Goal: Transaction & Acquisition: Purchase product/service

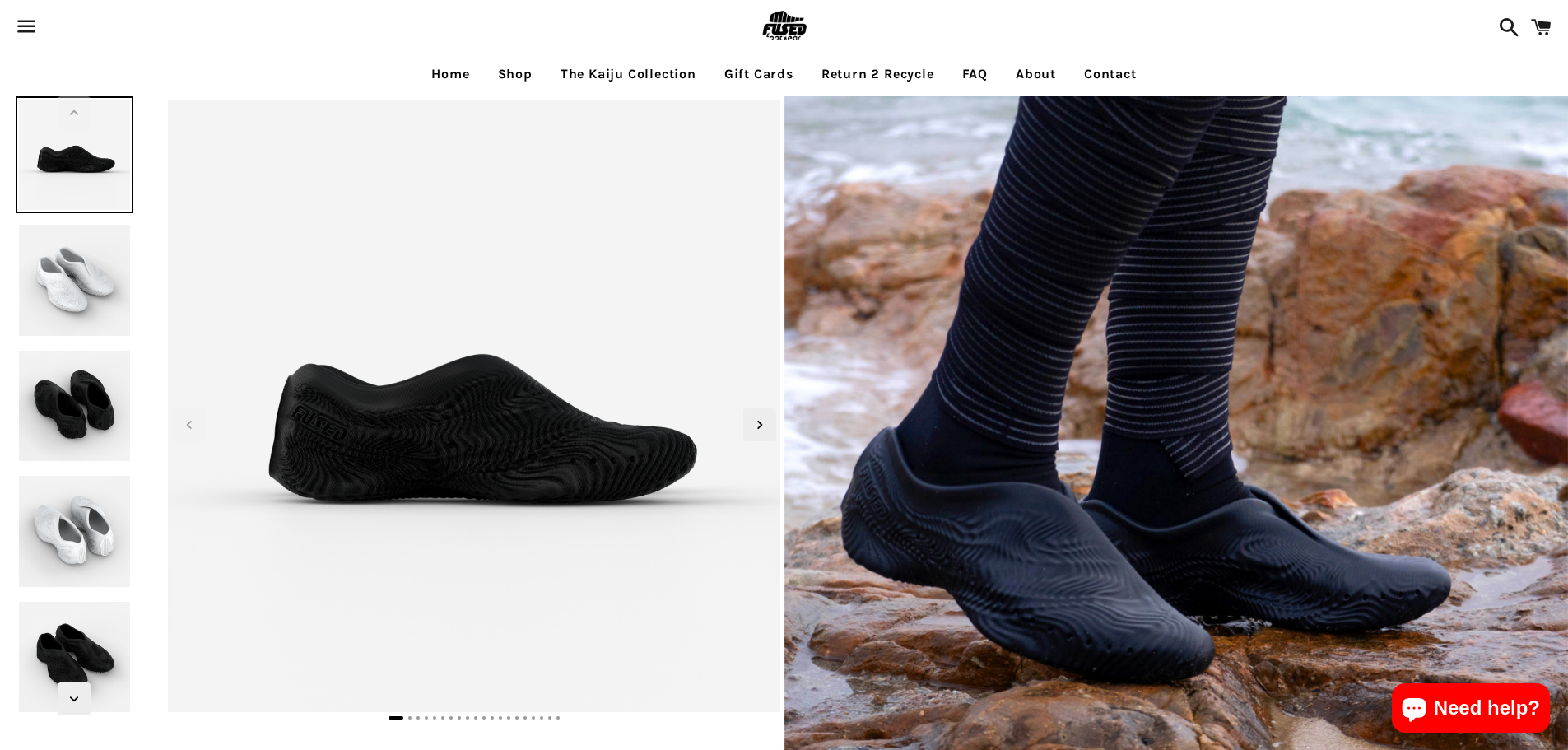
select select "**********"
select select "*****"
click at [35, 277] on img at bounding box center [74, 279] width 117 height 117
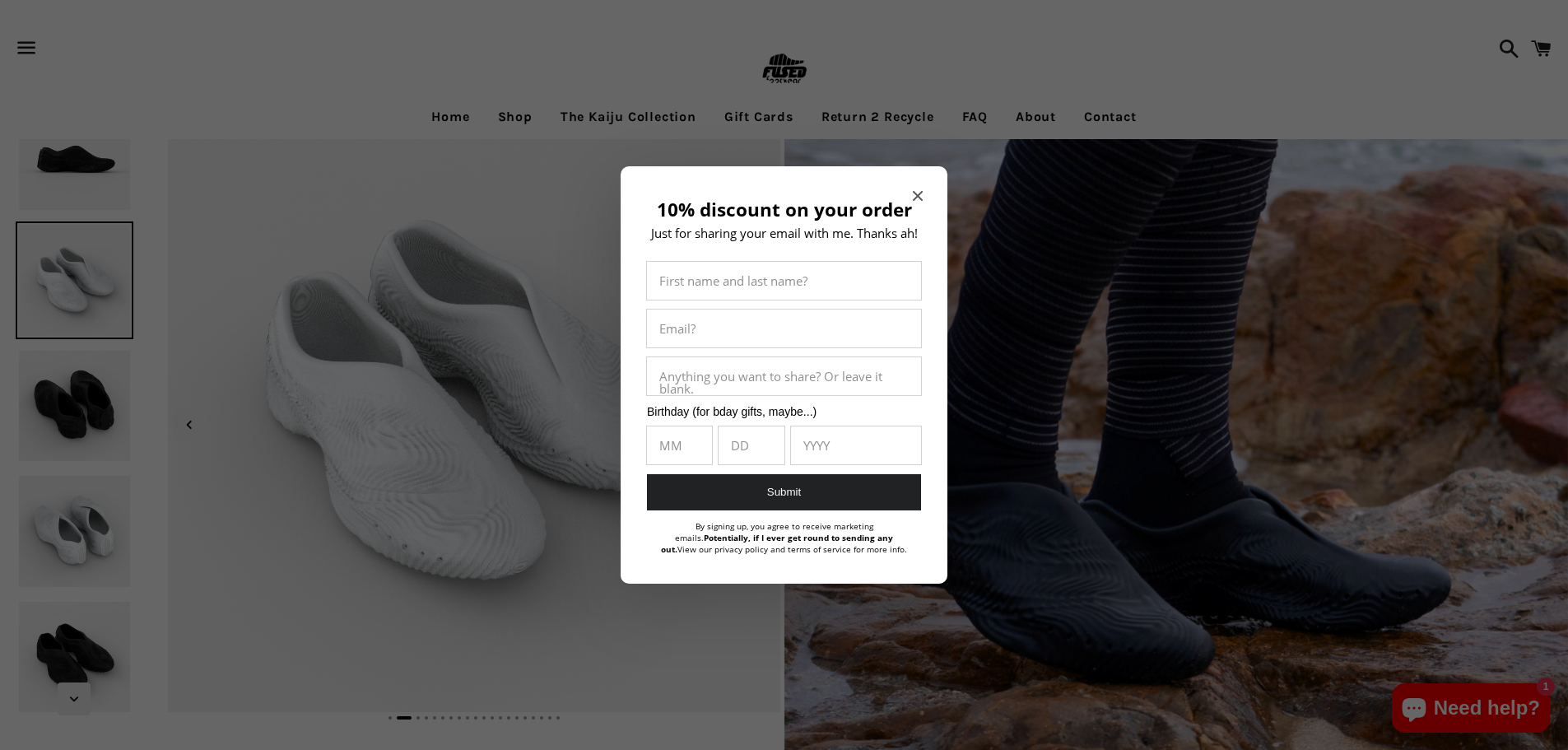
click at [914, 192] on icon "Close modal" at bounding box center [917, 196] width 10 height 10
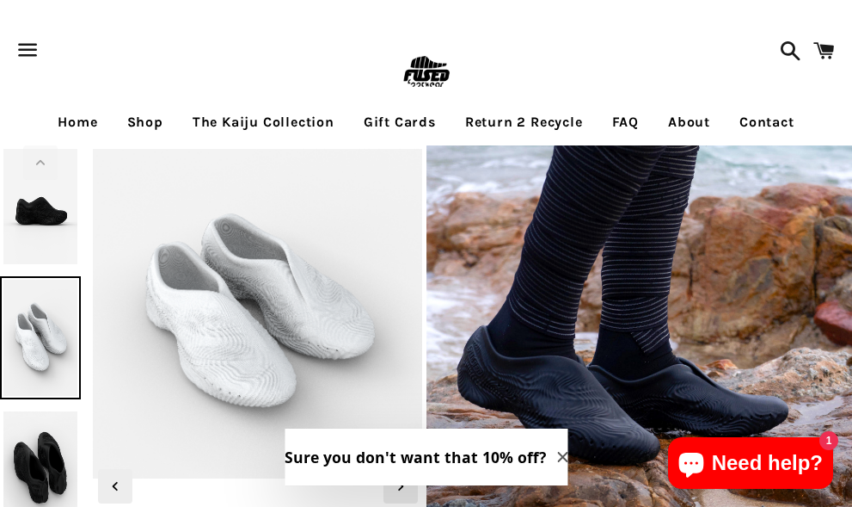
click at [705, 19] on iframe at bounding box center [426, 22] width 557 height 45
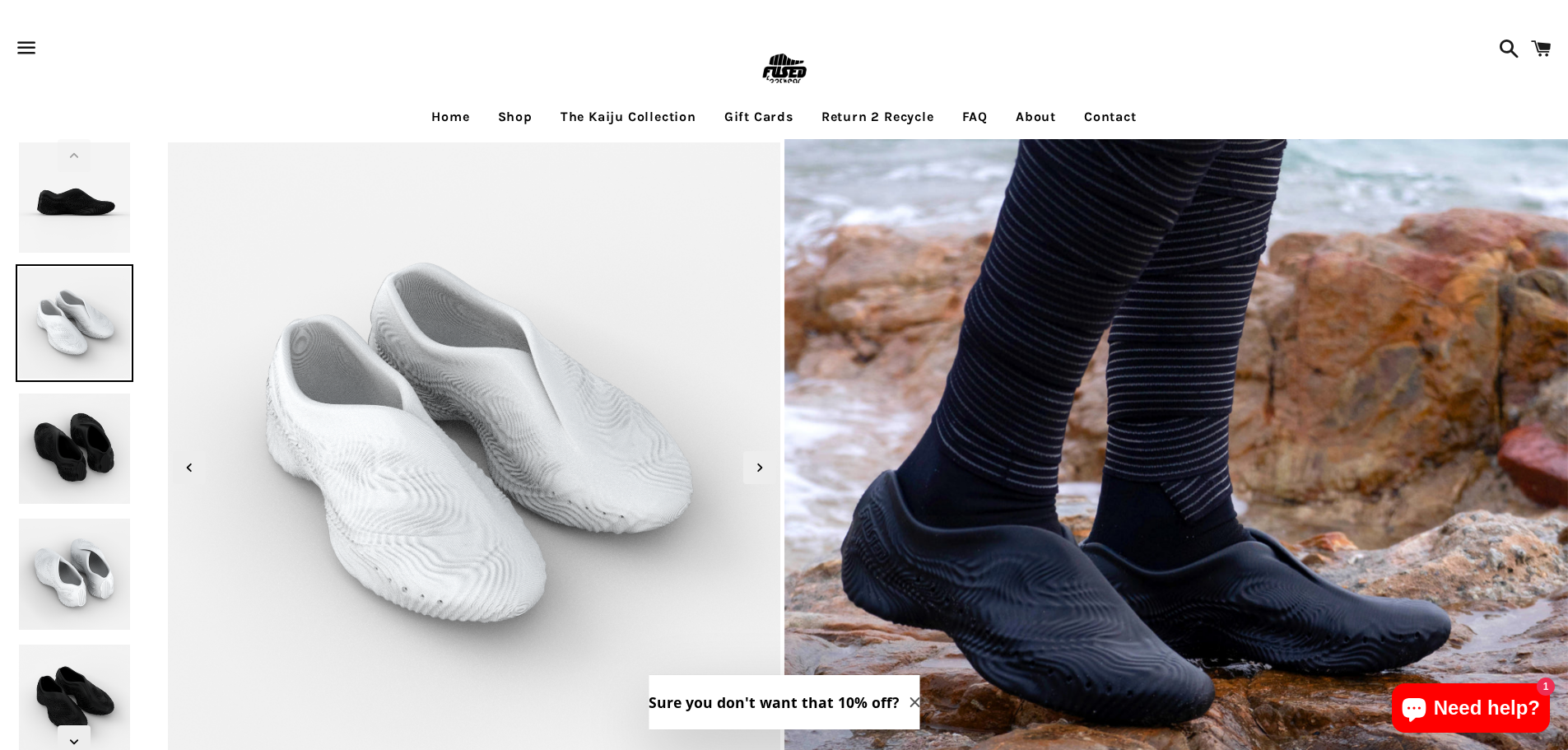
click at [69, 218] on img at bounding box center [74, 197] width 117 height 117
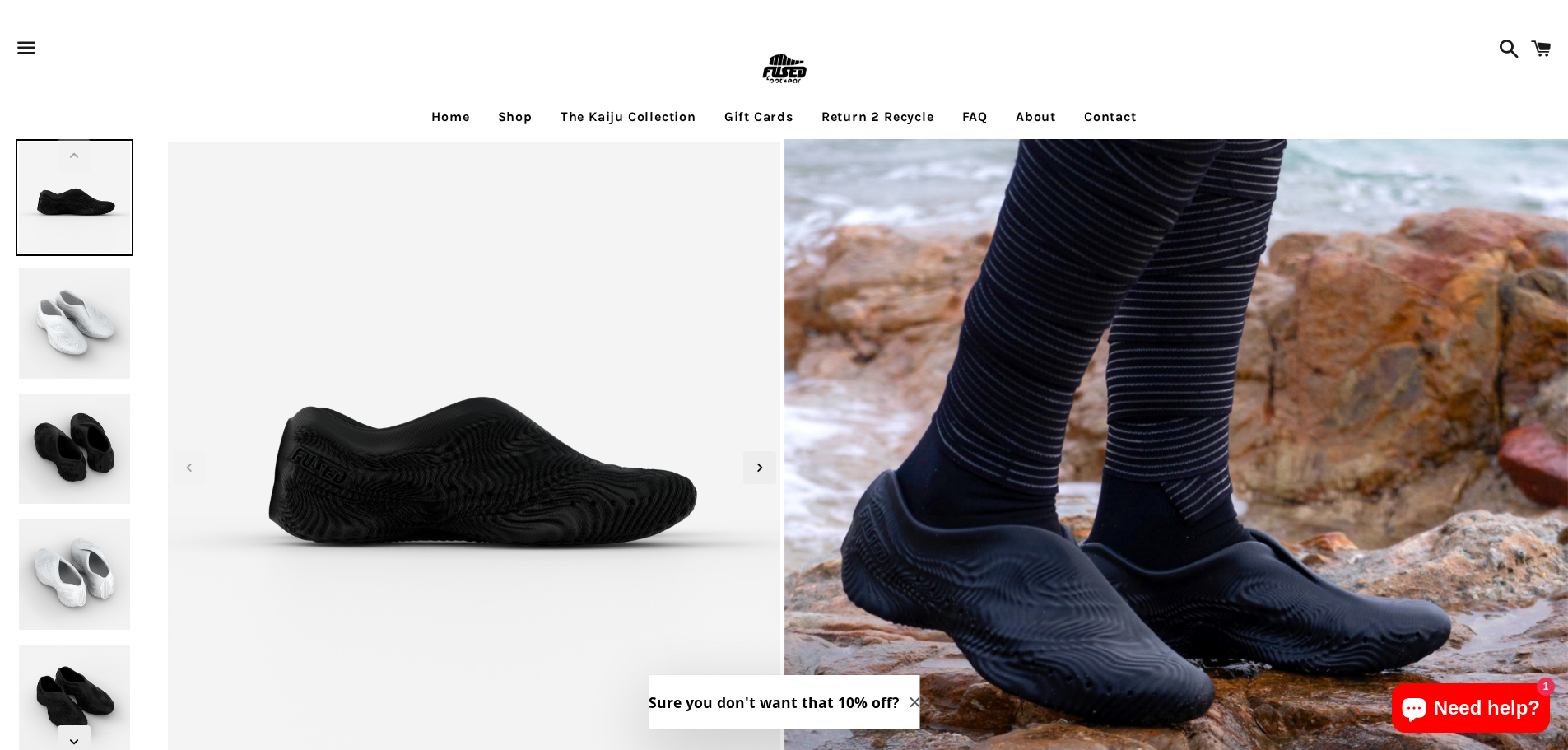
click at [70, 313] on img at bounding box center [74, 322] width 117 height 117
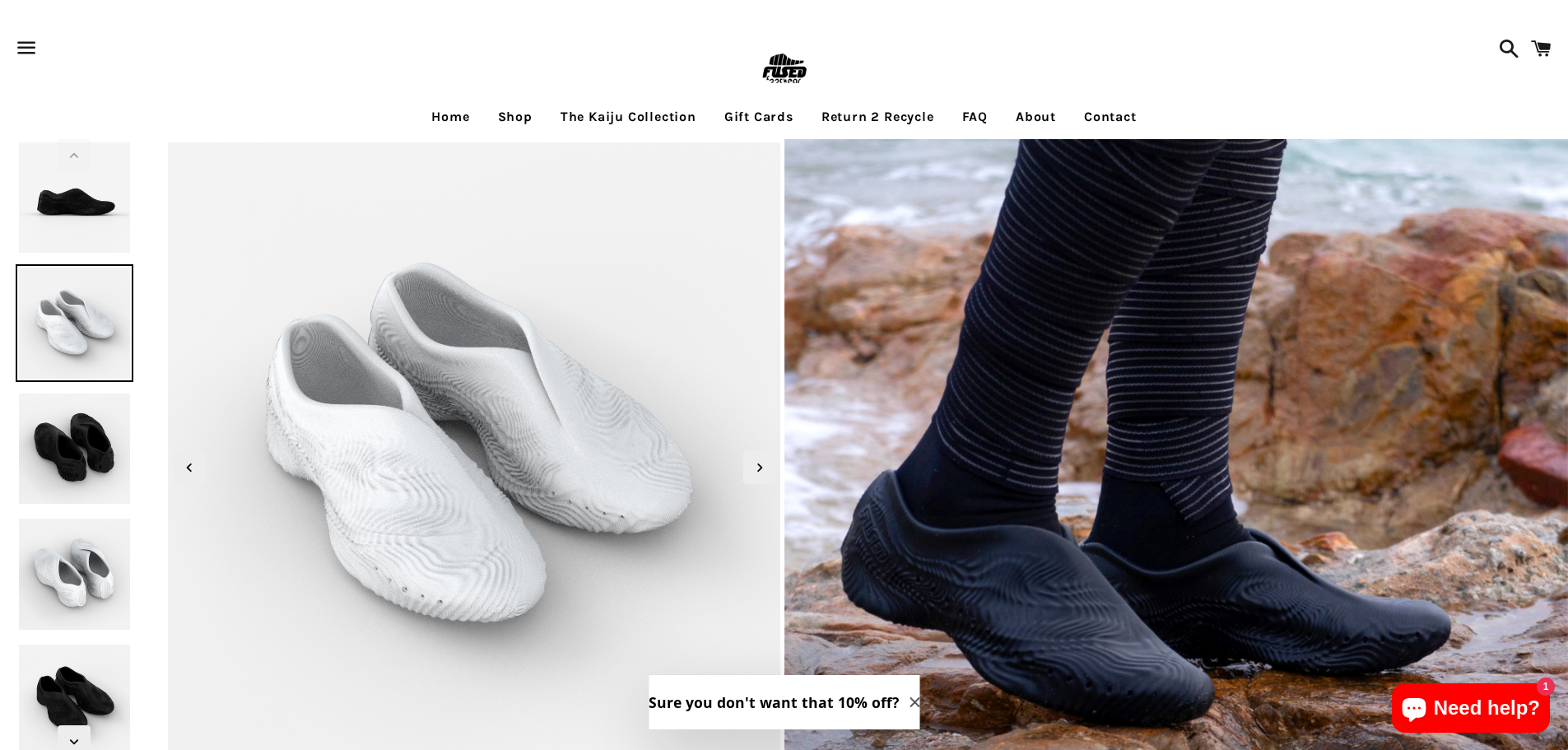
click at [83, 409] on img at bounding box center [74, 449] width 117 height 117
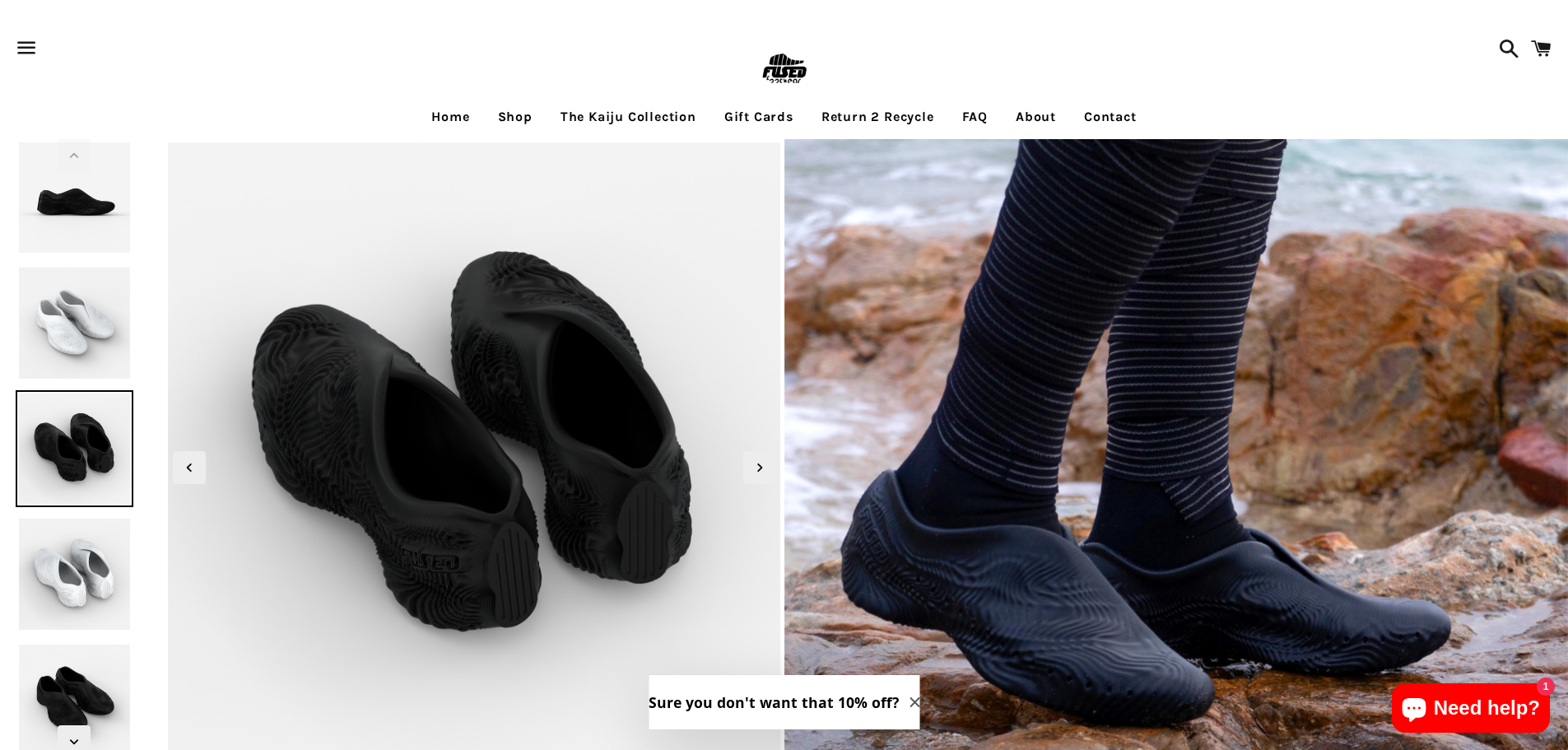
click at [56, 547] on img at bounding box center [74, 573] width 117 height 117
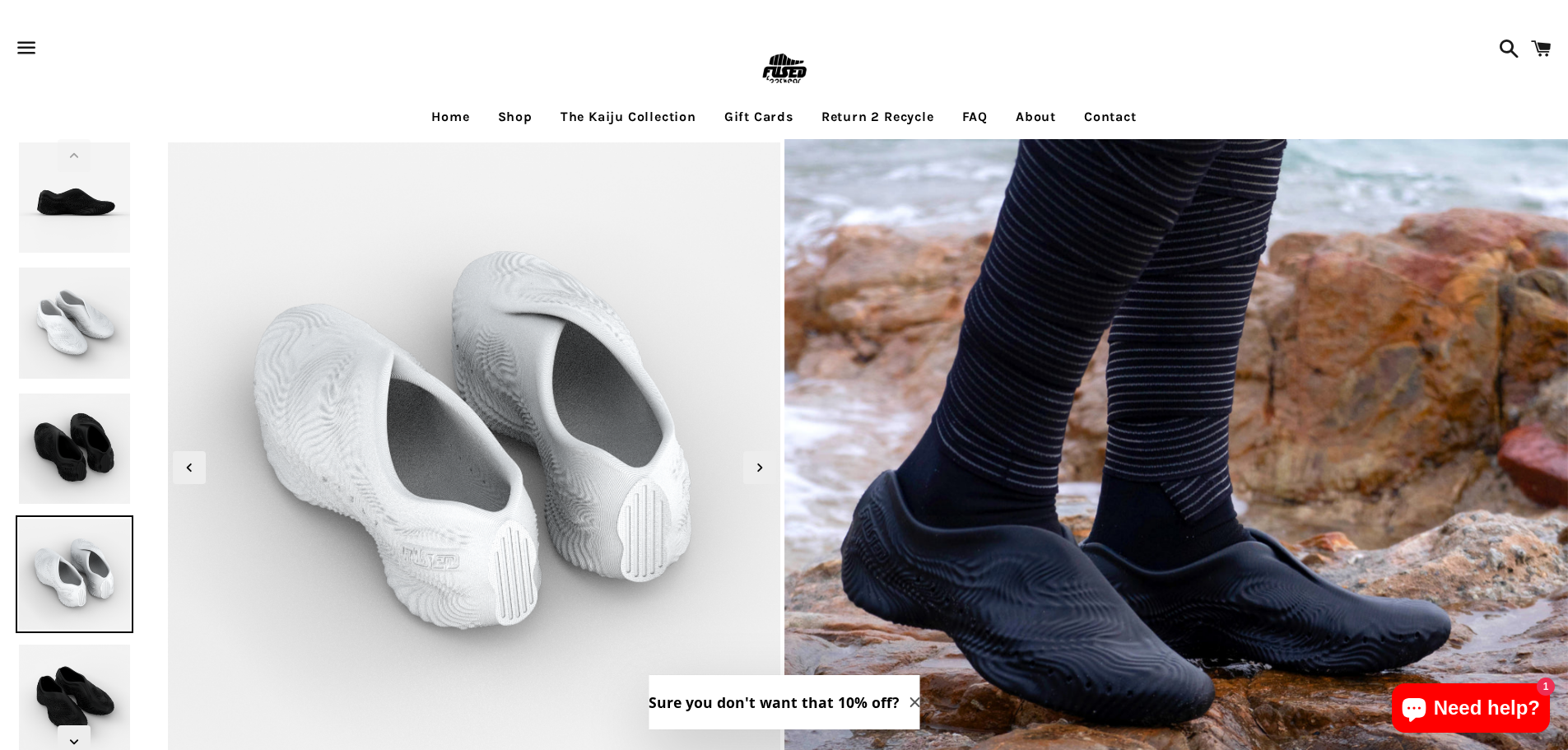
click at [68, 691] on img at bounding box center [74, 699] width 117 height 117
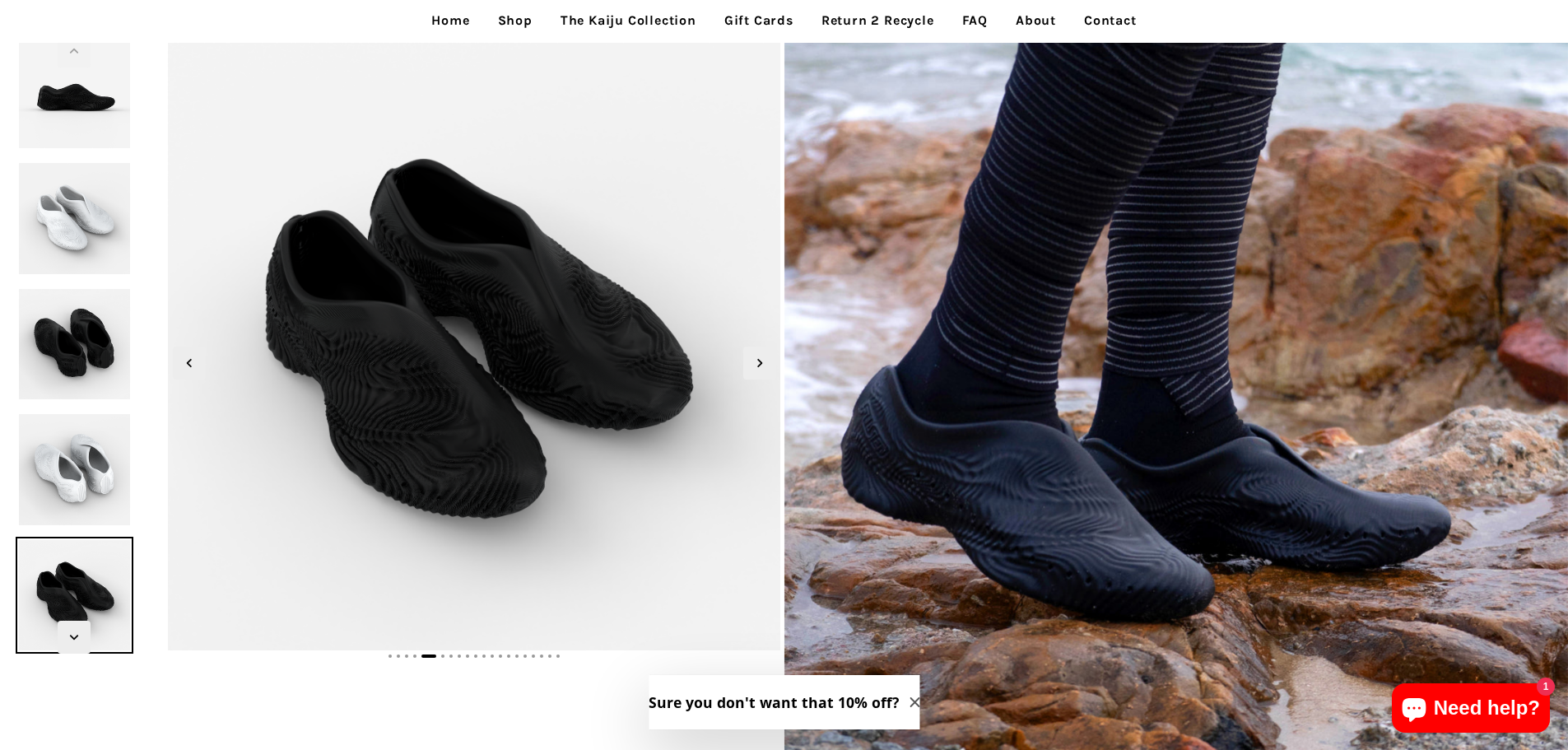
scroll to position [62, 0]
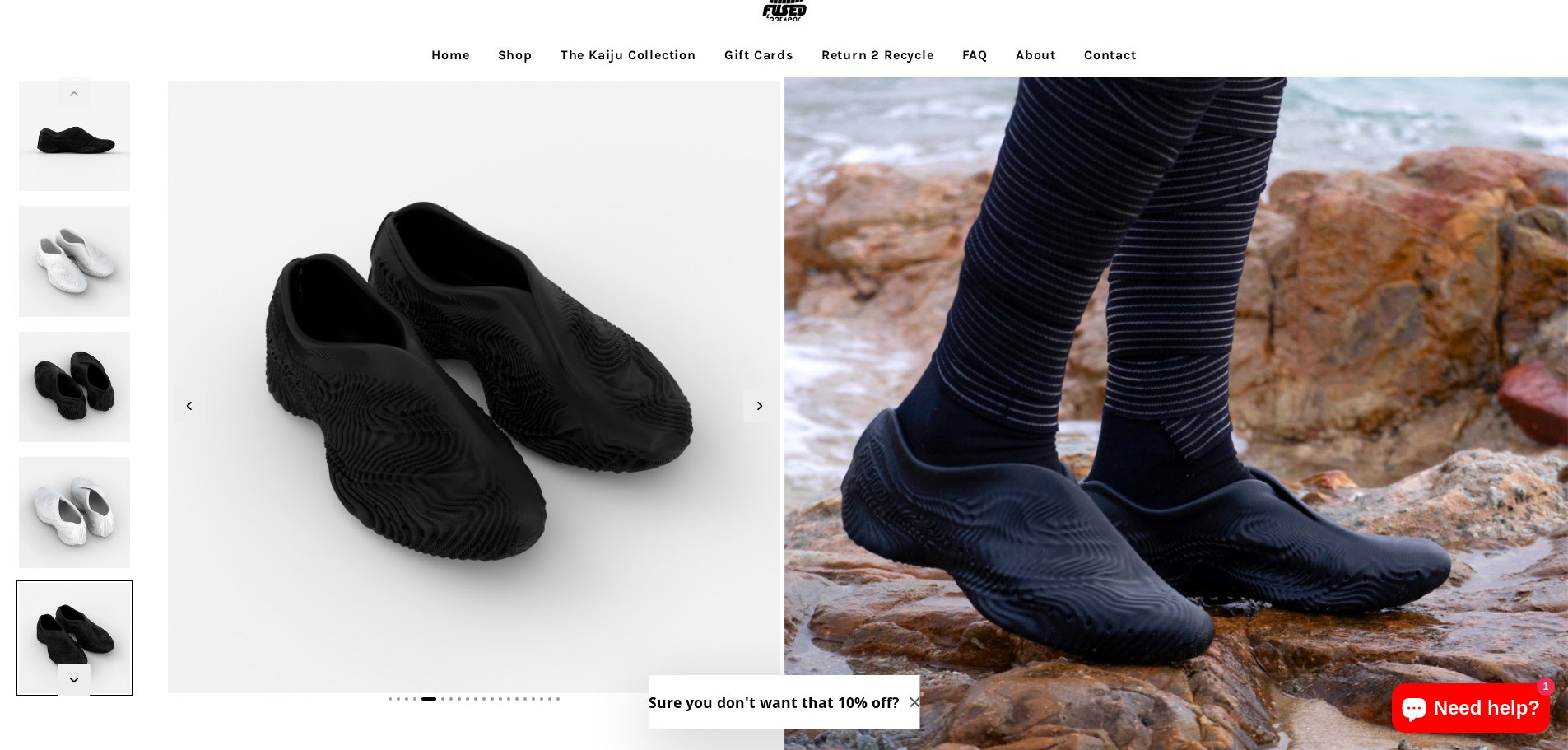
click at [60, 503] on img at bounding box center [74, 512] width 117 height 117
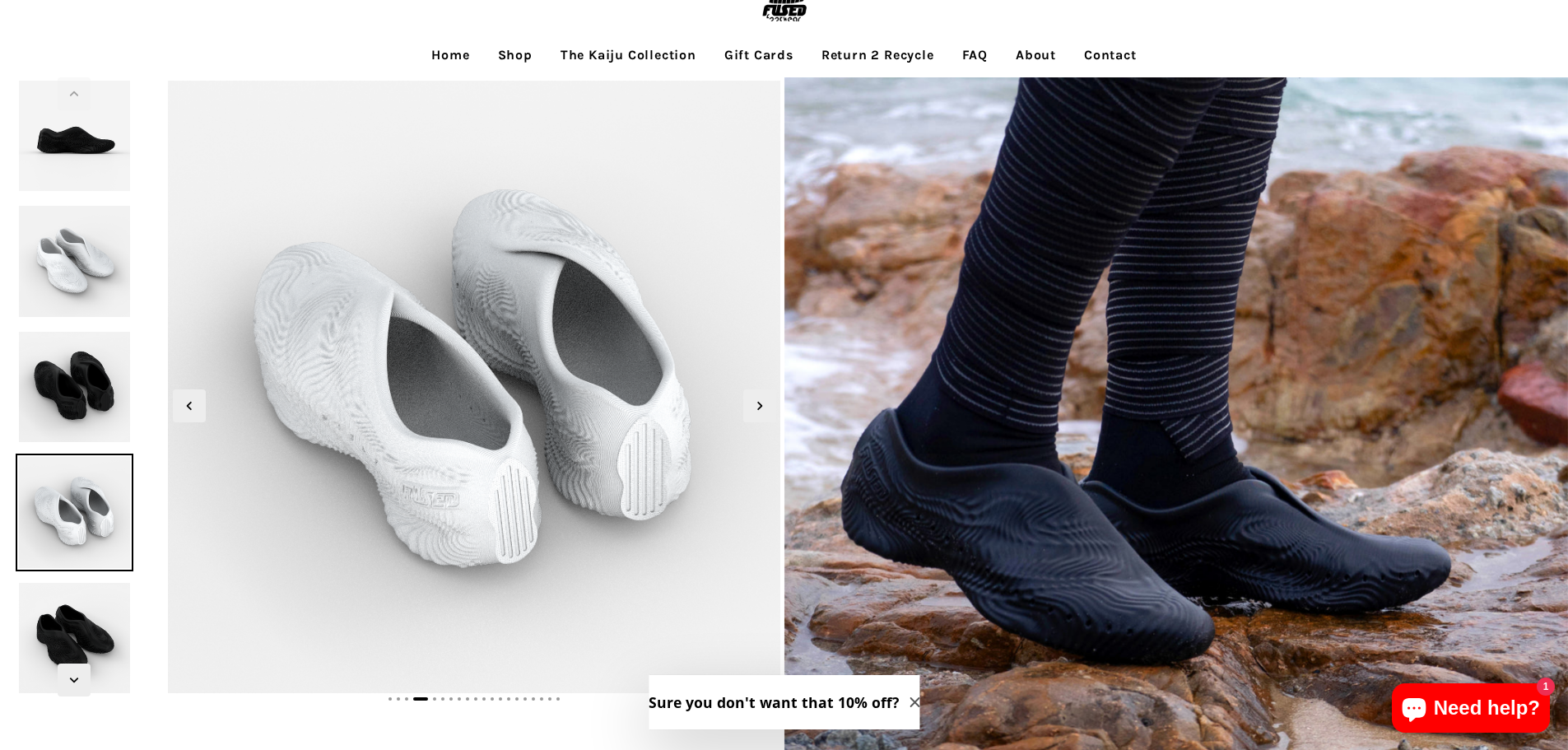
click at [87, 393] on img at bounding box center [74, 386] width 117 height 117
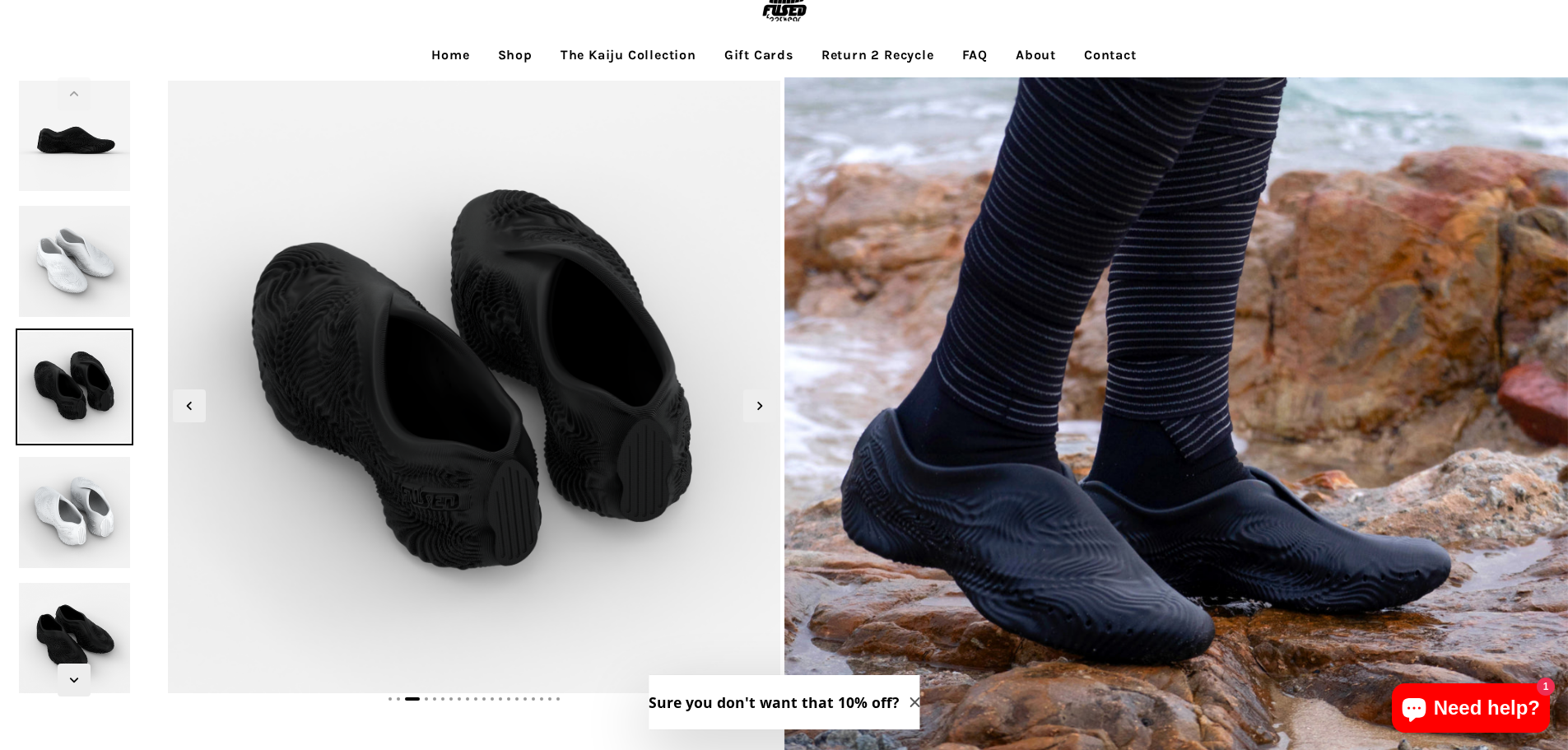
click at [505, 54] on link "Shop" at bounding box center [516, 55] width 59 height 41
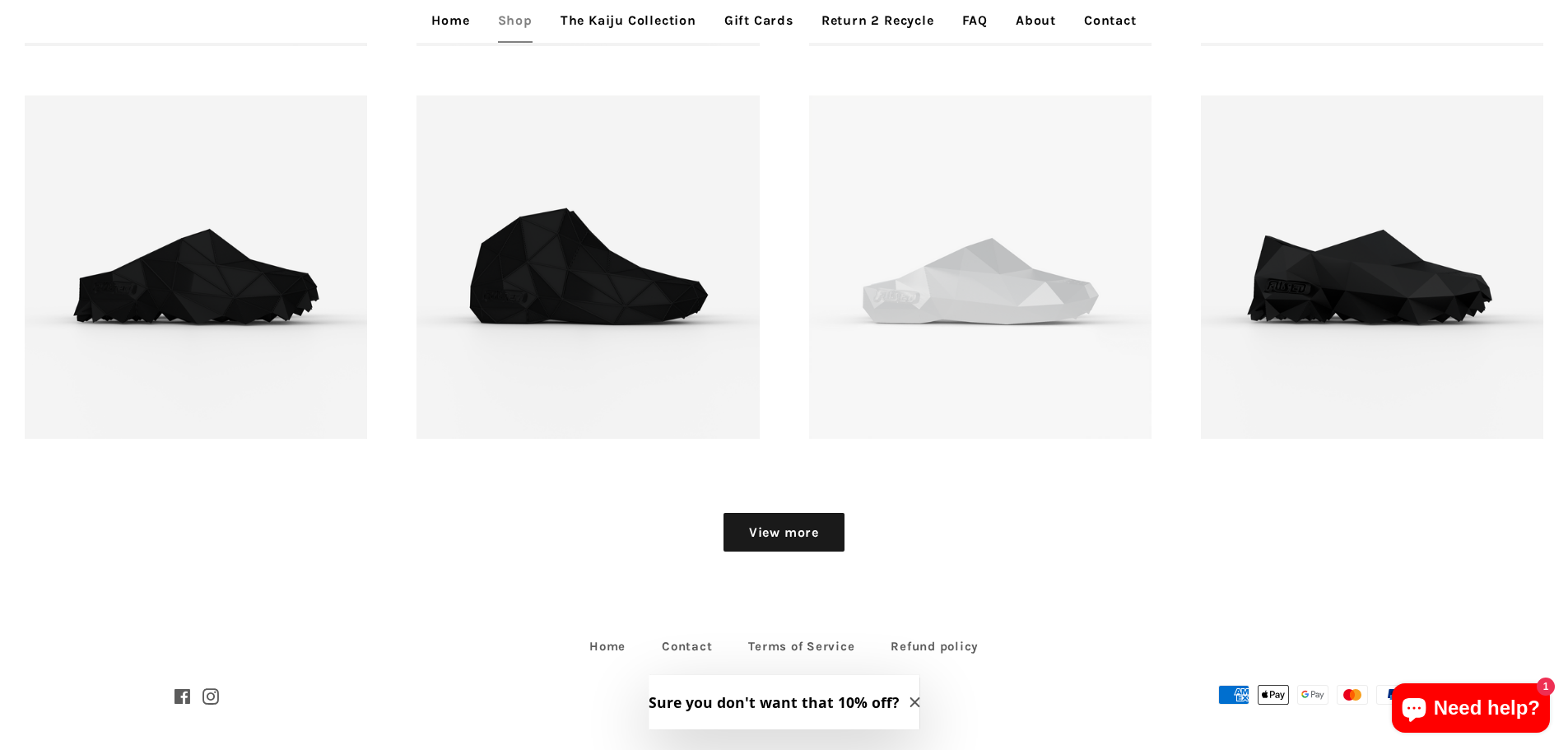
scroll to position [2428, 0]
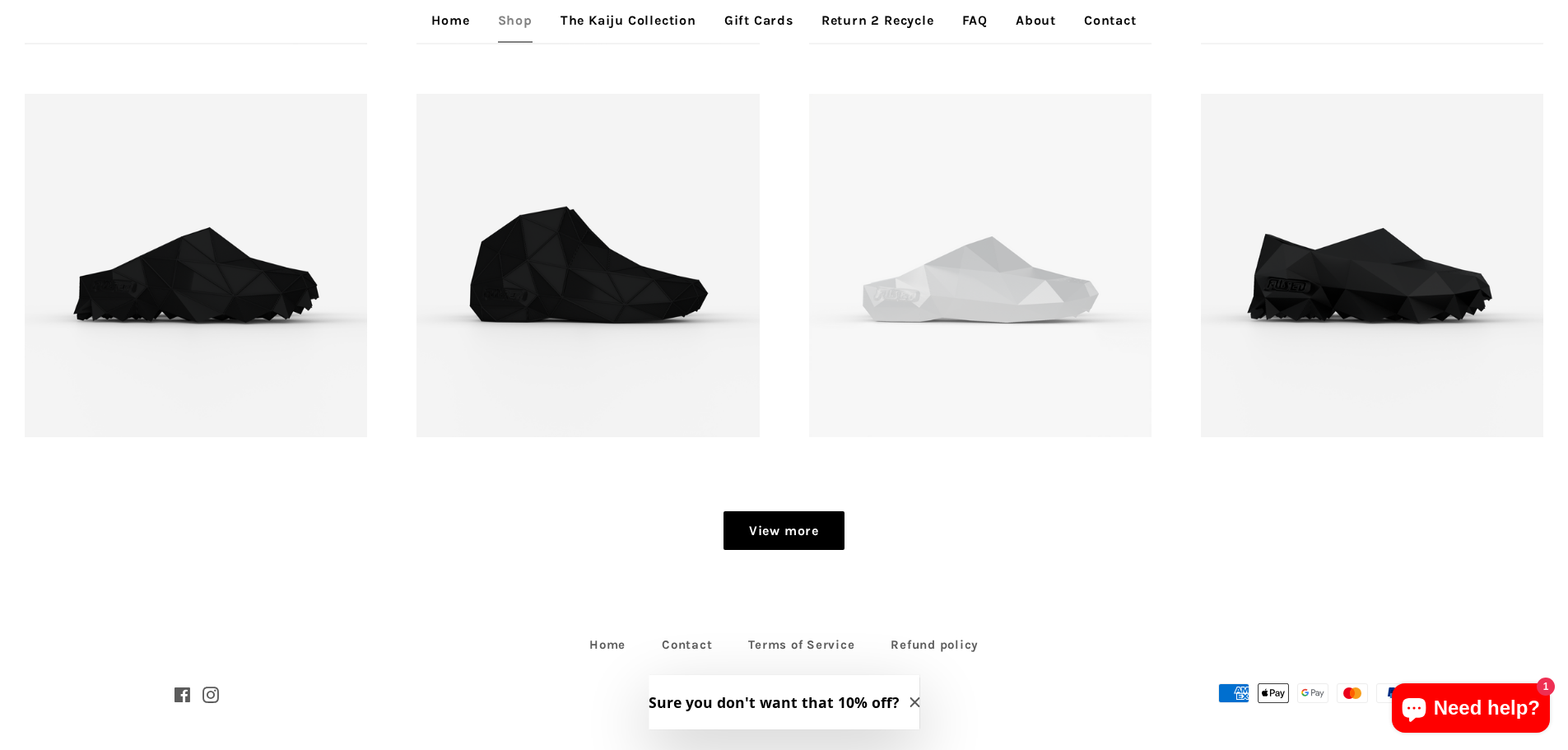
click at [817, 544] on link "View more" at bounding box center [784, 530] width 121 height 39
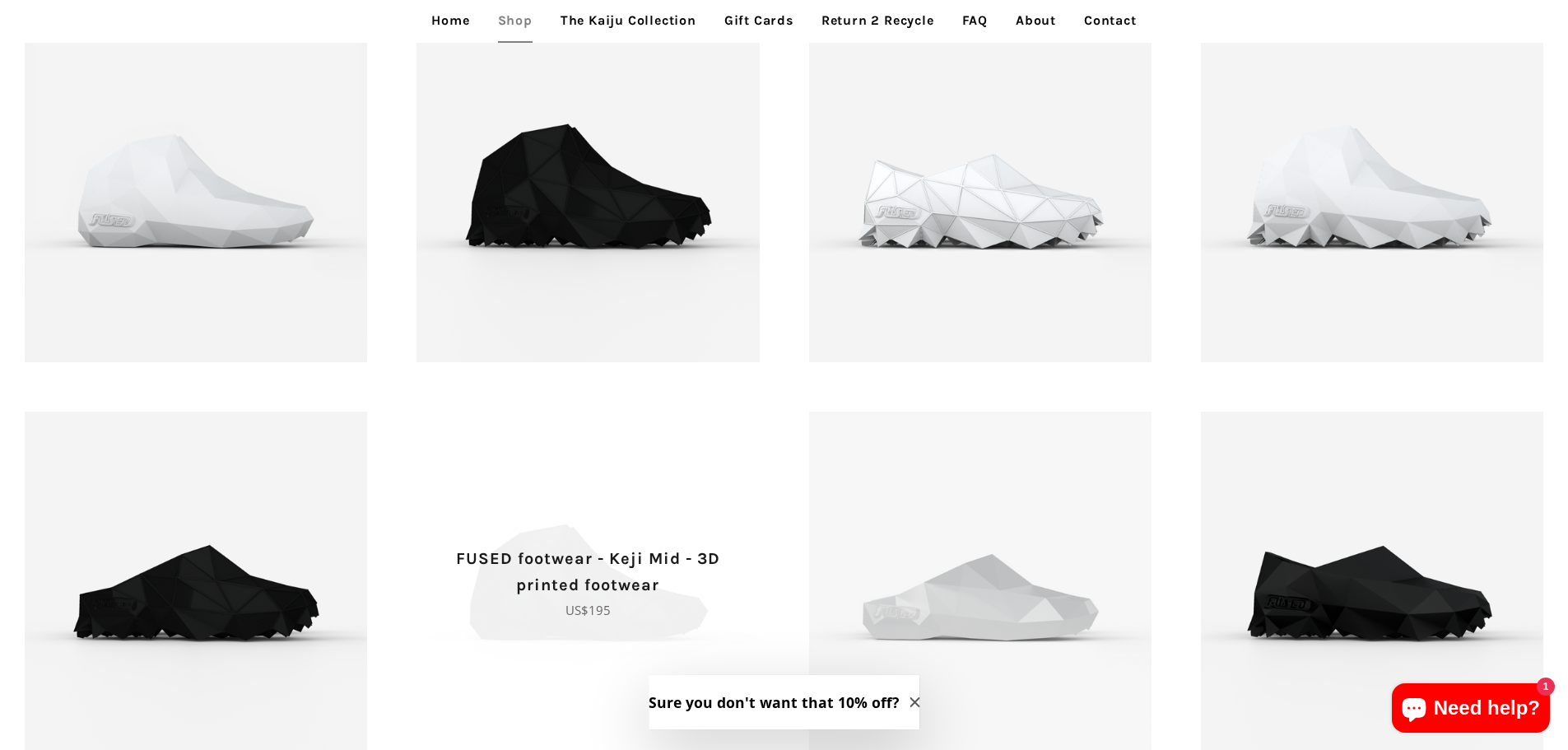
scroll to position [2078, 0]
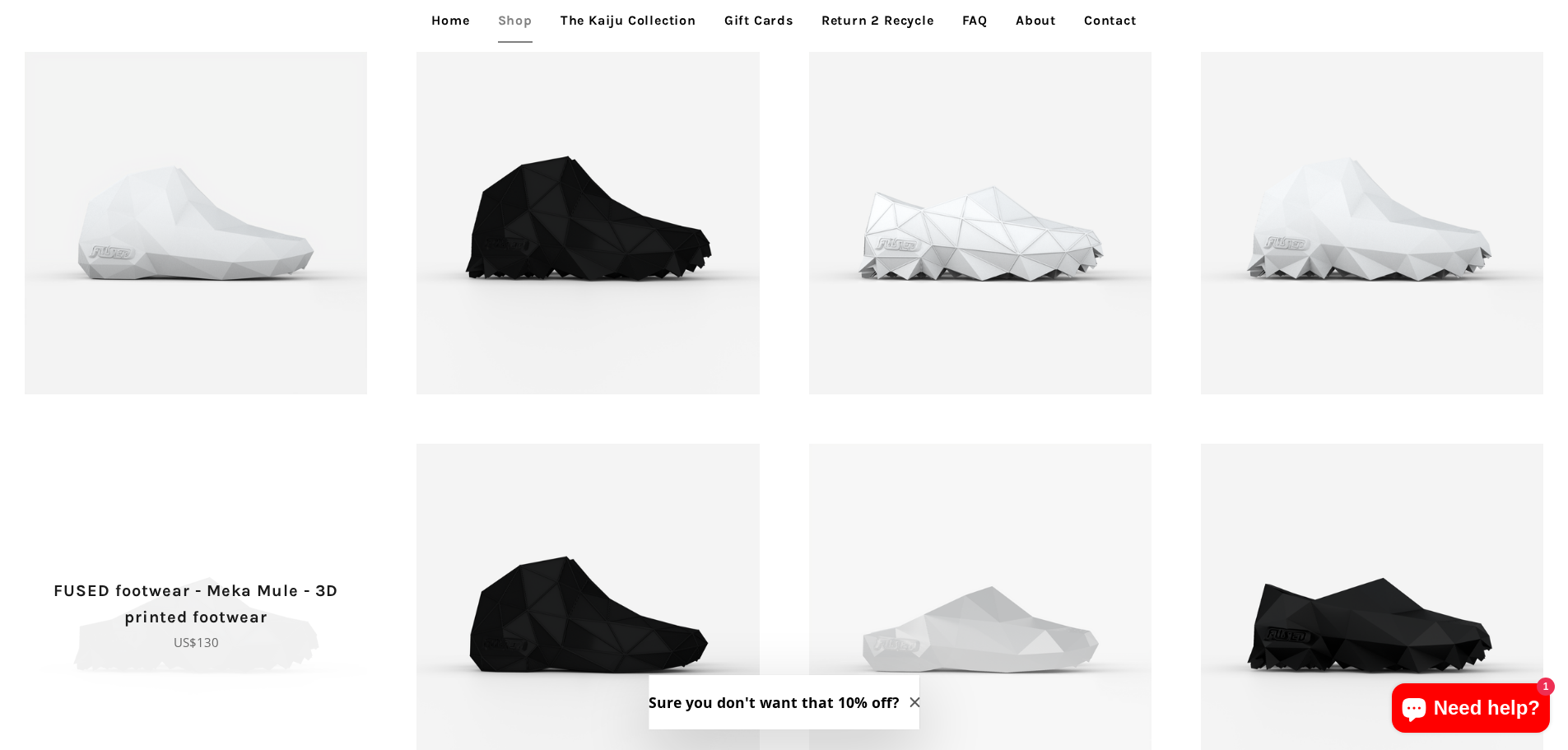
click at [168, 620] on p "FUSED footwear - Meka Mule - 3D printed footwear" at bounding box center [196, 604] width 285 height 53
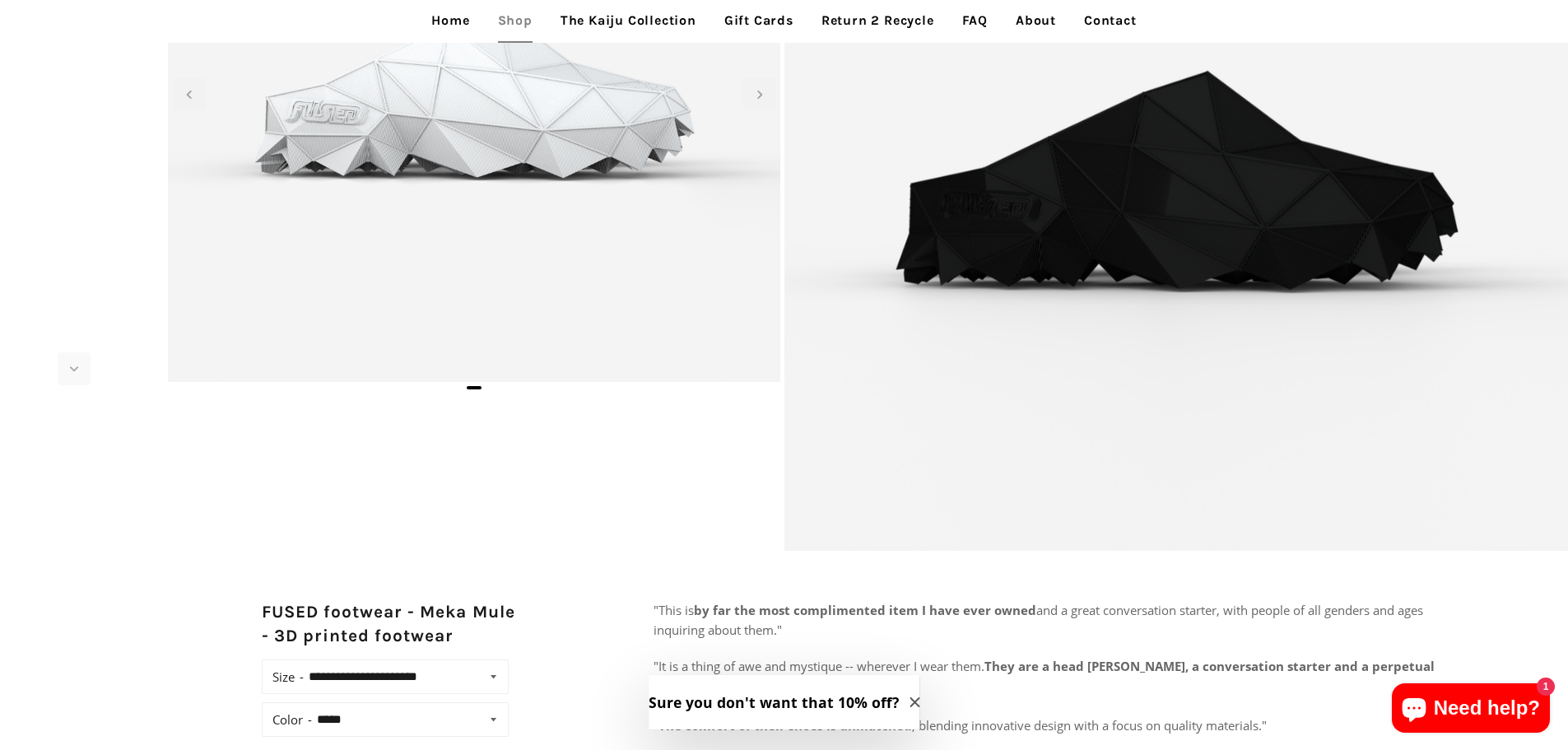
scroll to position [597, 0]
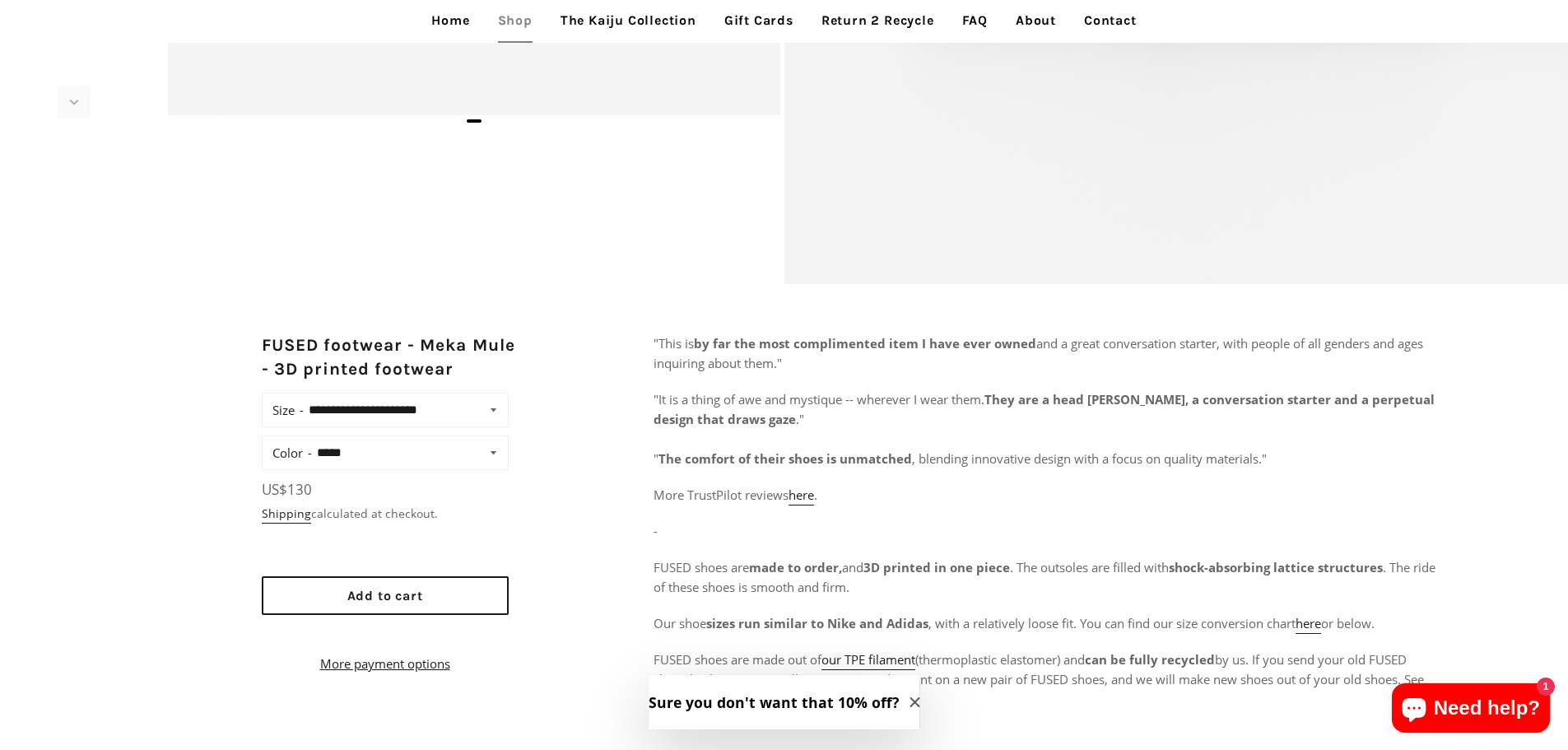
click at [487, 415] on select "**********" at bounding box center [404, 409] width 202 height 23
select select "**********"
click at [303, 398] on select "**********" at bounding box center [404, 409] width 202 height 23
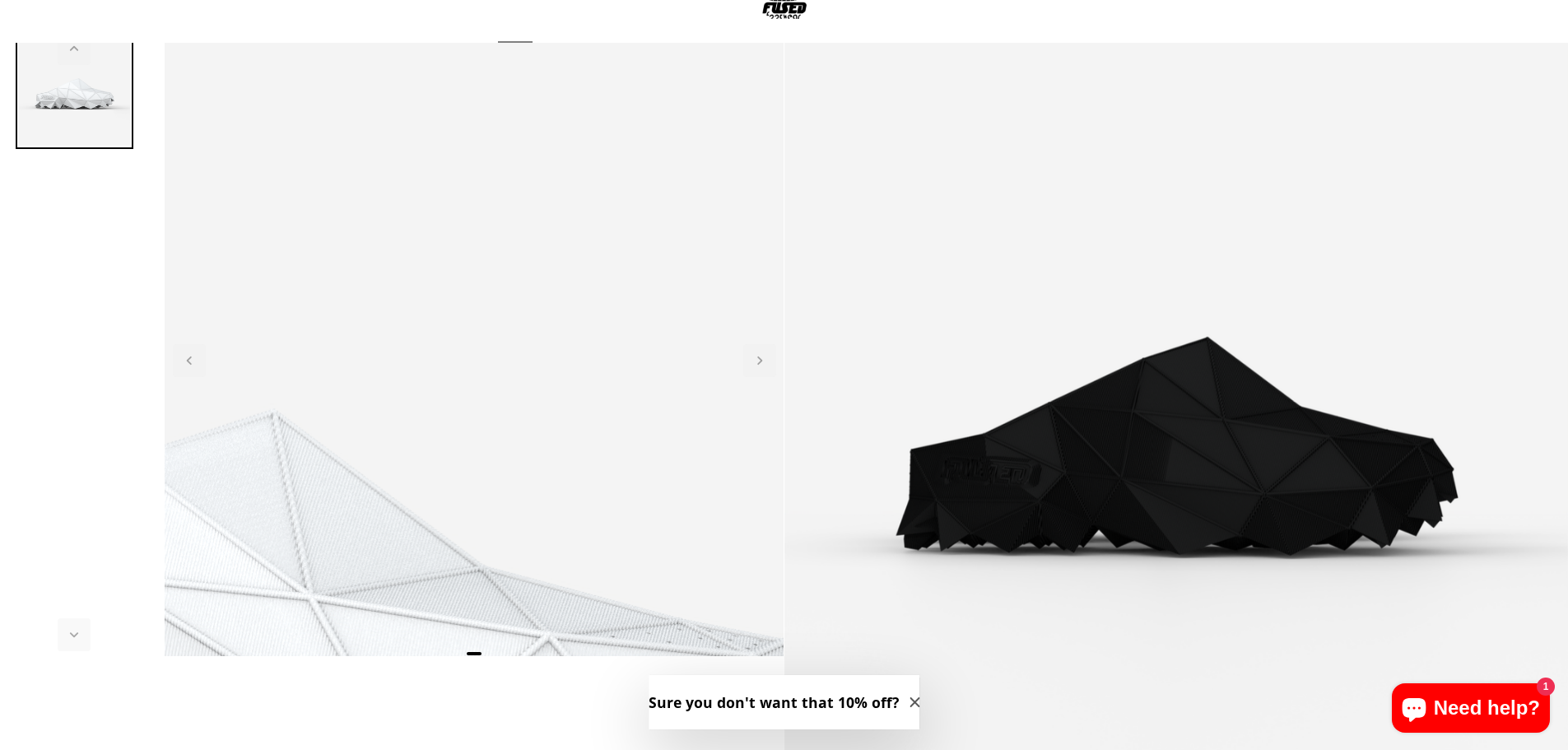
scroll to position [62, 0]
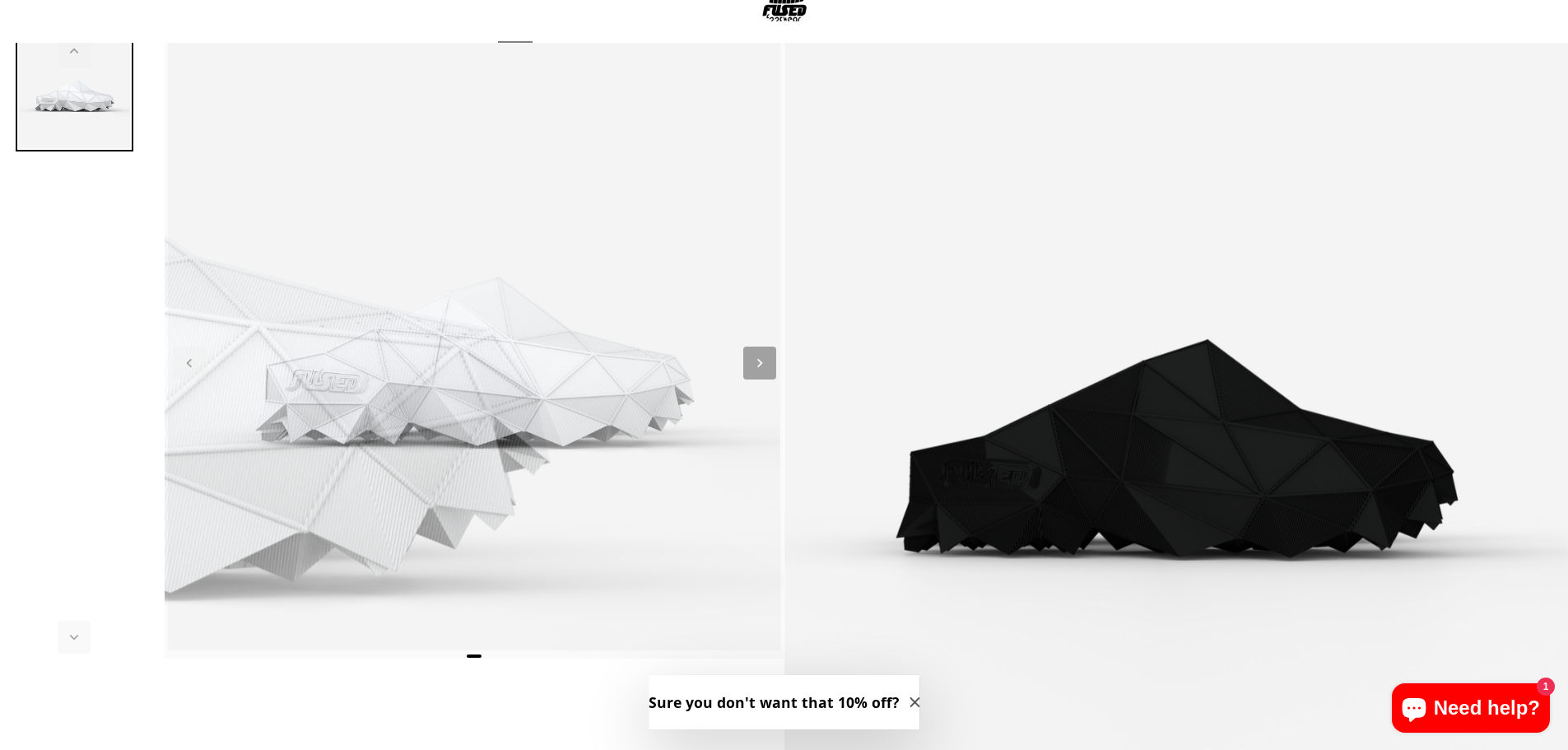
click at [775, 374] on span "Next slide" at bounding box center [760, 363] width 33 height 33
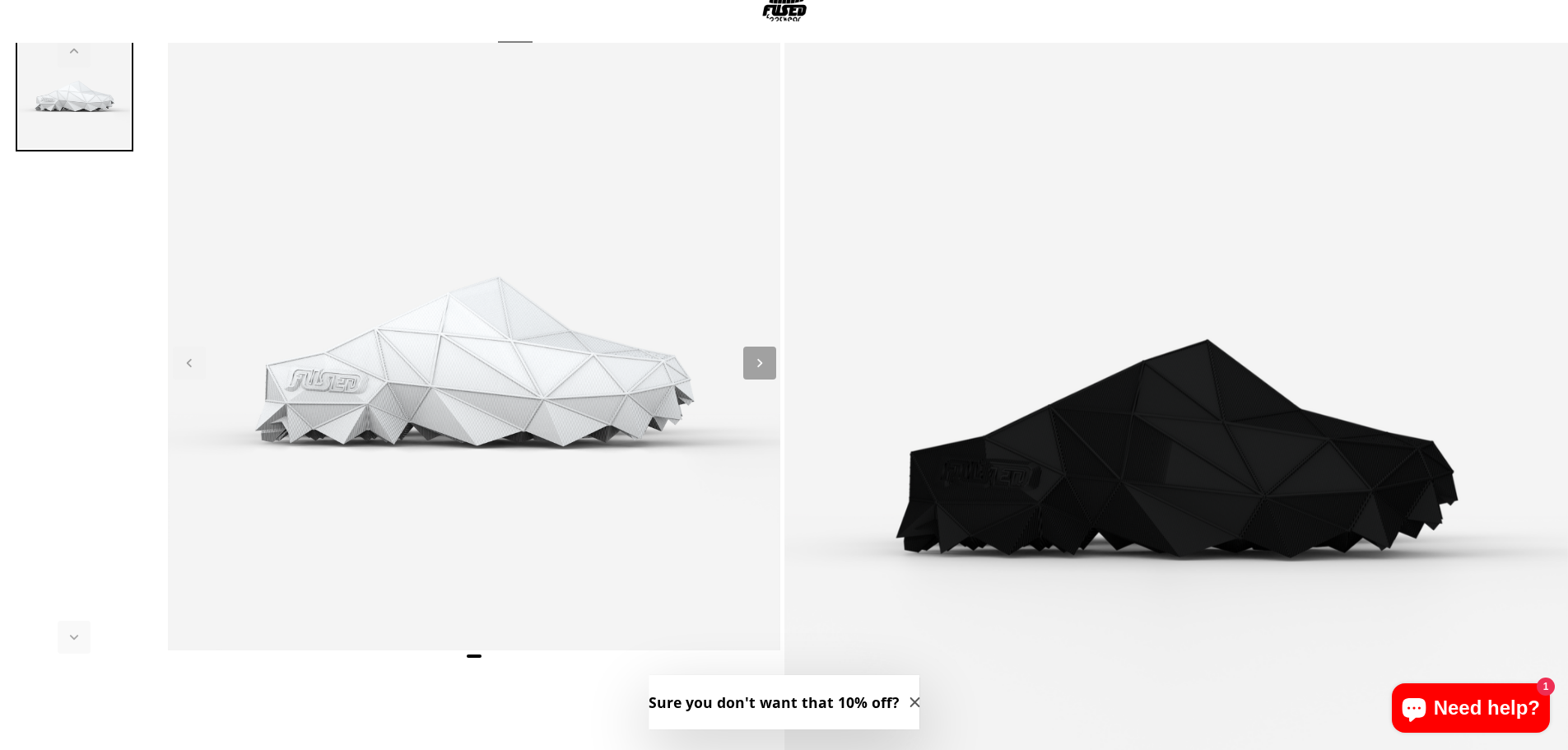
click at [762, 369] on icon "Next slide" at bounding box center [760, 363] width 18 height 18
click at [774, 364] on span "Next slide" at bounding box center [760, 363] width 33 height 33
click at [1264, 494] on img at bounding box center [1177, 427] width 784 height 784
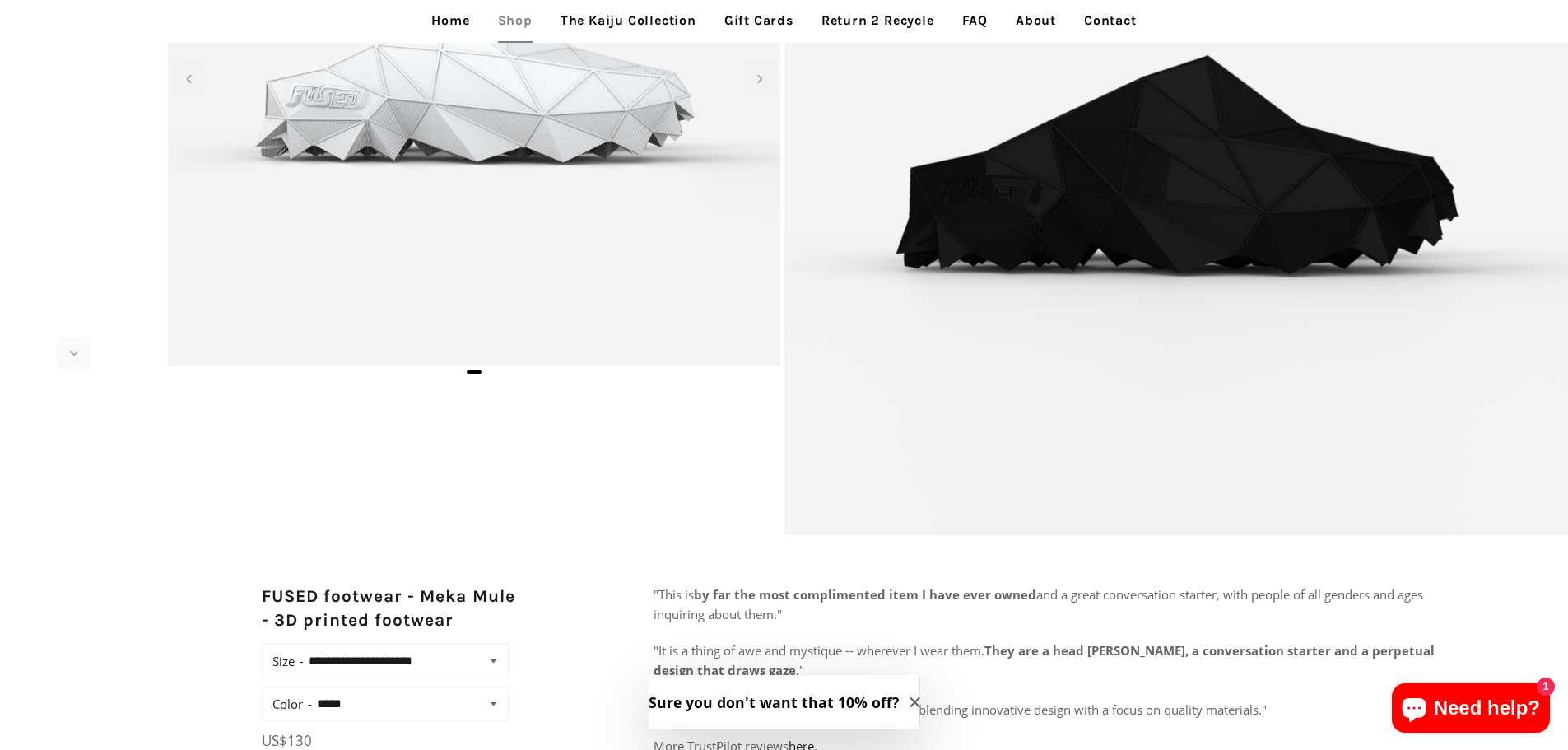
scroll to position [411, 0]
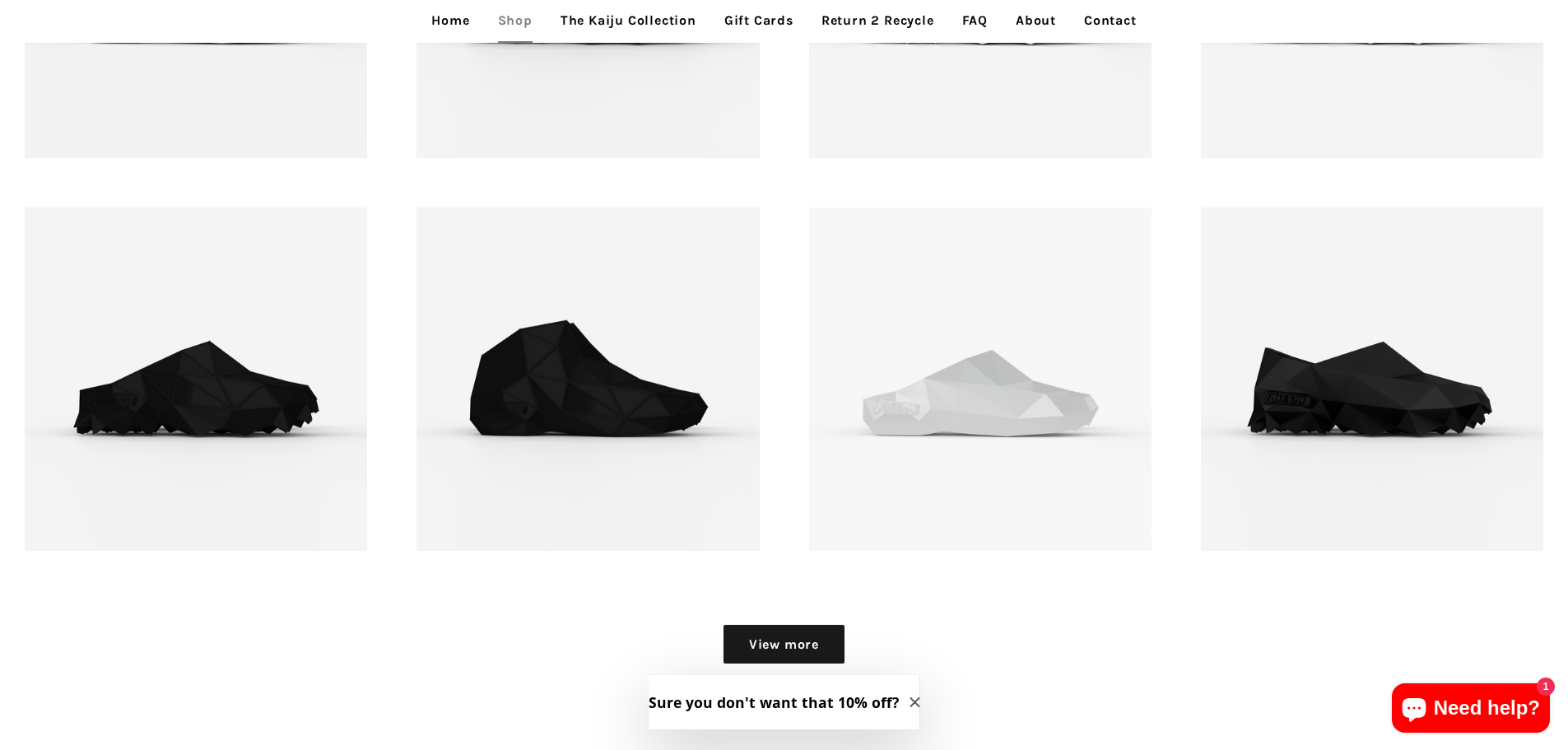
scroll to position [2387, 0]
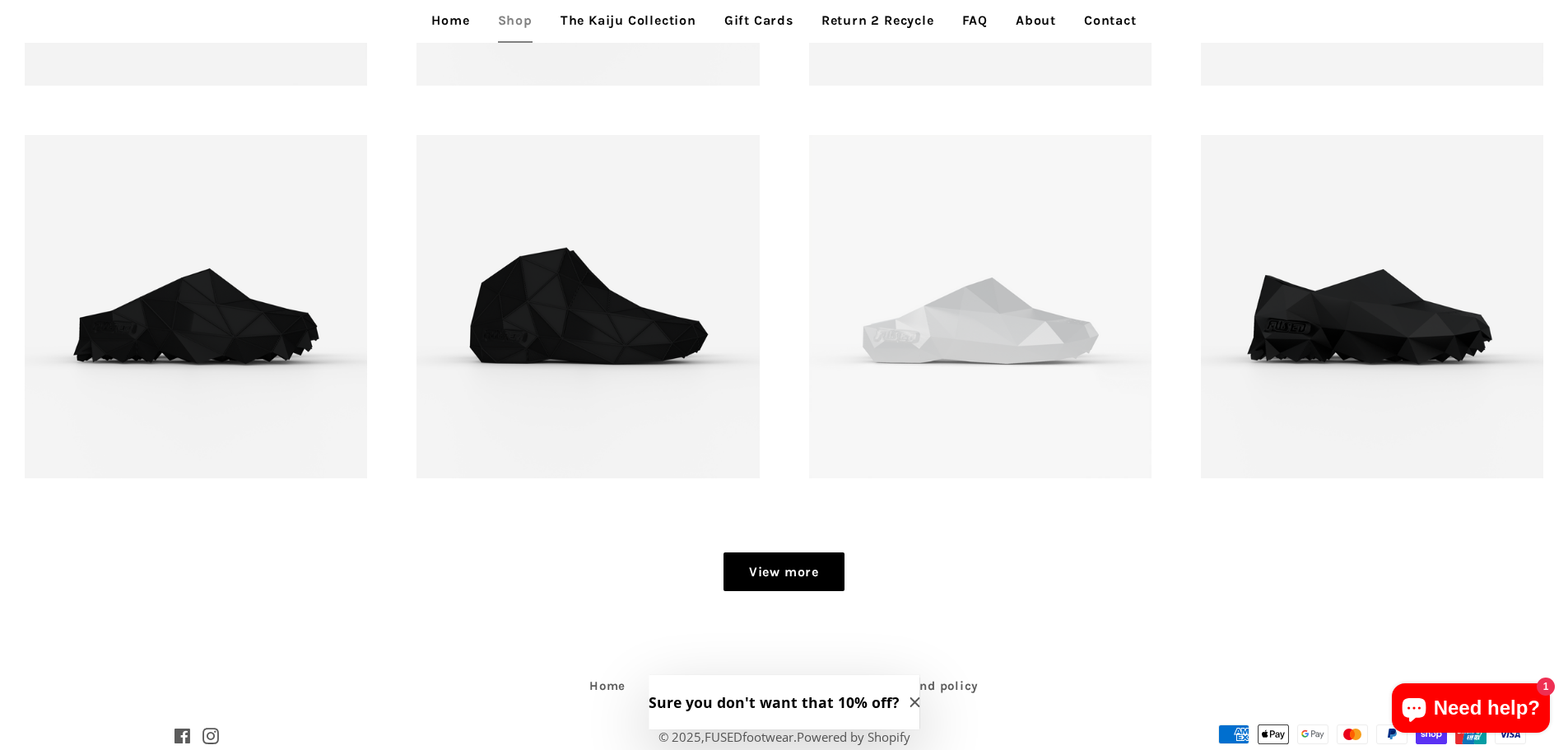
click at [761, 570] on link "View more" at bounding box center [784, 571] width 121 height 39
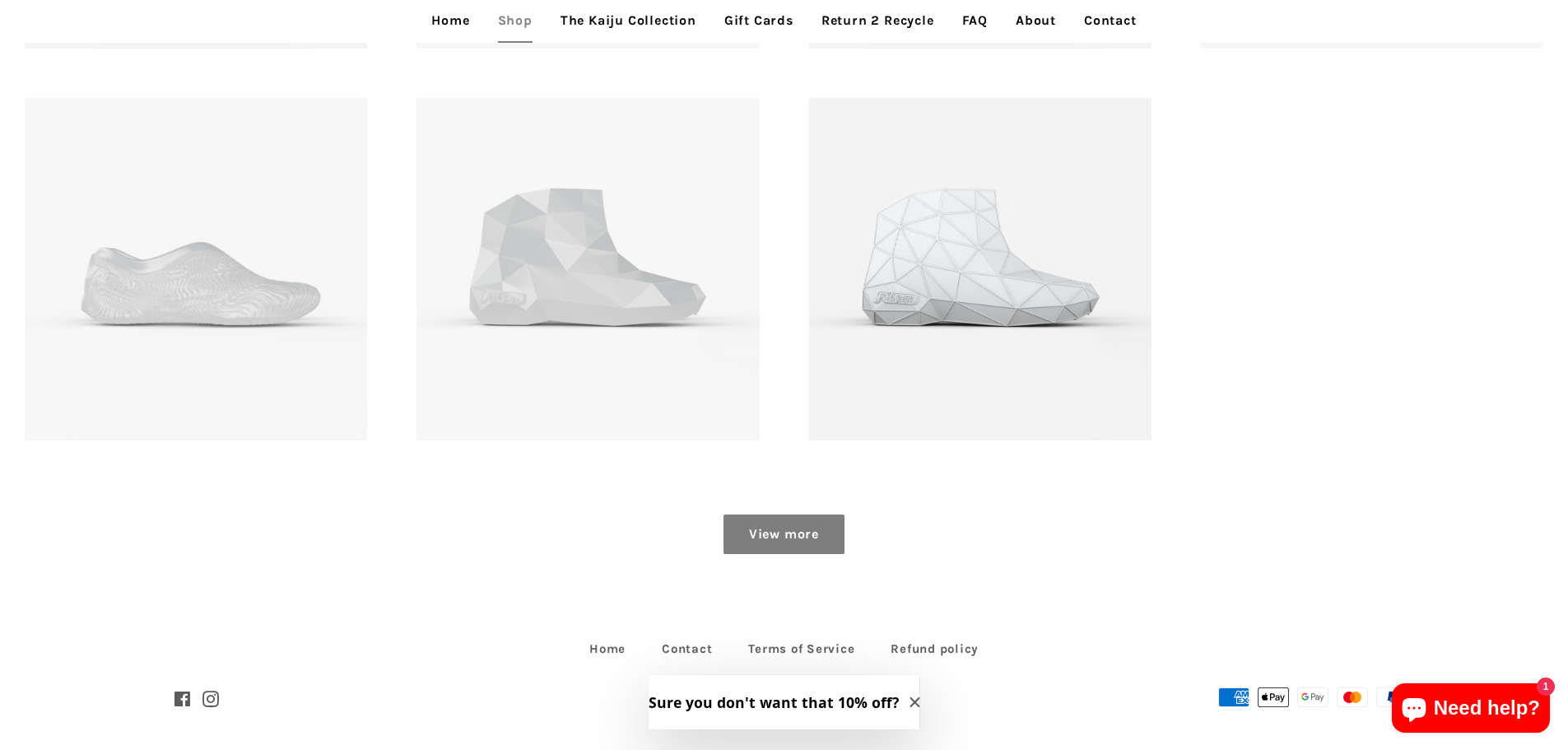
scroll to position [3210, 0]
click at [786, 539] on link "View more" at bounding box center [784, 532] width 121 height 39
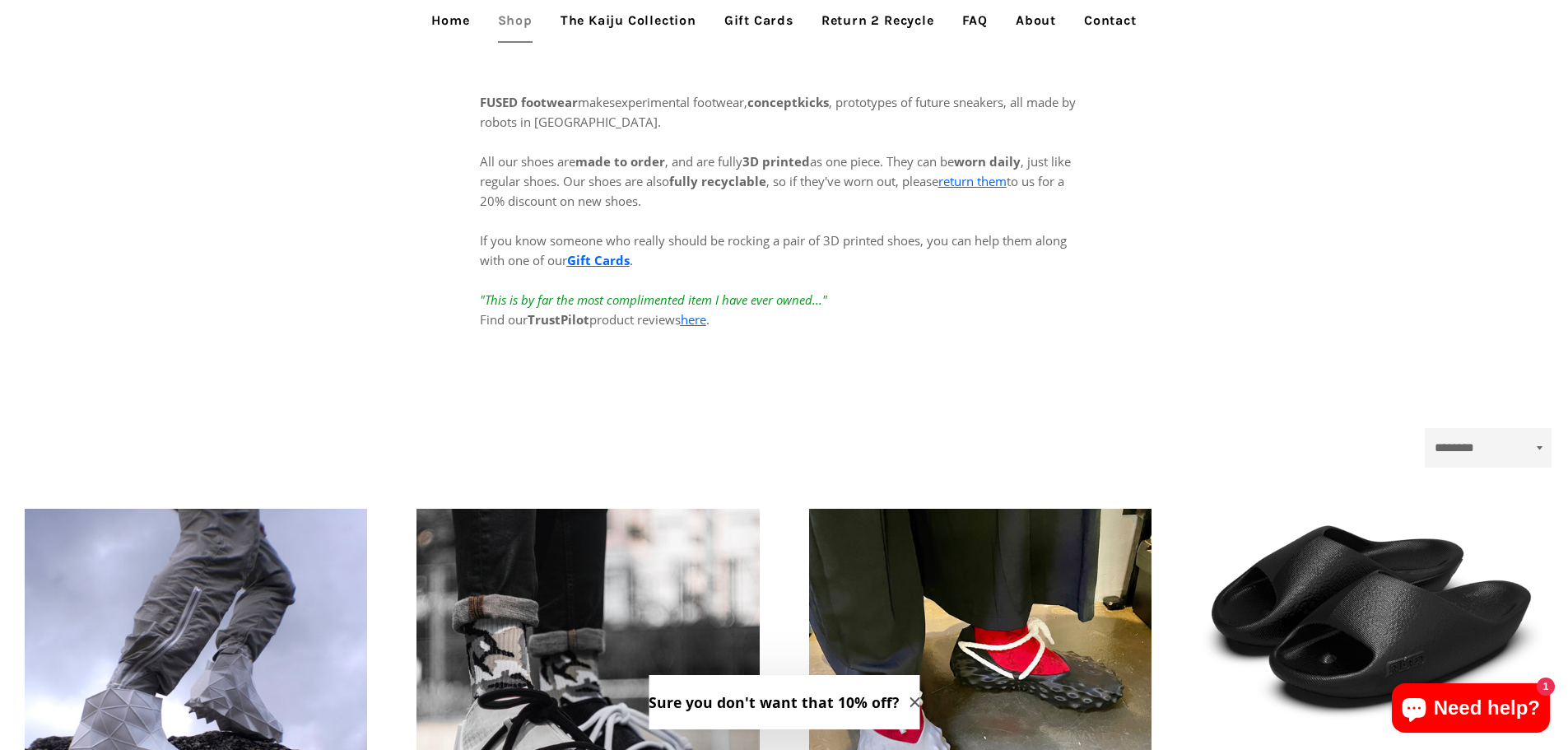
scroll to position [329, 0]
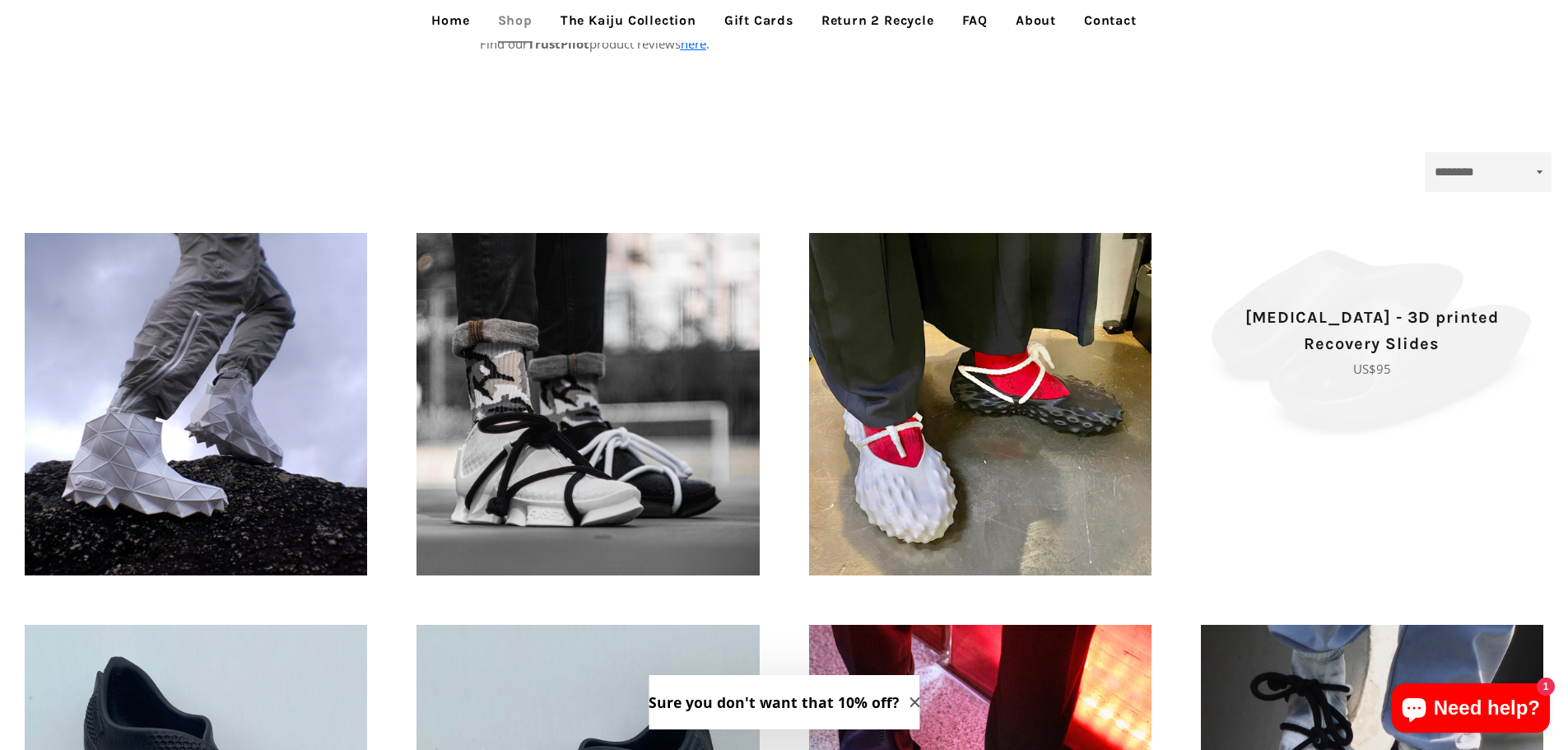
click at [1352, 391] on span "Tora - 3D printed Recovery Slides Regular price US$95" at bounding box center [1372, 341] width 342 height 216
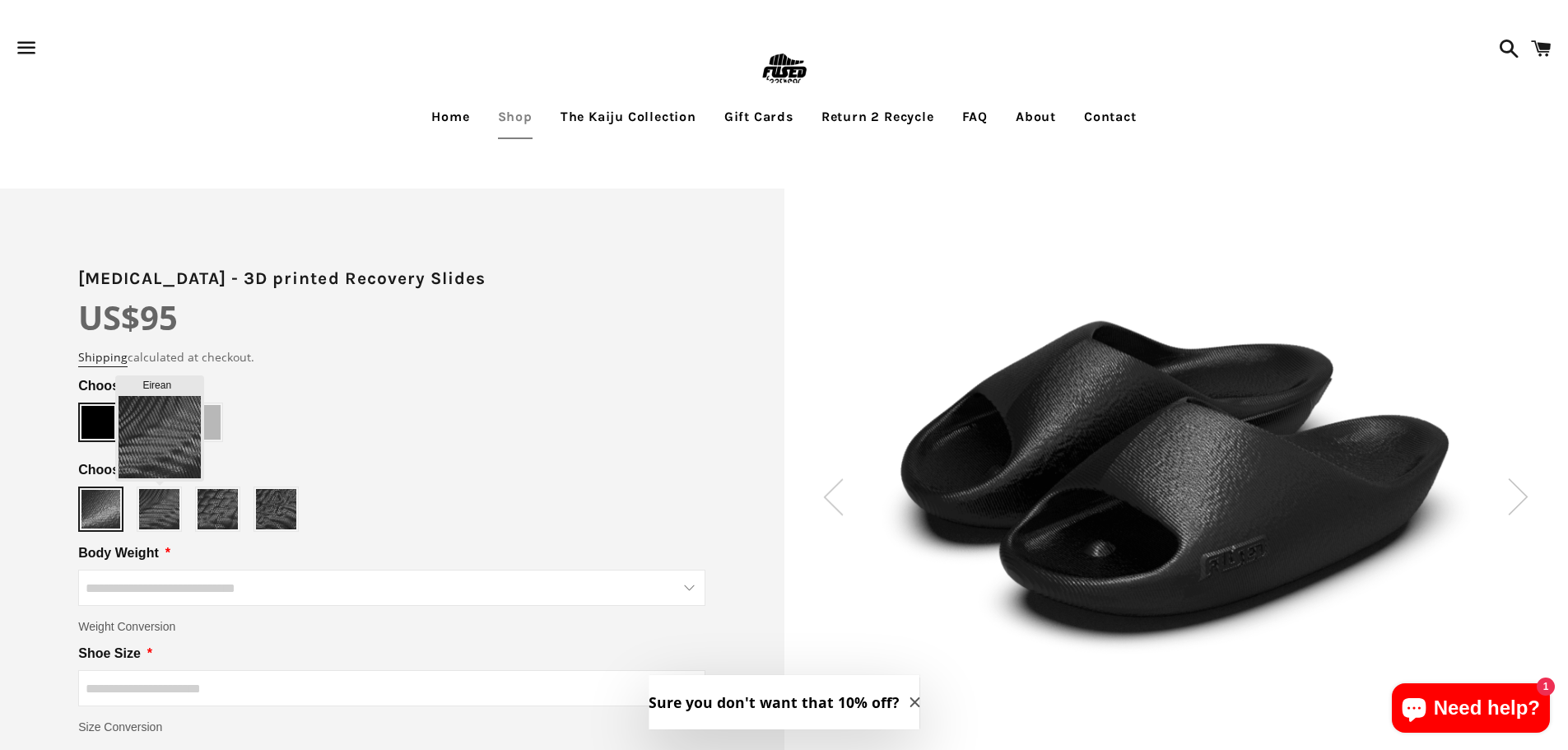
type input "******"
click at [170, 510] on img at bounding box center [159, 509] width 40 height 40
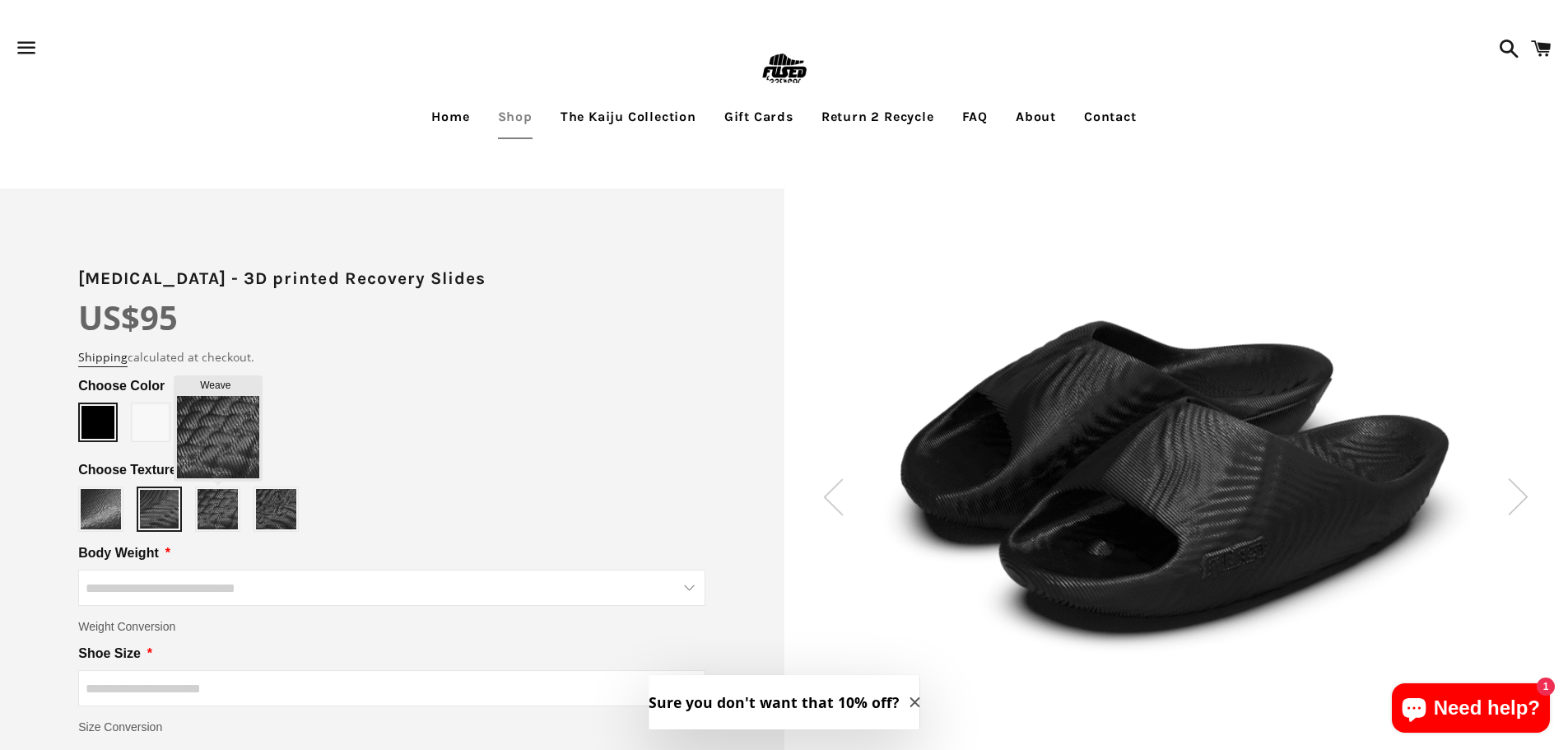
click at [237, 513] on img at bounding box center [217, 509] width 40 height 40
click at [301, 513] on div "Slate" at bounding box center [391, 508] width 627 height 45
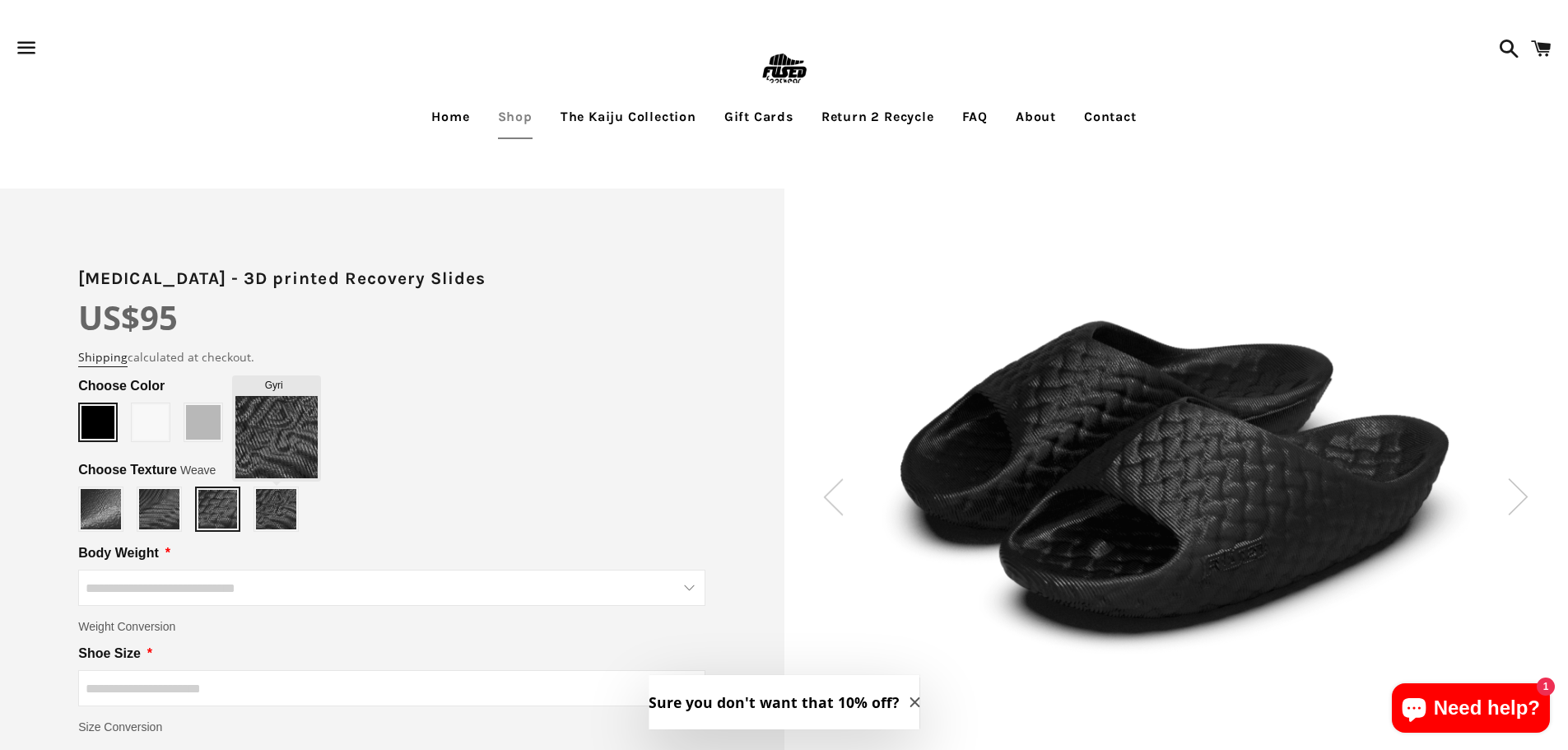
click at [280, 515] on img at bounding box center [276, 509] width 40 height 40
click at [1519, 486] on img at bounding box center [1518, 496] width 21 height 37
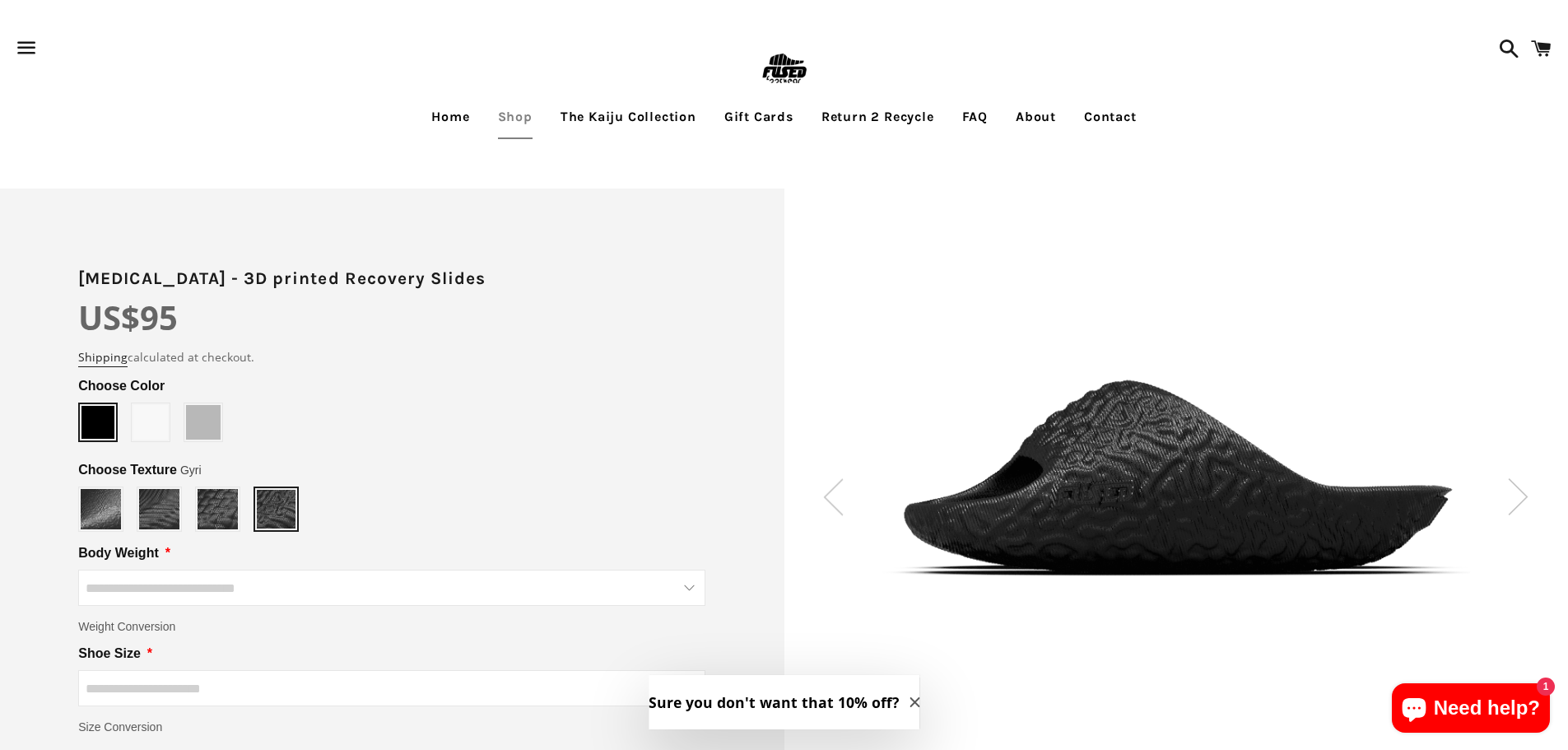
click at [1519, 486] on img at bounding box center [1518, 496] width 21 height 37
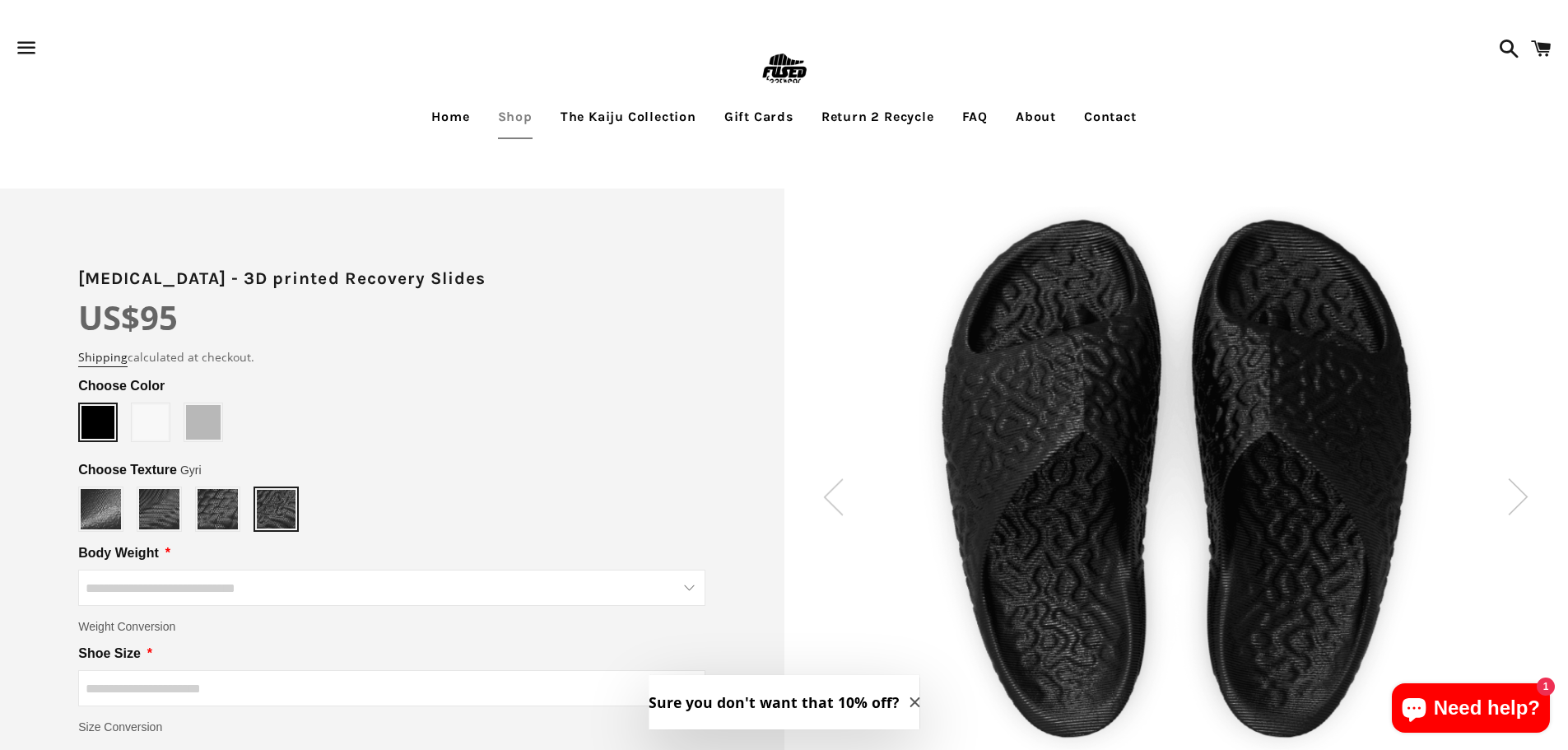
click at [1519, 486] on img at bounding box center [1518, 496] width 21 height 37
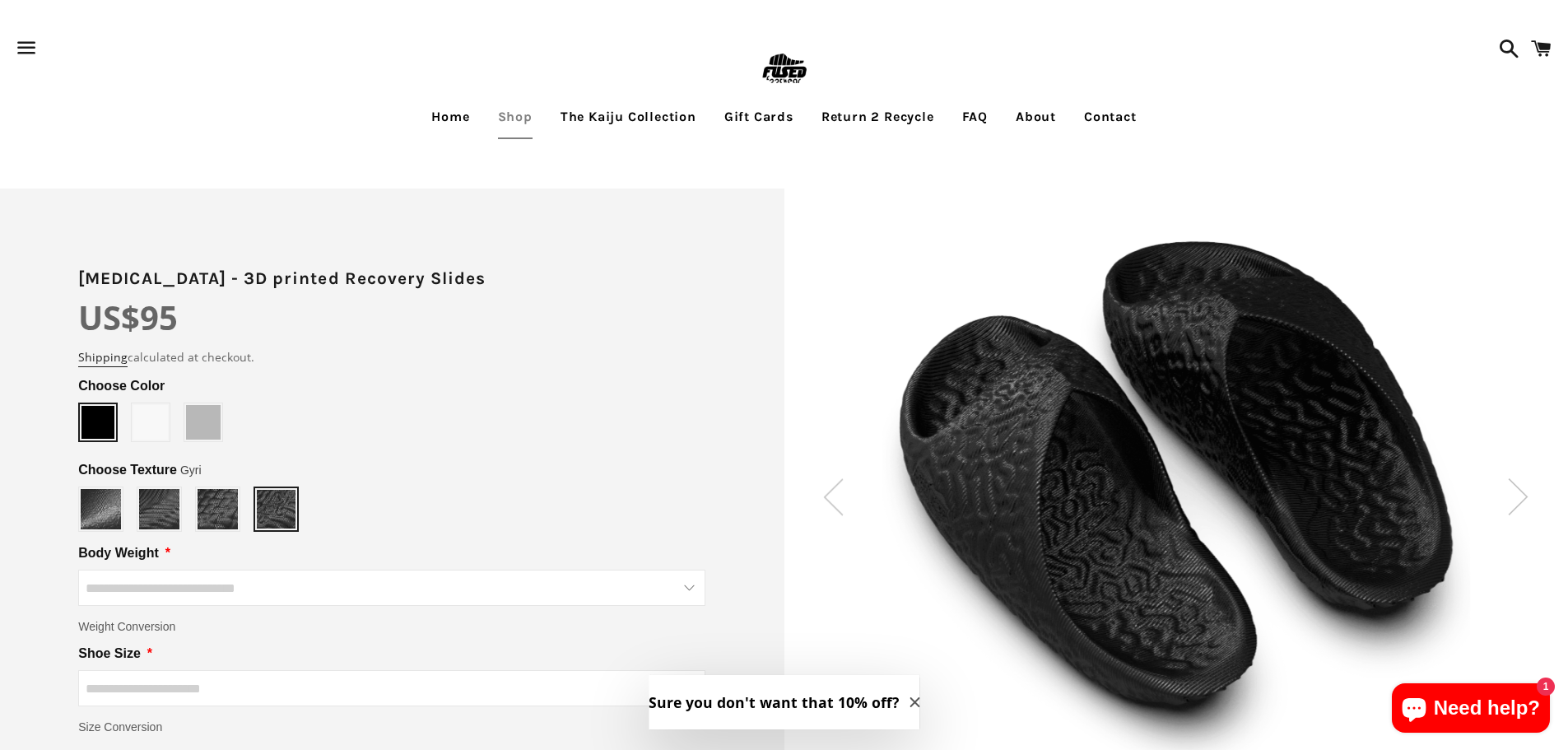
click at [1519, 486] on img at bounding box center [1518, 496] width 21 height 37
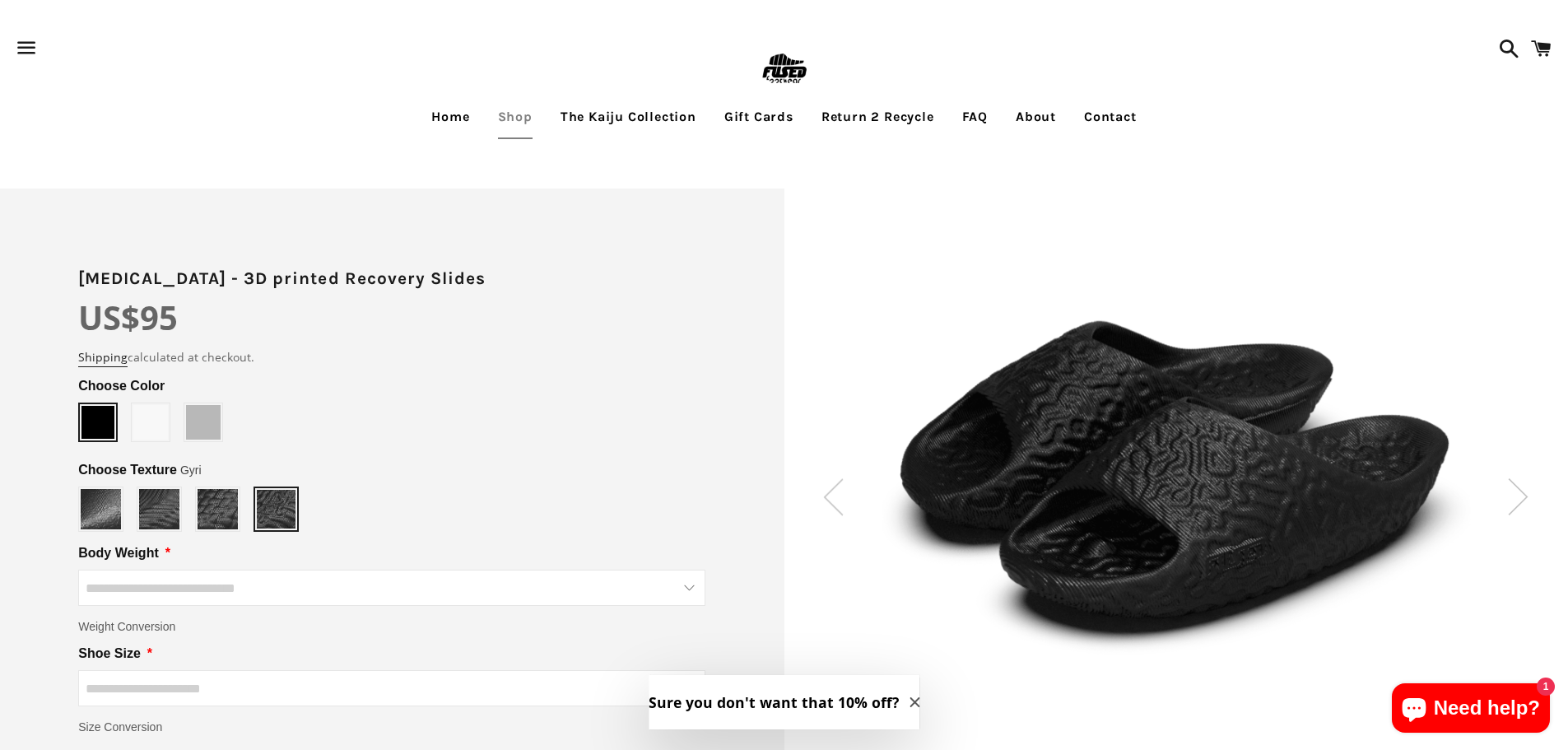
click at [843, 493] on div at bounding box center [1177, 478] width 784 height 544
click at [821, 470] on div at bounding box center [1177, 478] width 784 height 544
click at [831, 478] on img at bounding box center [833, 496] width 21 height 37
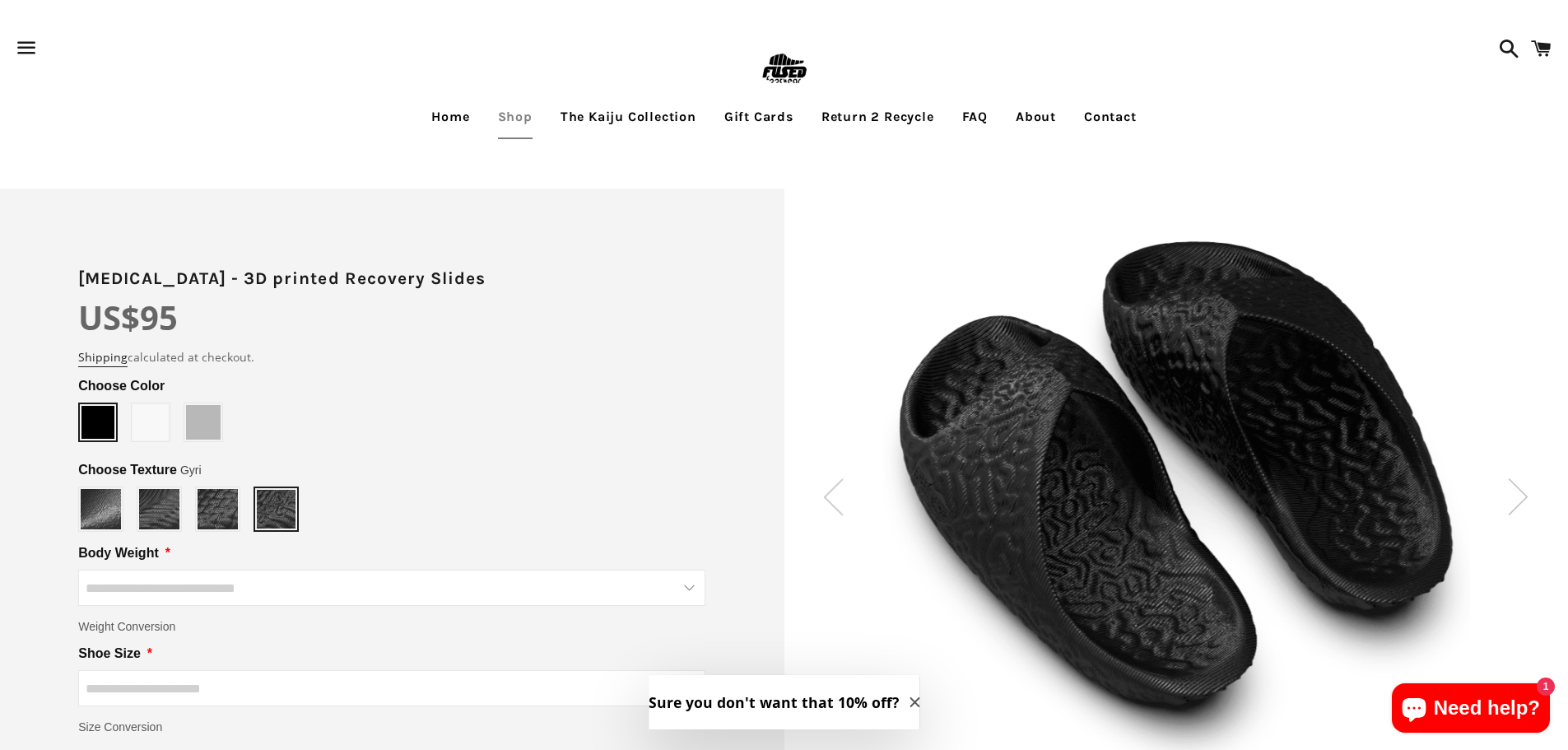
click at [917, 466] on img at bounding box center [1176, 478] width 588 height 544
type input "*****"
click at [101, 521] on img at bounding box center [100, 509] width 40 height 40
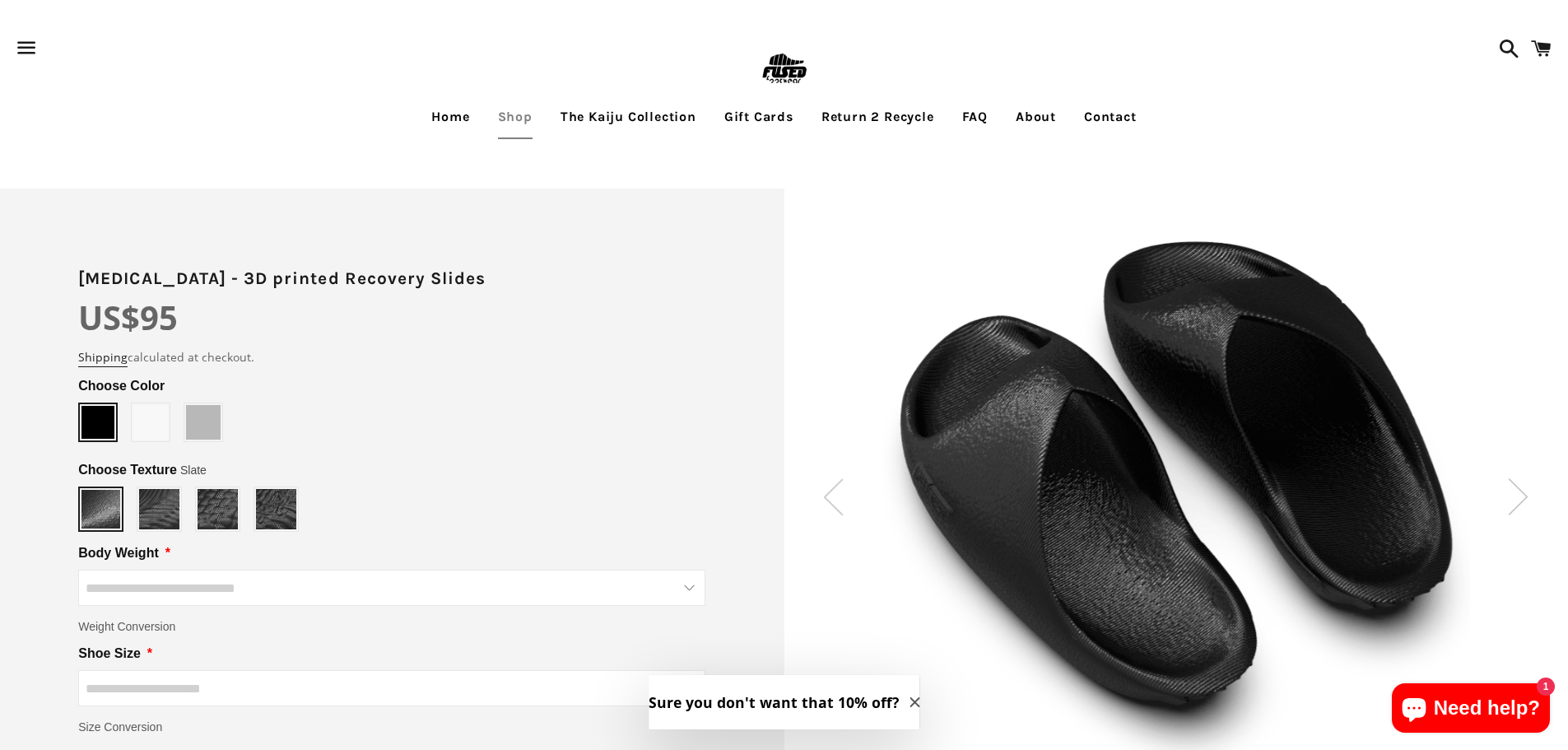
click at [98, 422] on span at bounding box center [98, 422] width 33 height 33
type input "*****"
click at [156, 415] on span at bounding box center [150, 422] width 34 height 34
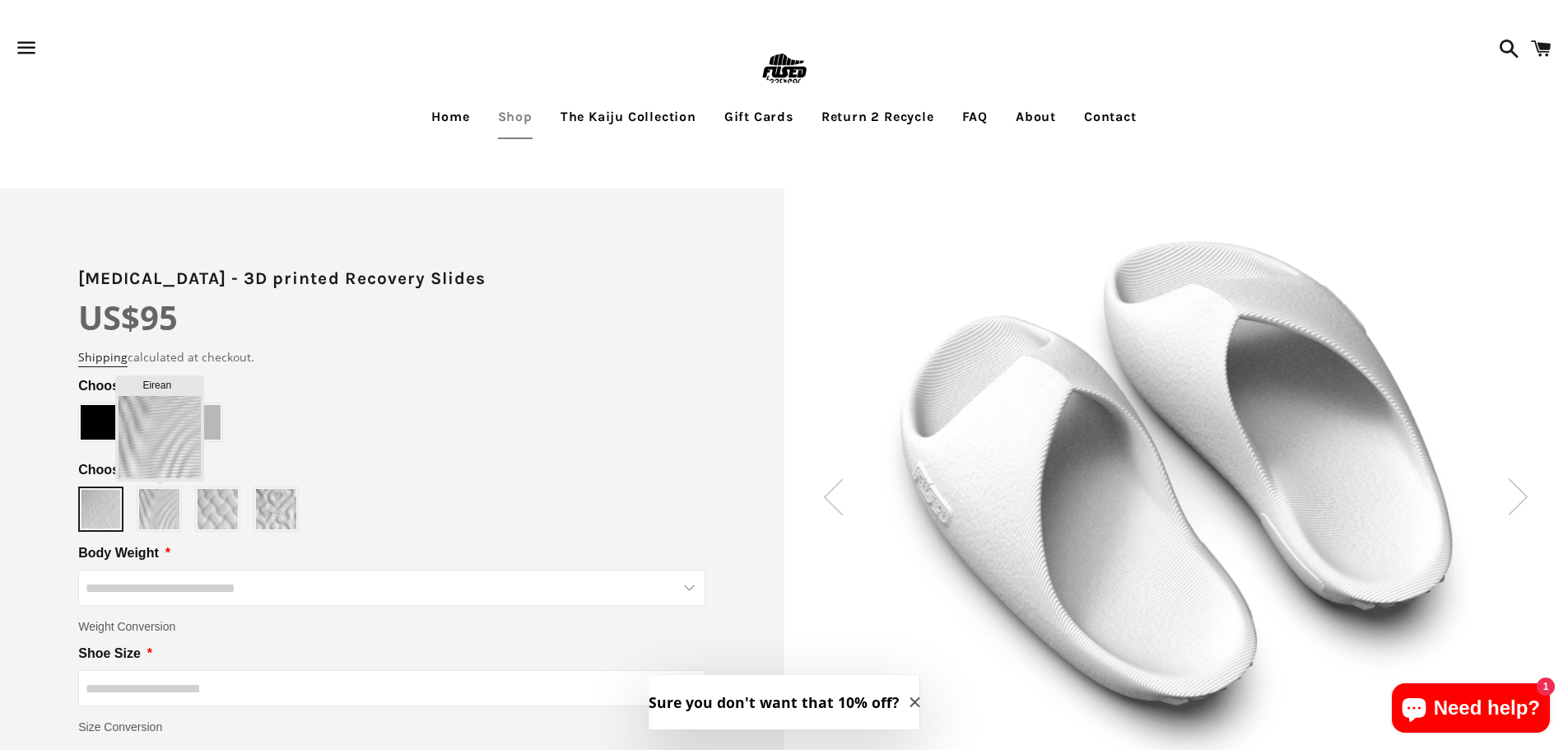
type input "******"
click at [153, 515] on img at bounding box center [159, 509] width 40 height 40
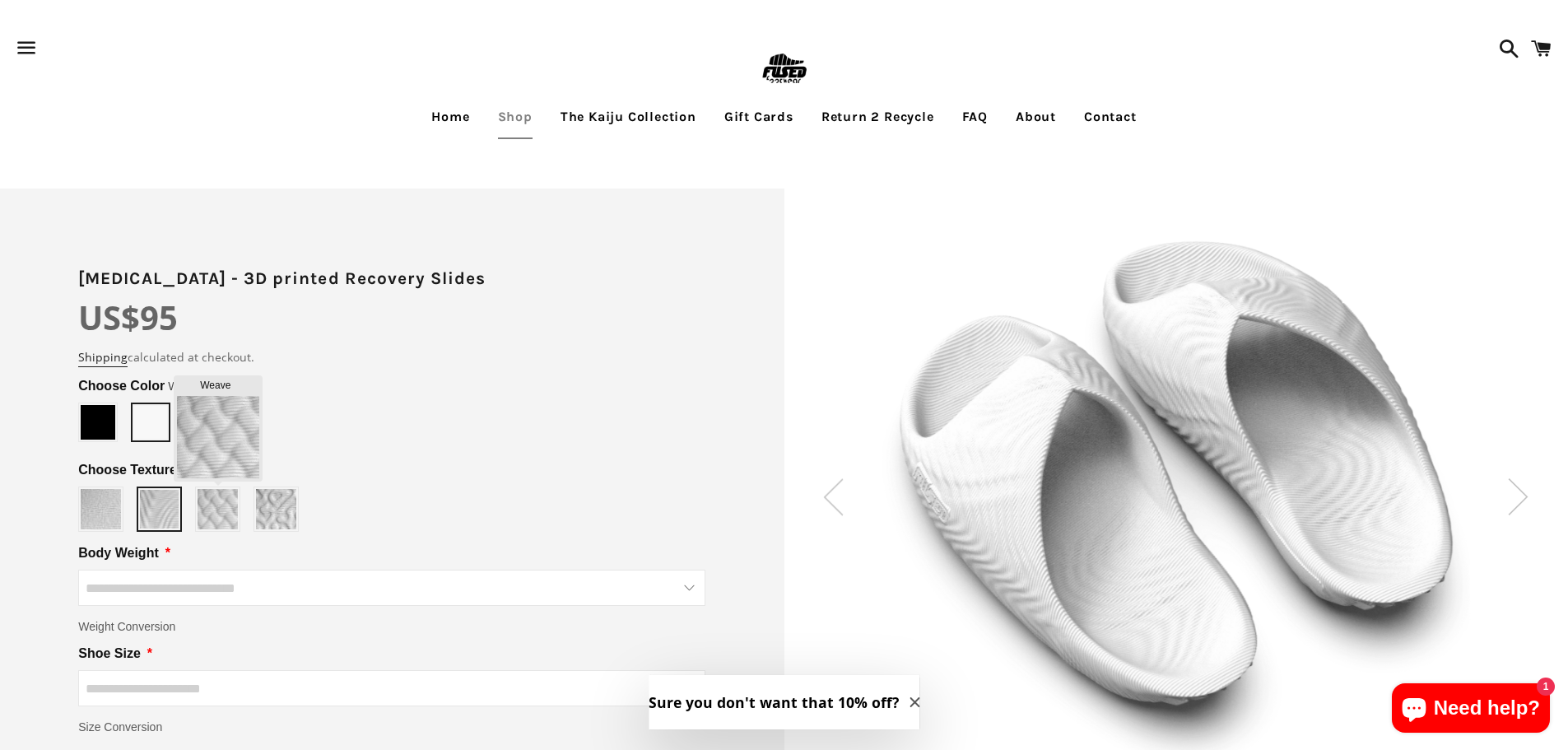
click at [206, 515] on img at bounding box center [217, 509] width 40 height 40
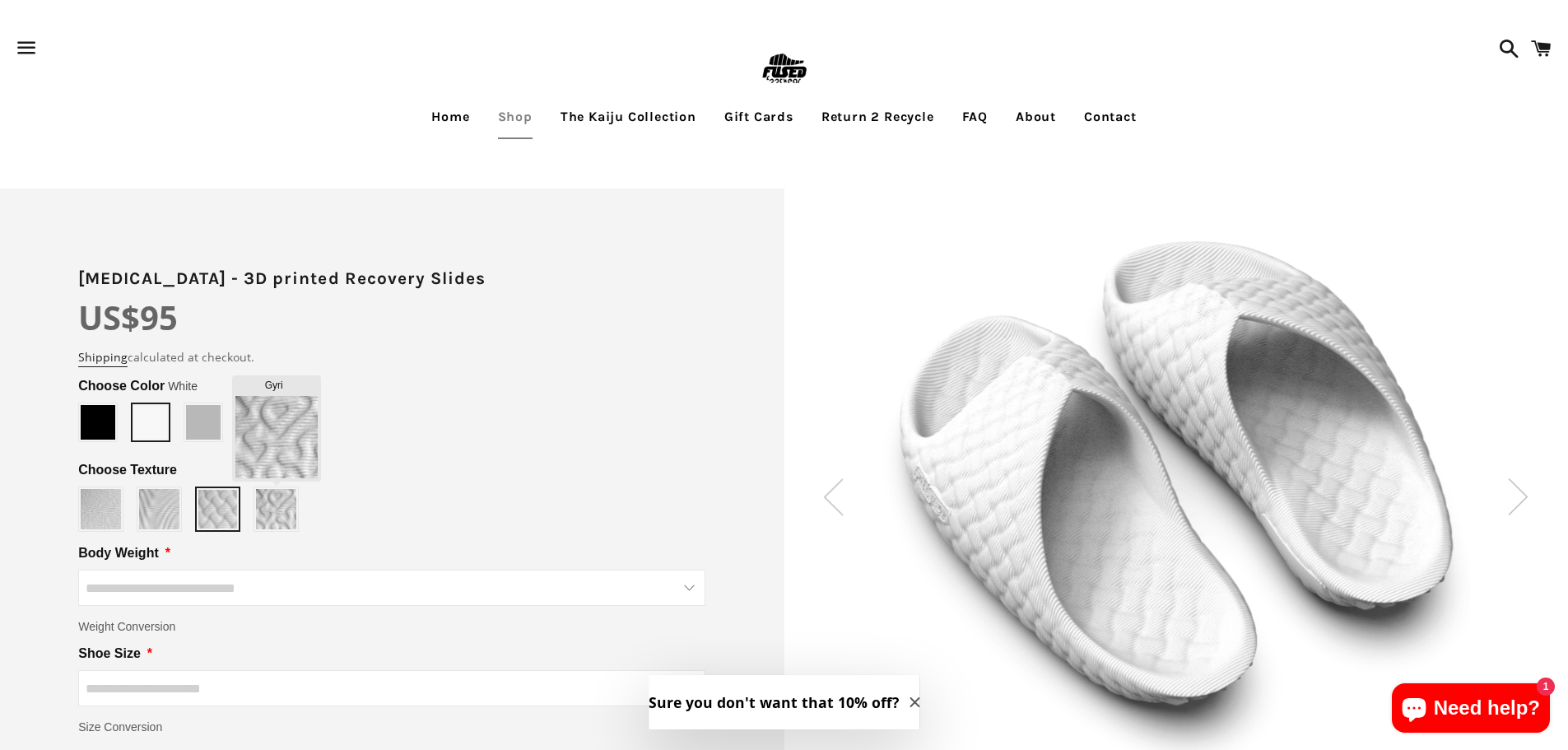
click at [272, 515] on img at bounding box center [276, 509] width 40 height 40
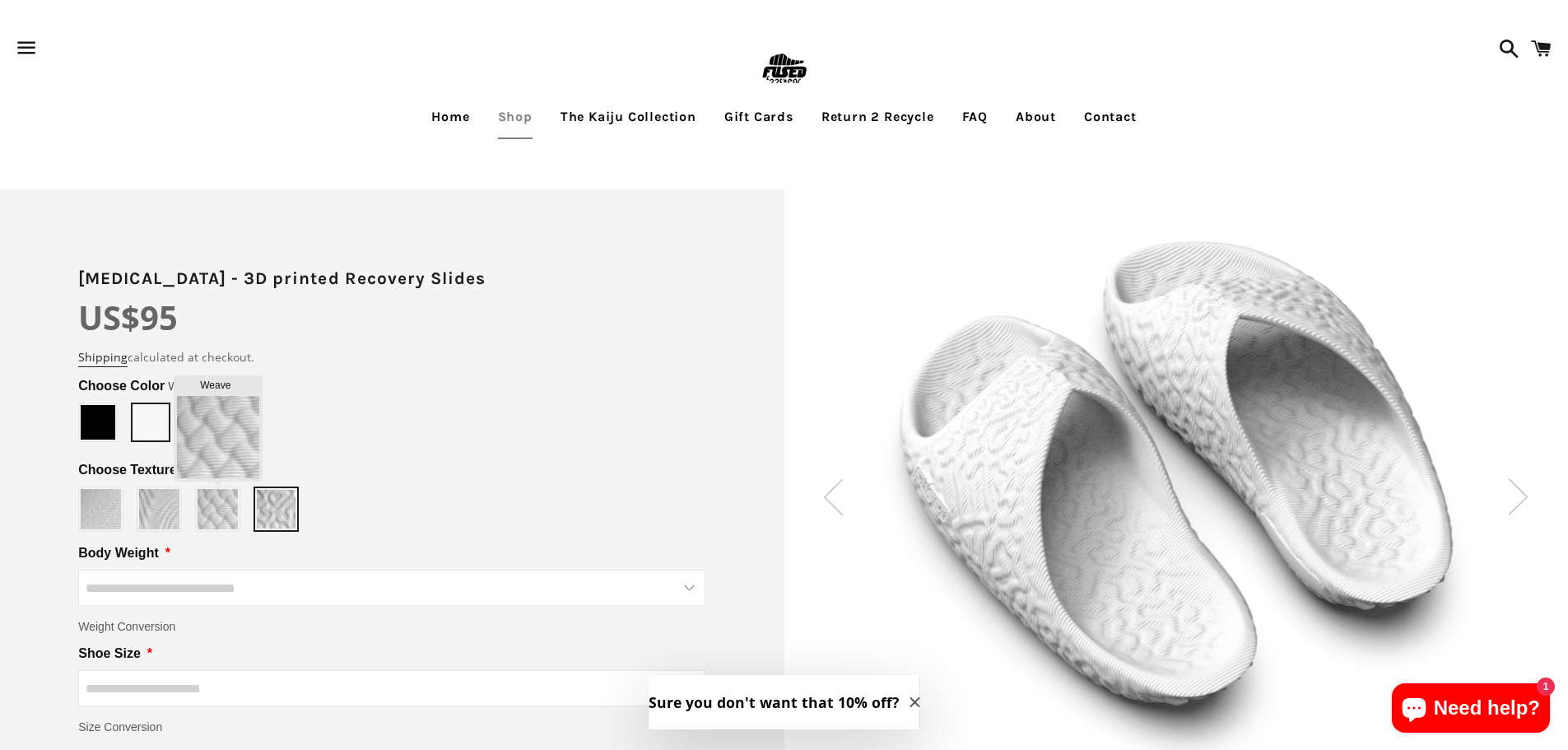
click at [230, 515] on img at bounding box center [217, 509] width 40 height 40
click at [169, 515] on img at bounding box center [159, 509] width 40 height 40
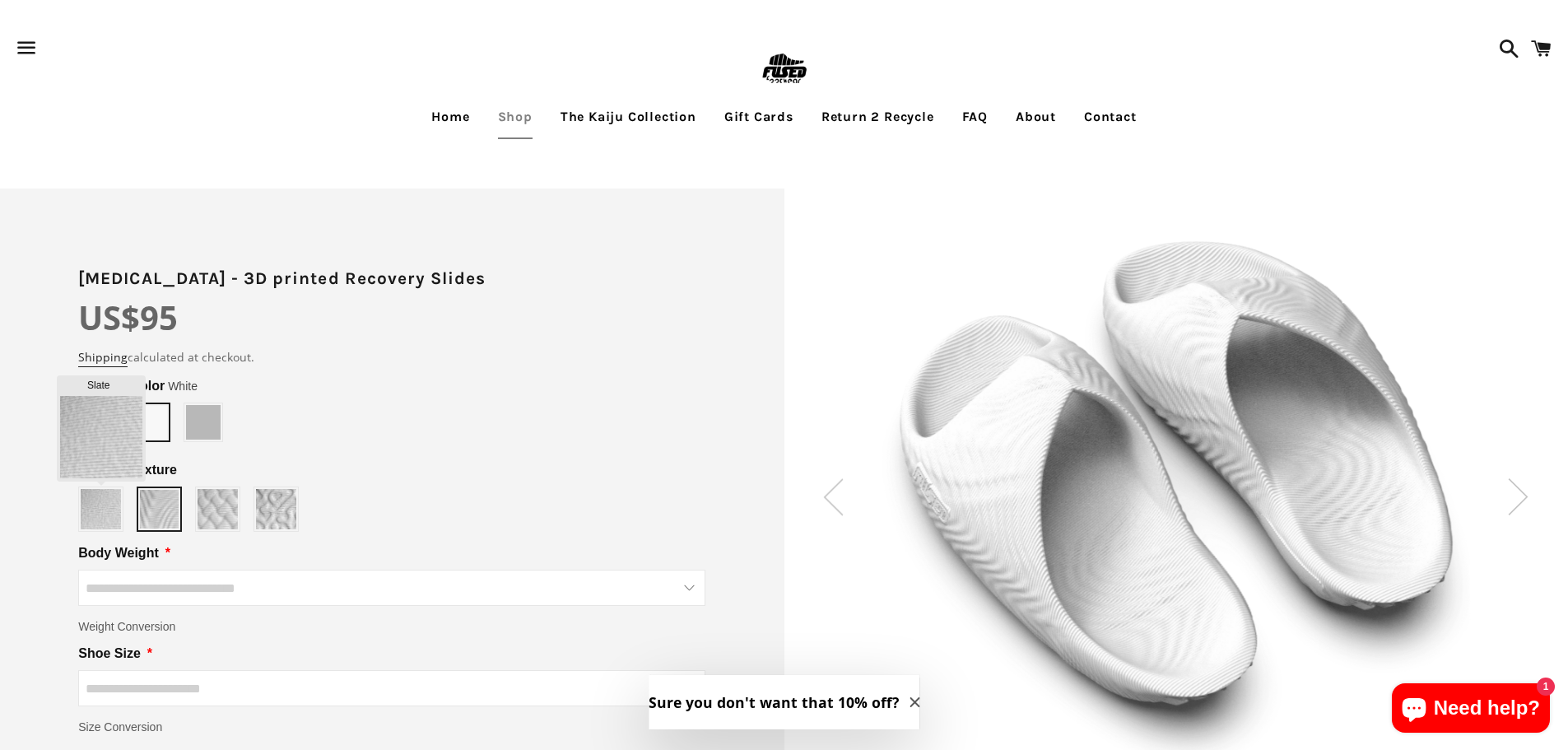
type input "*****"
click at [105, 512] on img at bounding box center [100, 509] width 40 height 40
type input "*****"
click at [197, 435] on span at bounding box center [203, 422] width 34 height 34
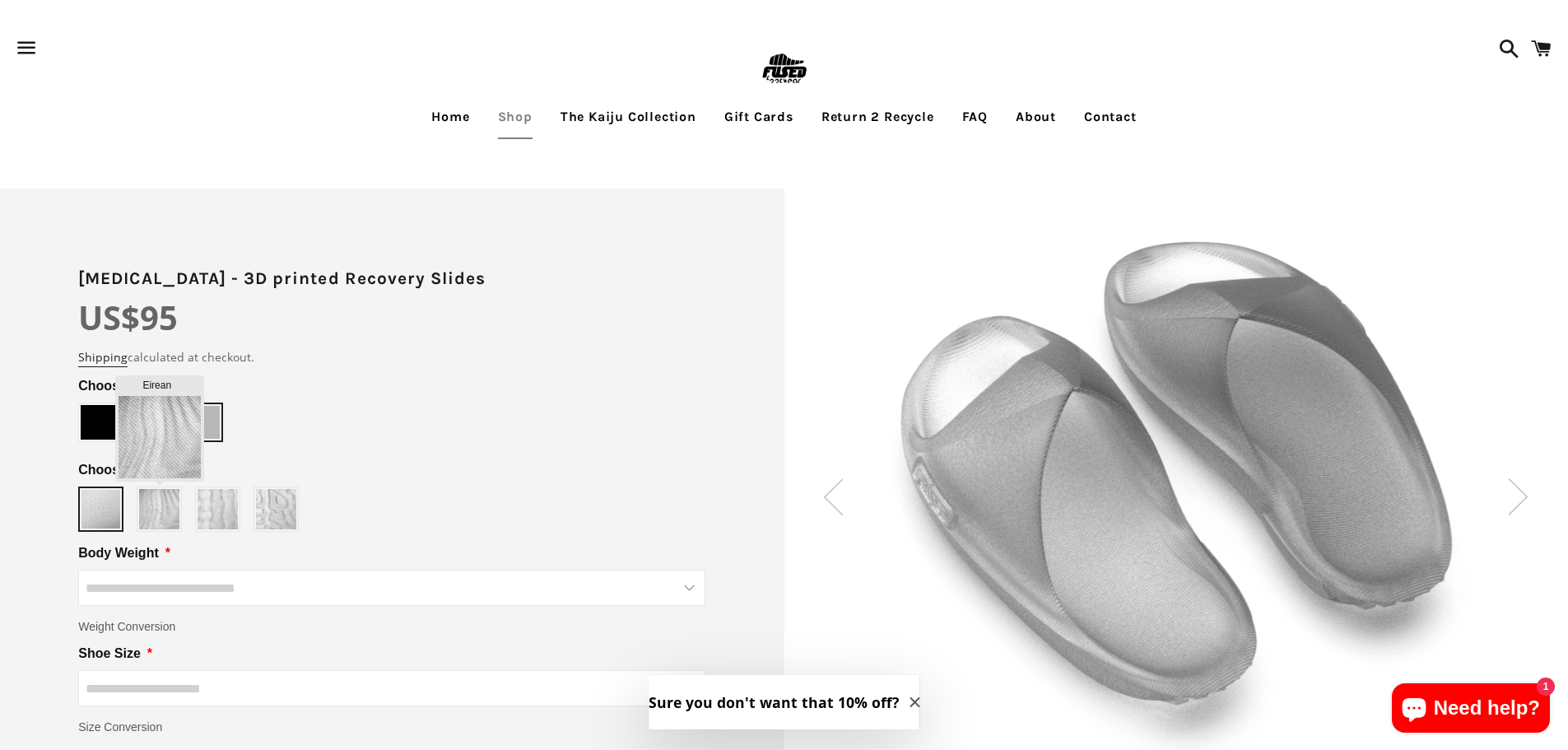
type input "******"
click at [151, 510] on img at bounding box center [159, 509] width 40 height 40
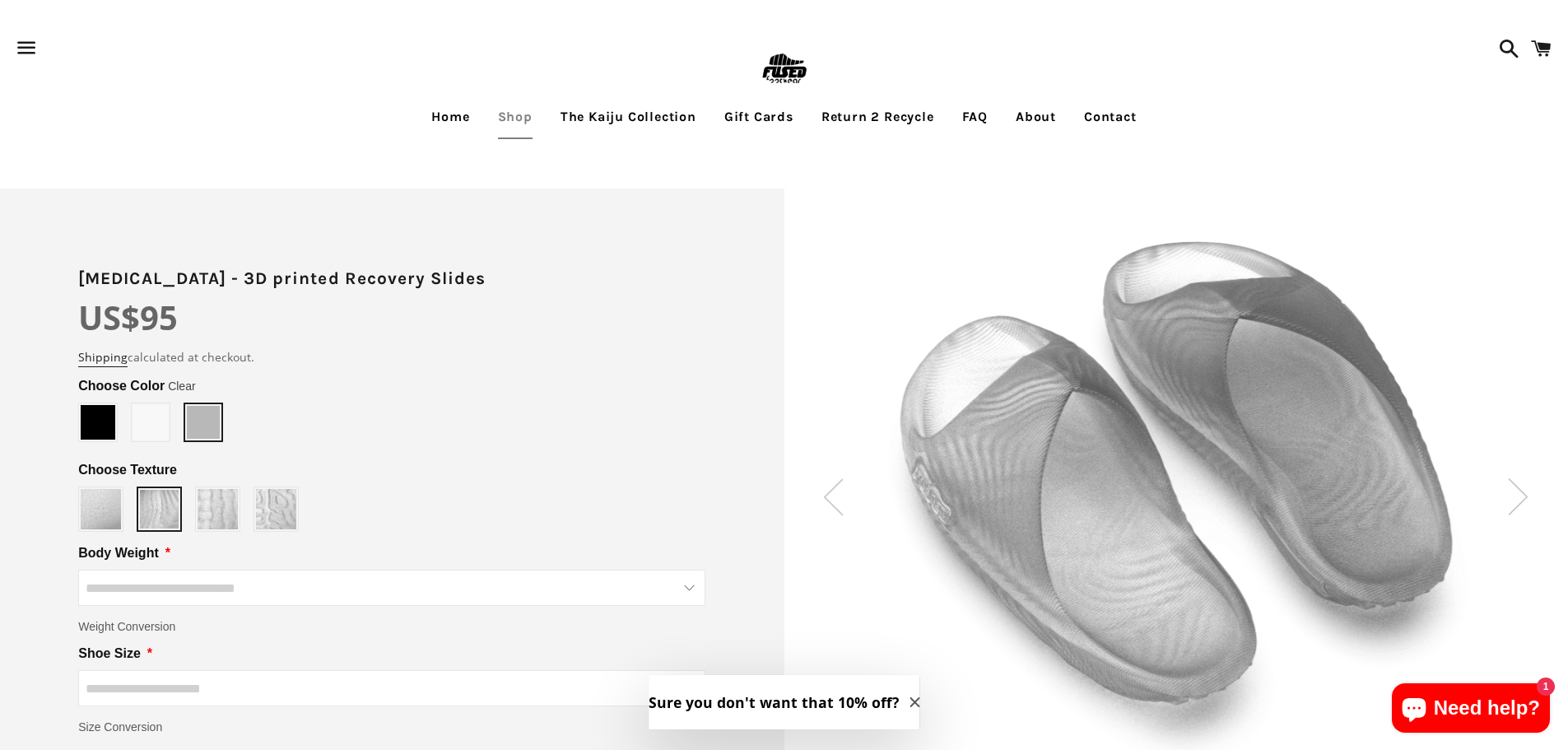
click at [227, 578] on input "Body Weight" at bounding box center [391, 587] width 627 height 36
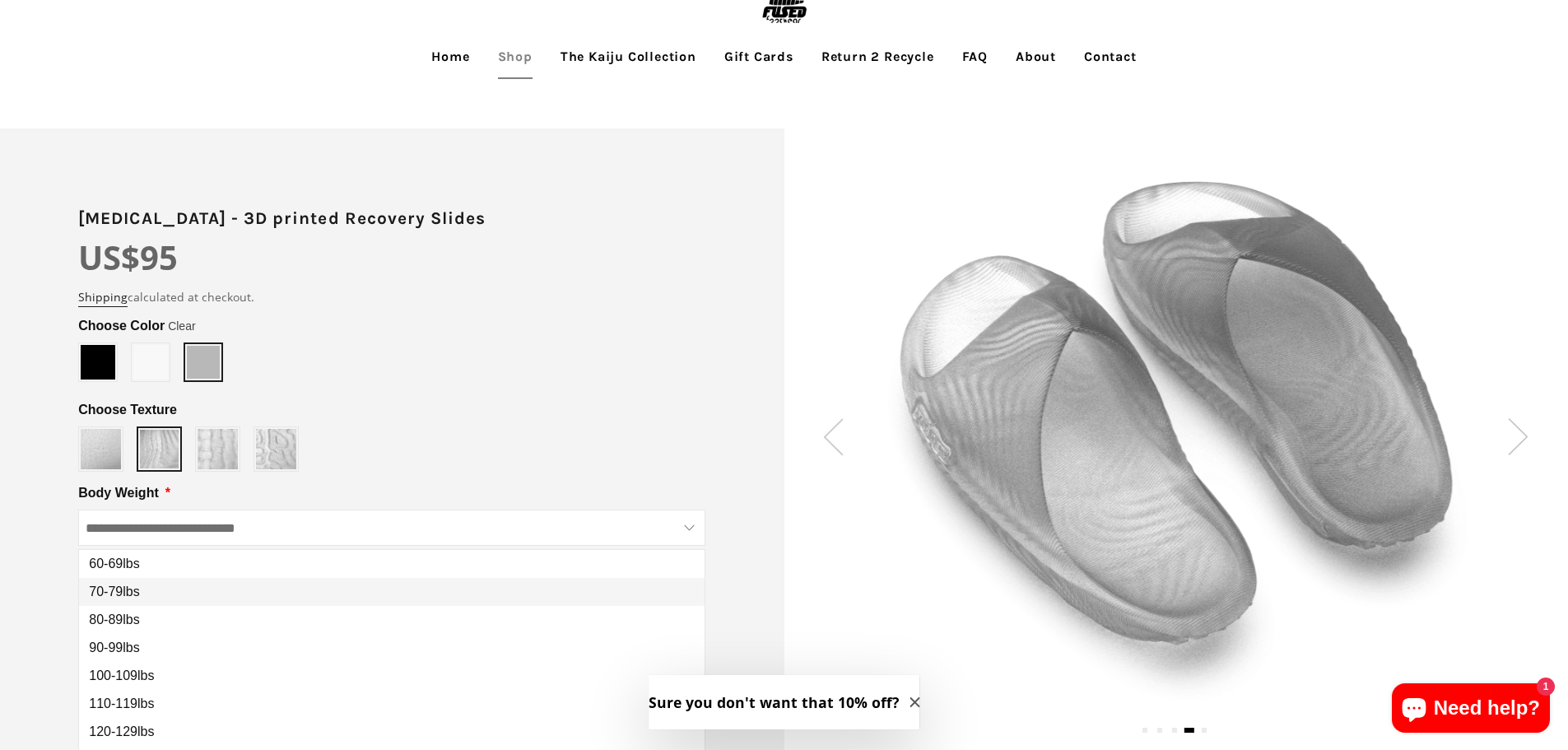
scroll to position [62, 0]
click at [136, 595] on span "70-79lbs" at bounding box center [114, 589] width 50 height 14
type input "********"
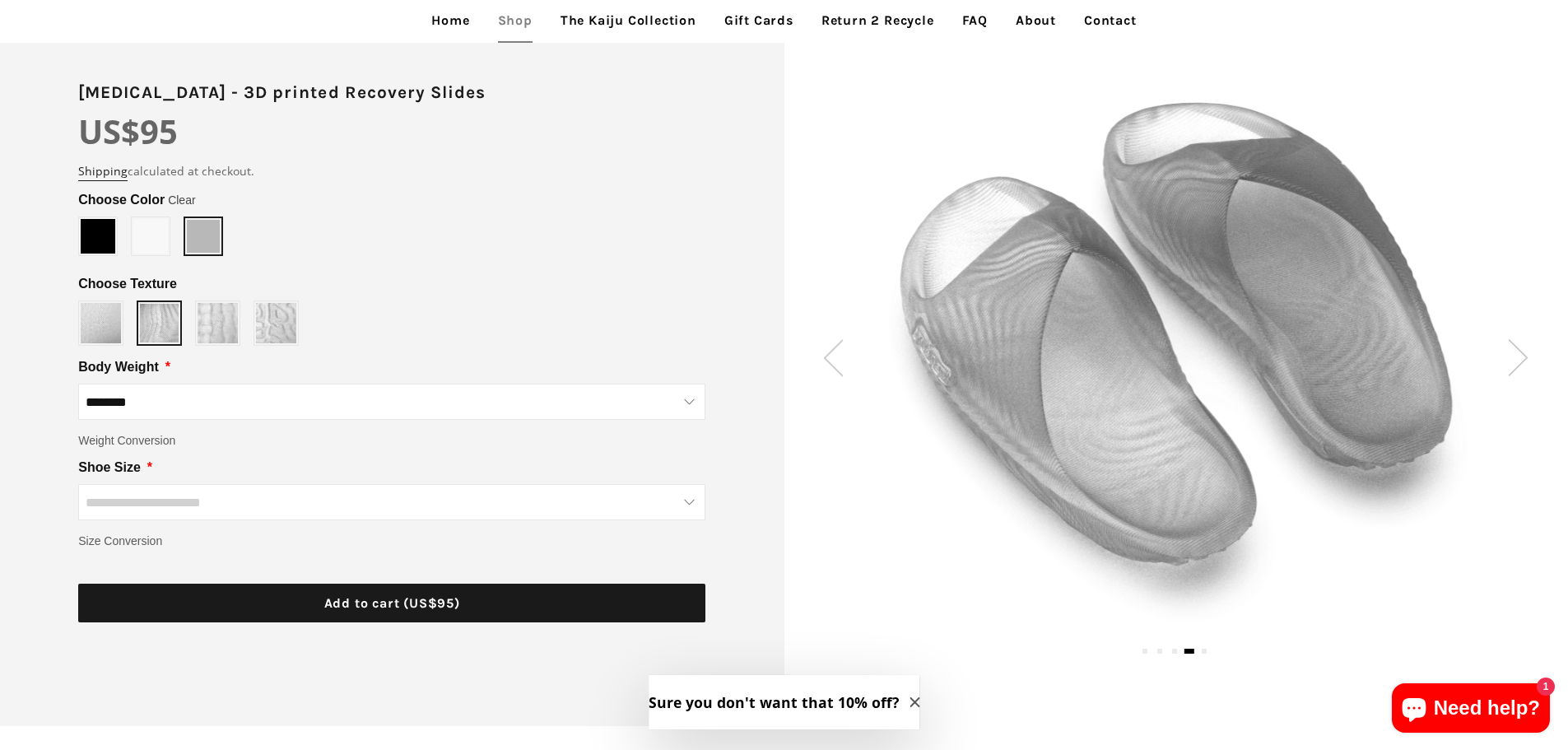
scroll to position [206, 0]
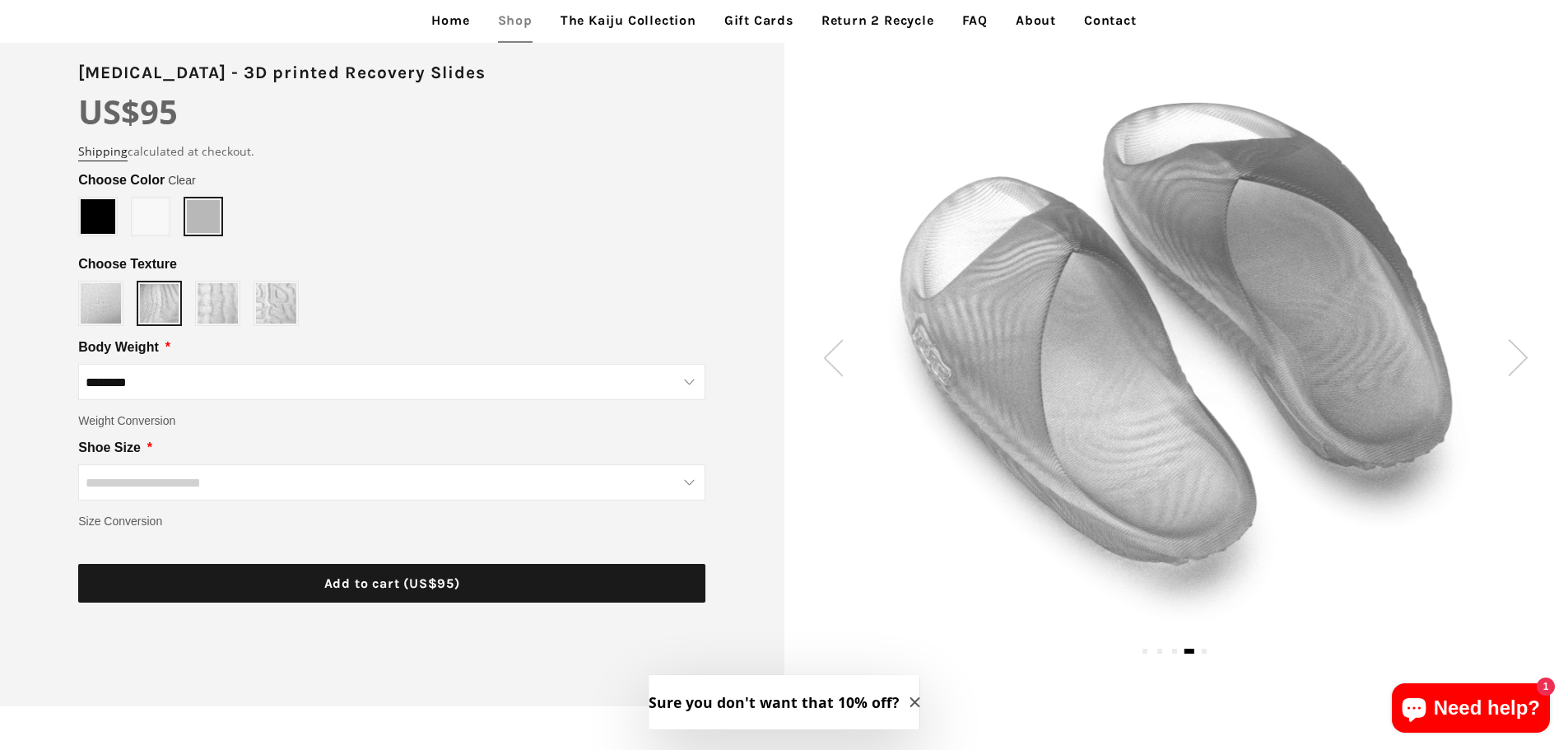
click at [266, 486] on input "Shoe Size" at bounding box center [391, 482] width 627 height 36
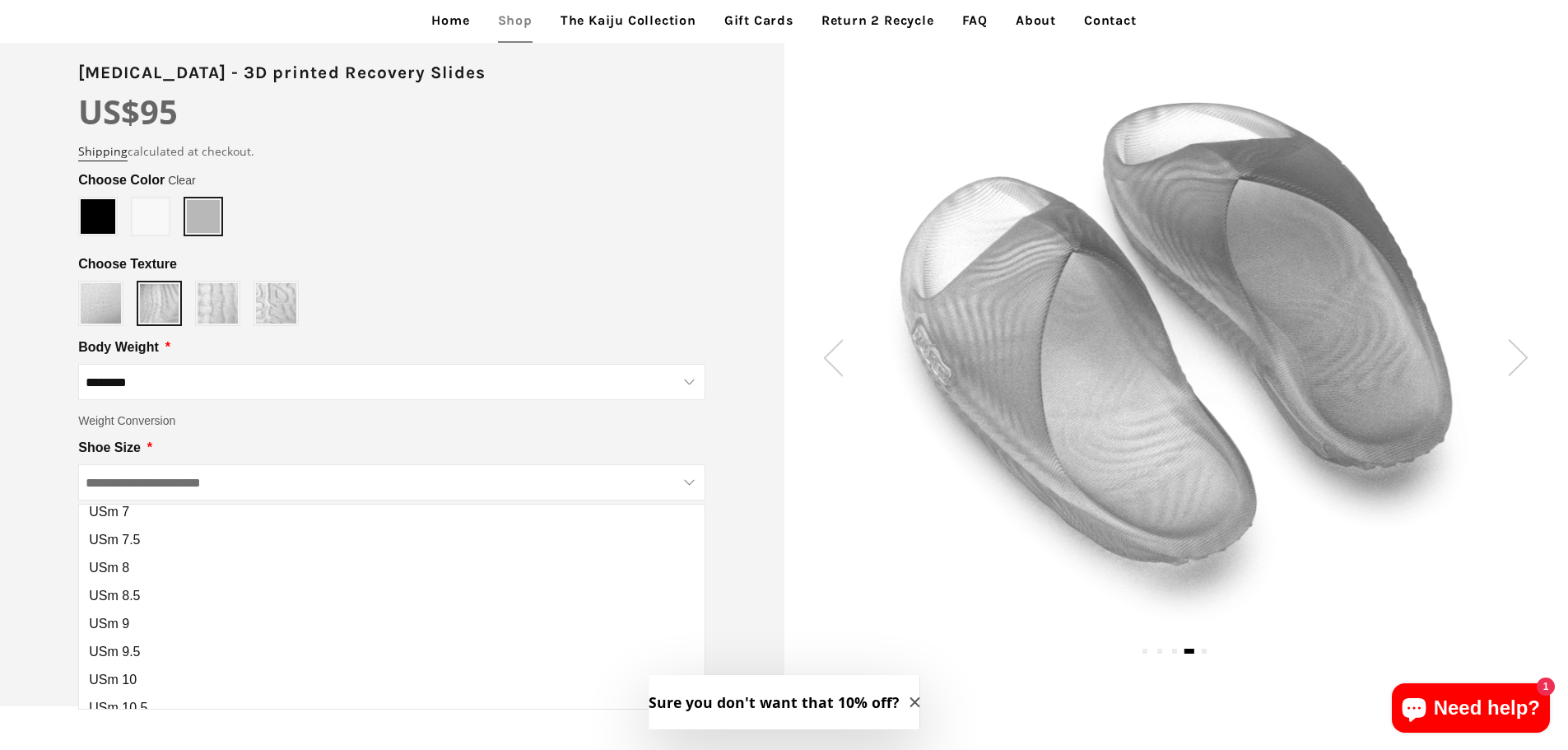
scroll to position [186, 0]
click at [123, 607] on span "USm 9" at bounding box center [109, 612] width 40 height 14
type input "*****"
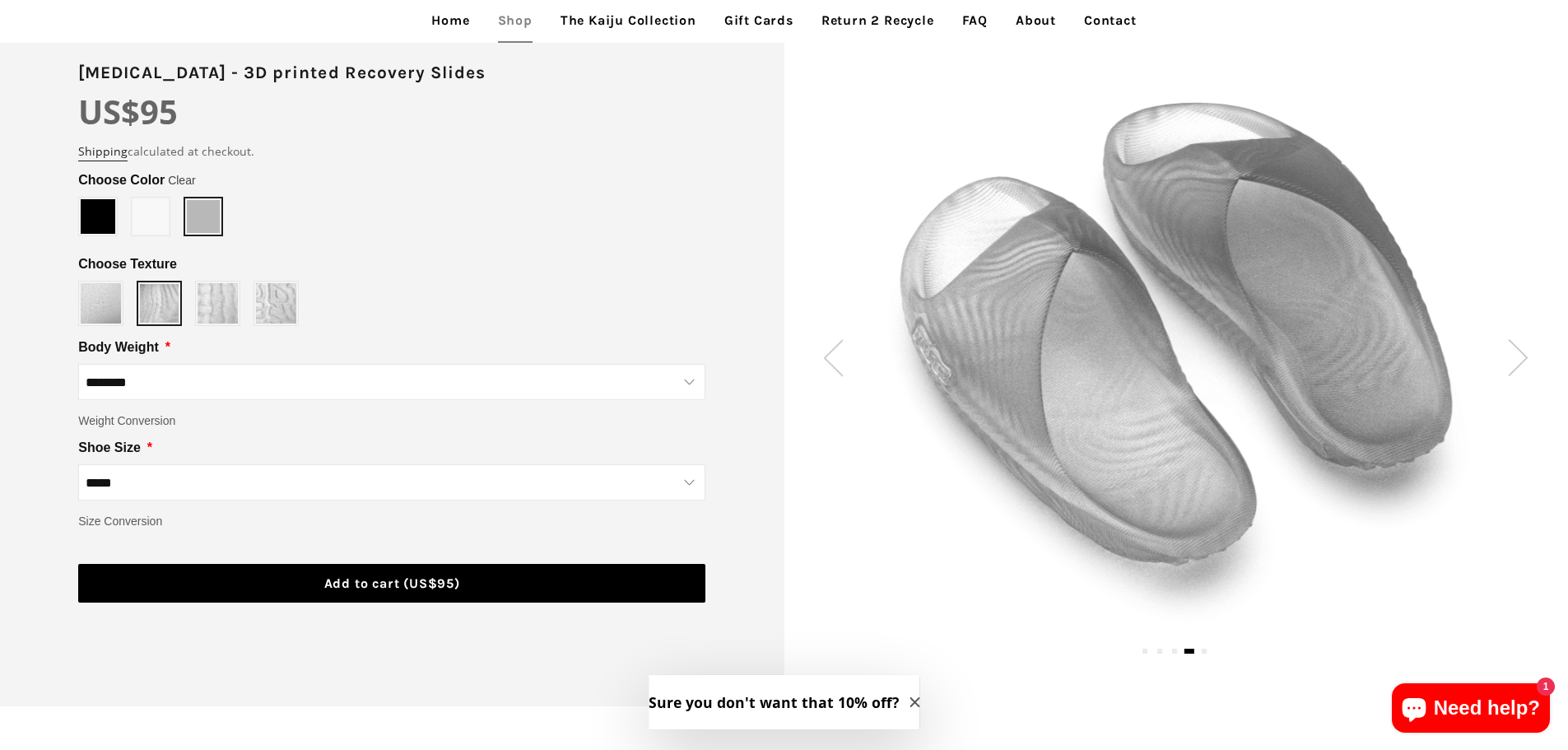
scroll to position [0, 0]
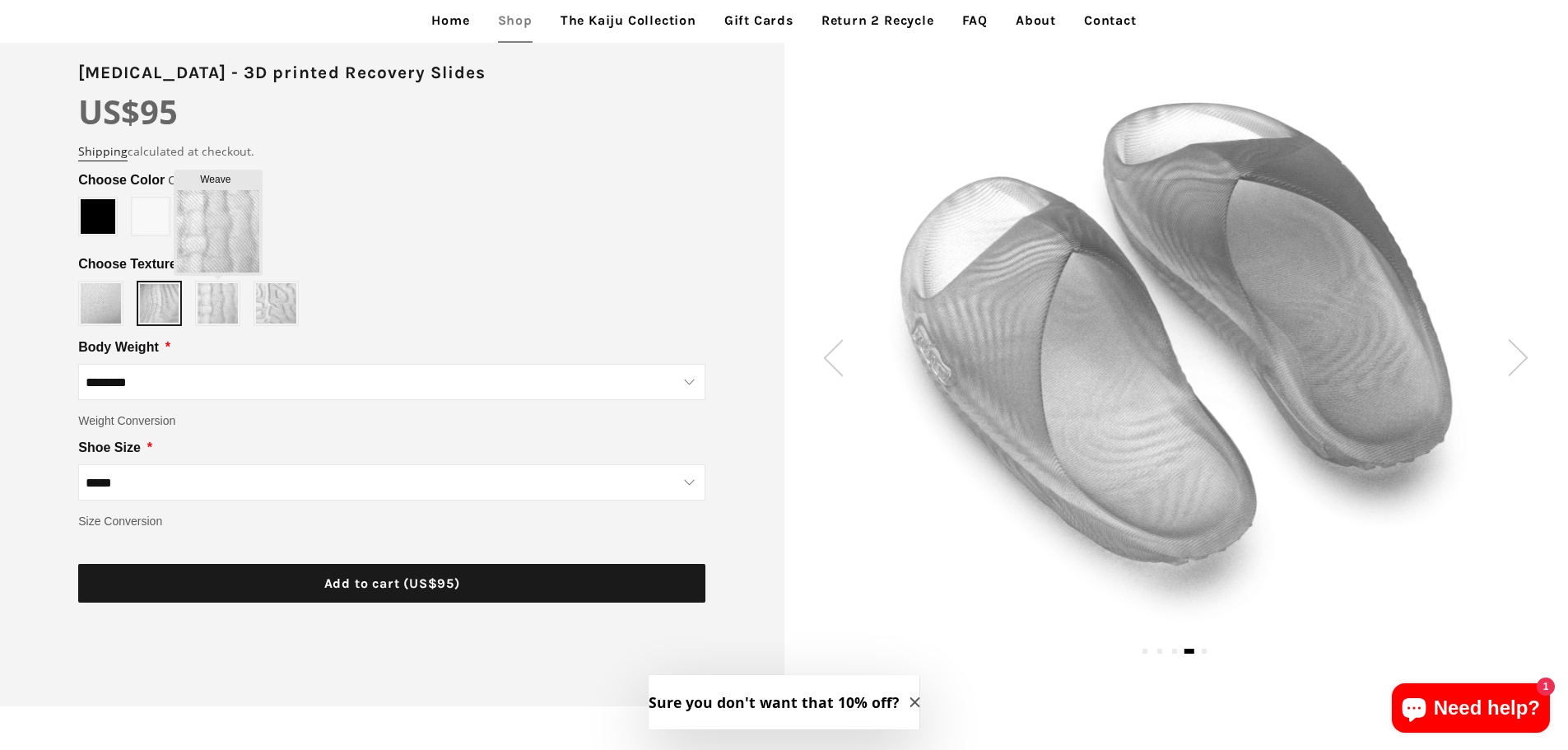
click at [214, 310] on img at bounding box center [217, 303] width 40 height 40
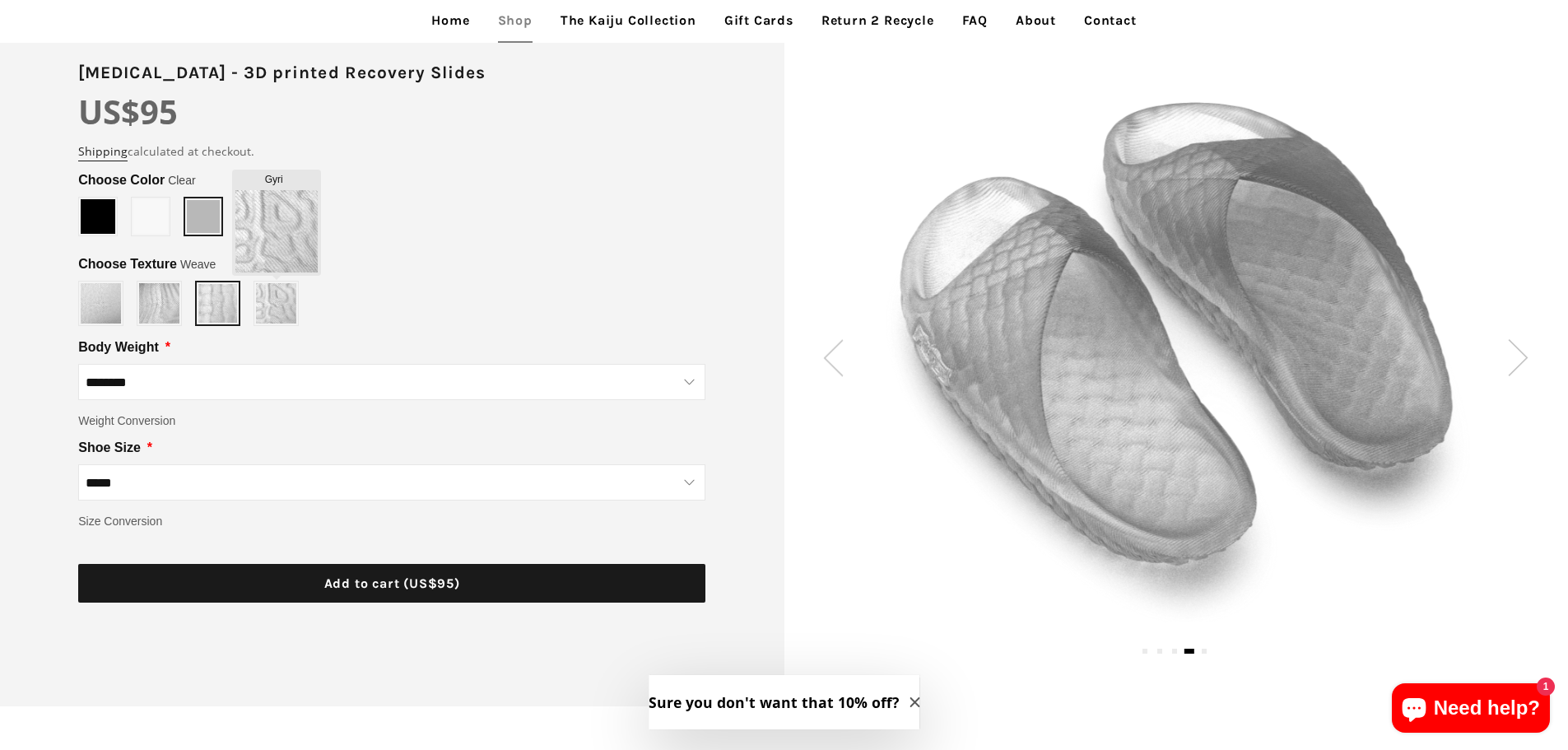
click at [296, 318] on img at bounding box center [276, 303] width 40 height 40
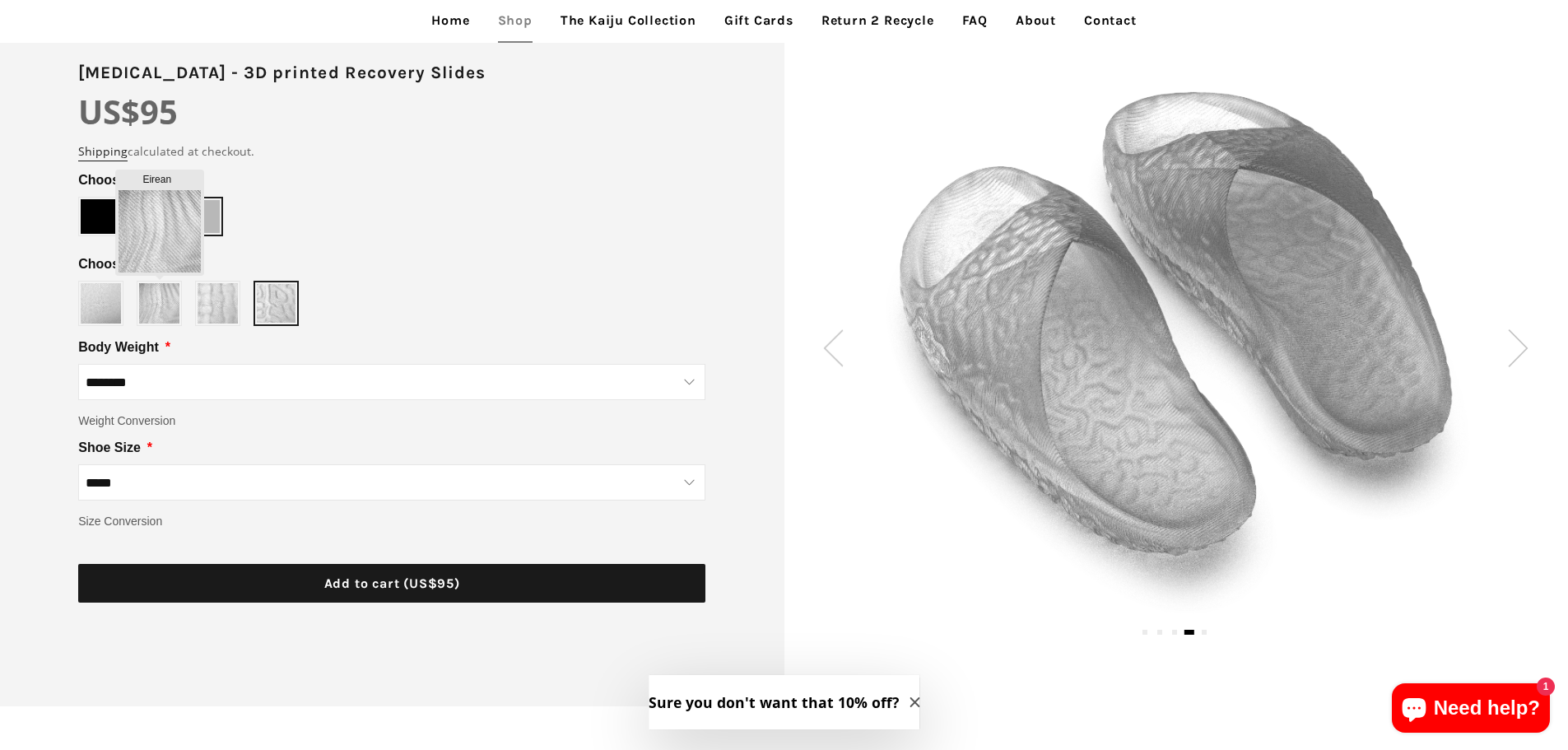
type input "******"
click at [175, 320] on img at bounding box center [159, 303] width 40 height 40
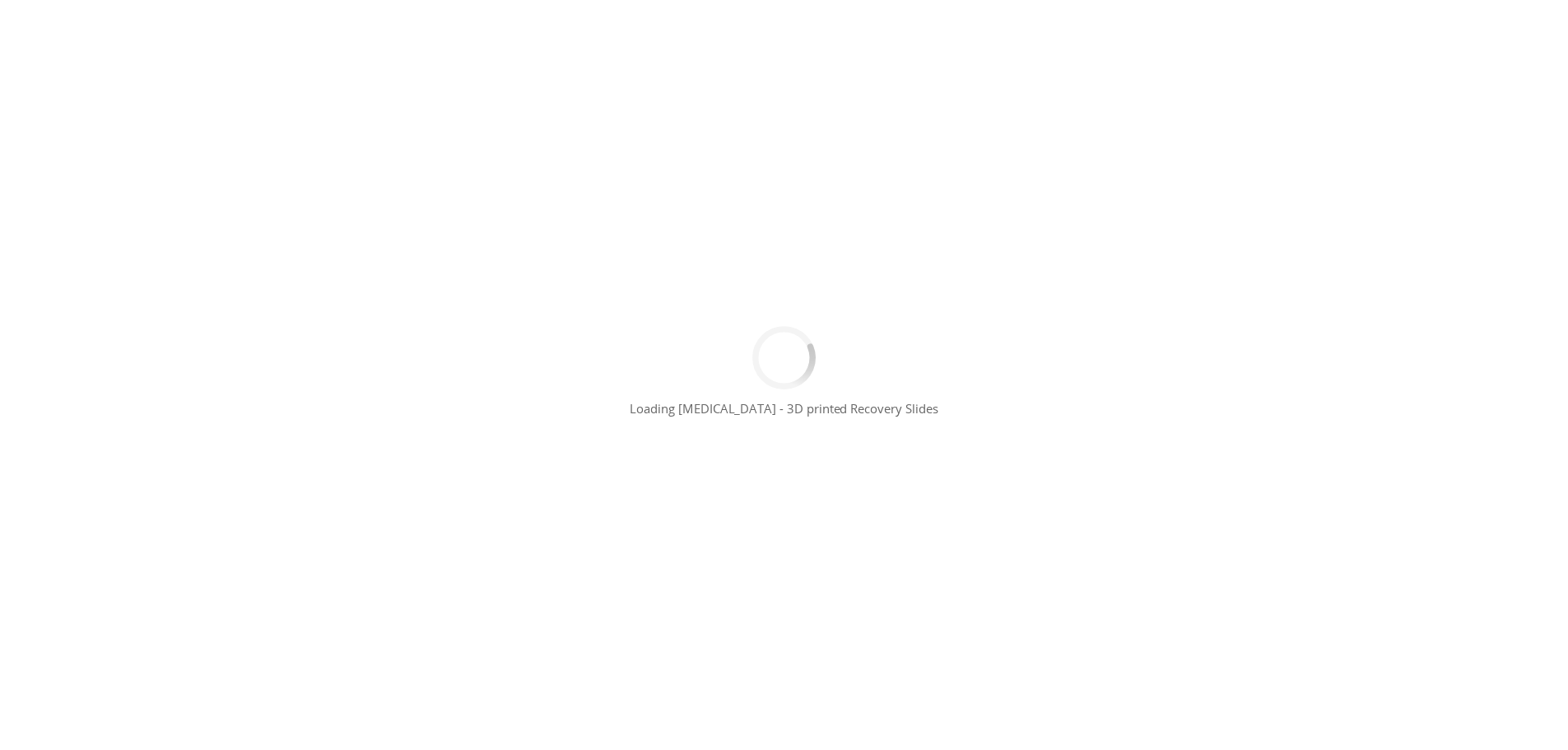
scroll to position [205, 0]
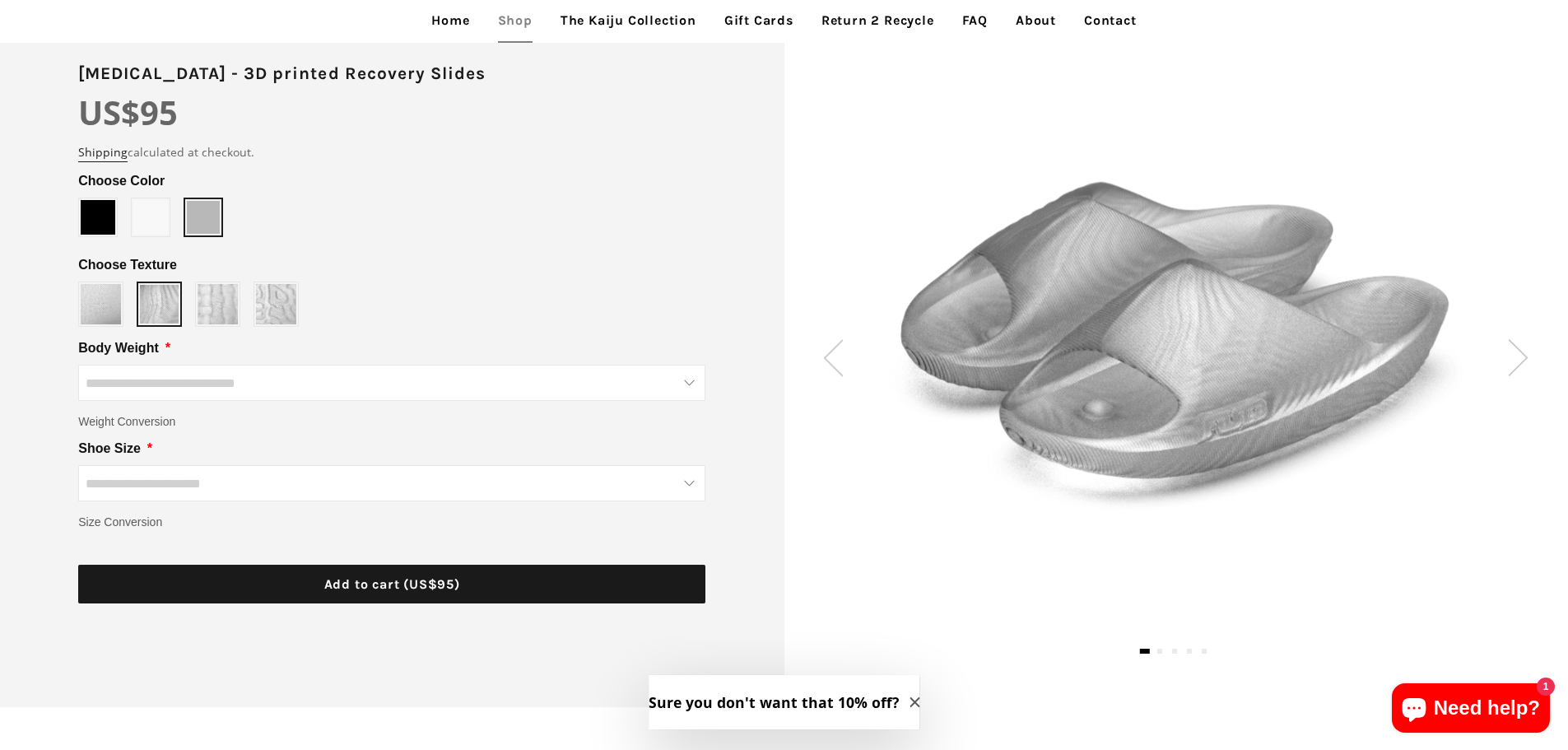
click at [895, 339] on img at bounding box center [1176, 339] width 588 height 372
click at [246, 303] on div "Slate" at bounding box center [391, 303] width 627 height 45
click at [220, 309] on img at bounding box center [217, 304] width 40 height 40
click at [277, 310] on img at bounding box center [276, 304] width 40 height 40
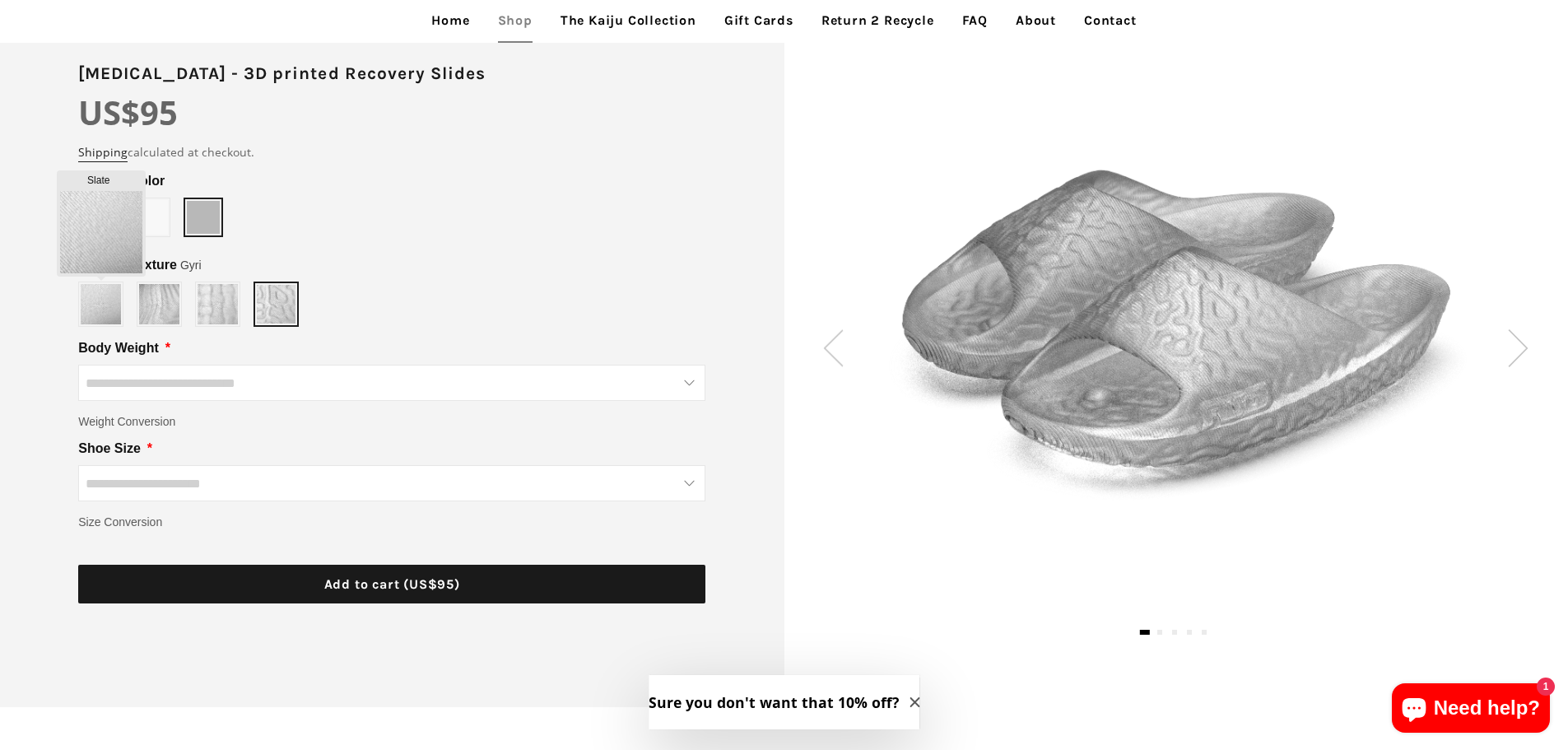
click at [112, 316] on img at bounding box center [100, 304] width 40 height 40
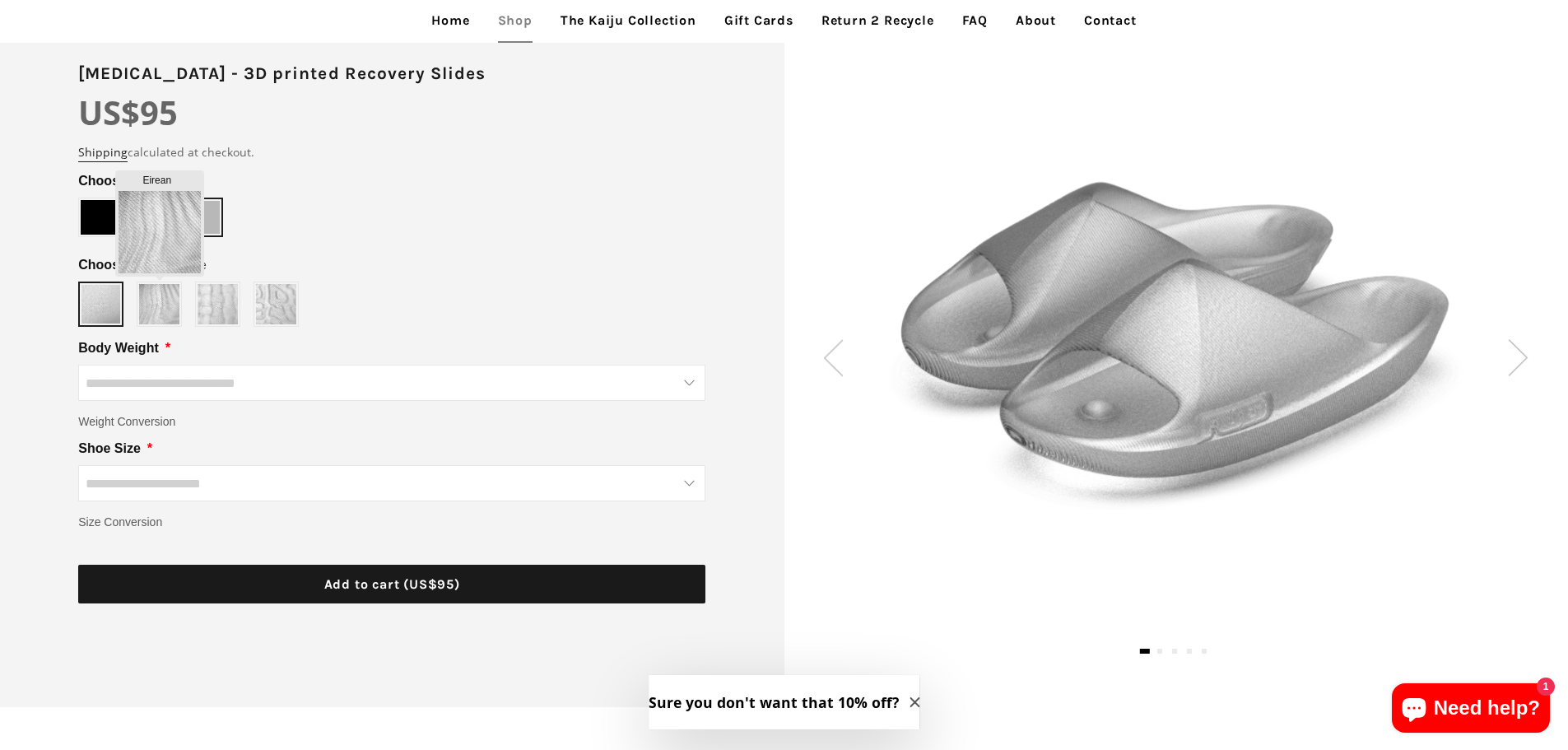
type input "******"
click at [161, 309] on img at bounding box center [159, 304] width 40 height 40
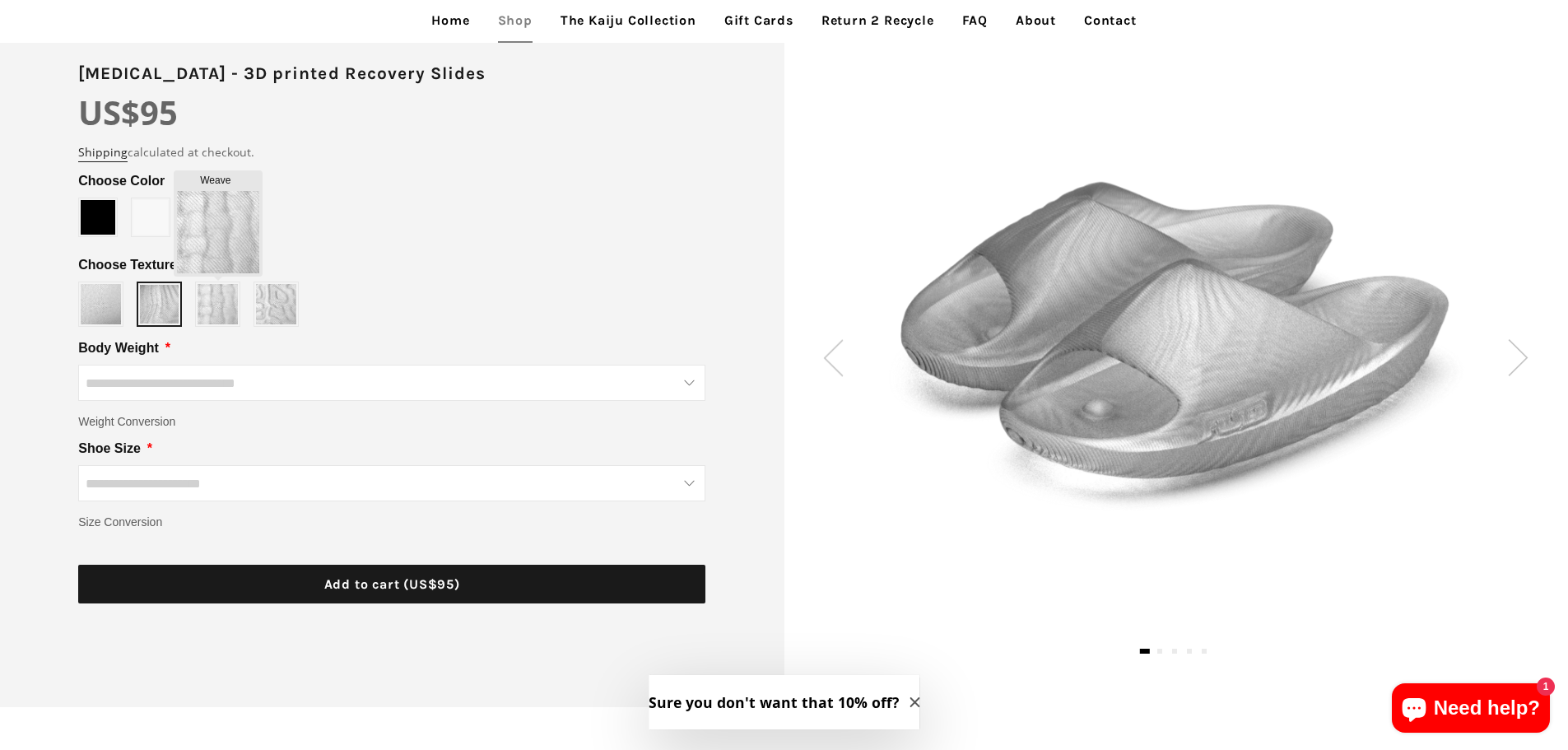
click at [221, 308] on img at bounding box center [217, 304] width 40 height 40
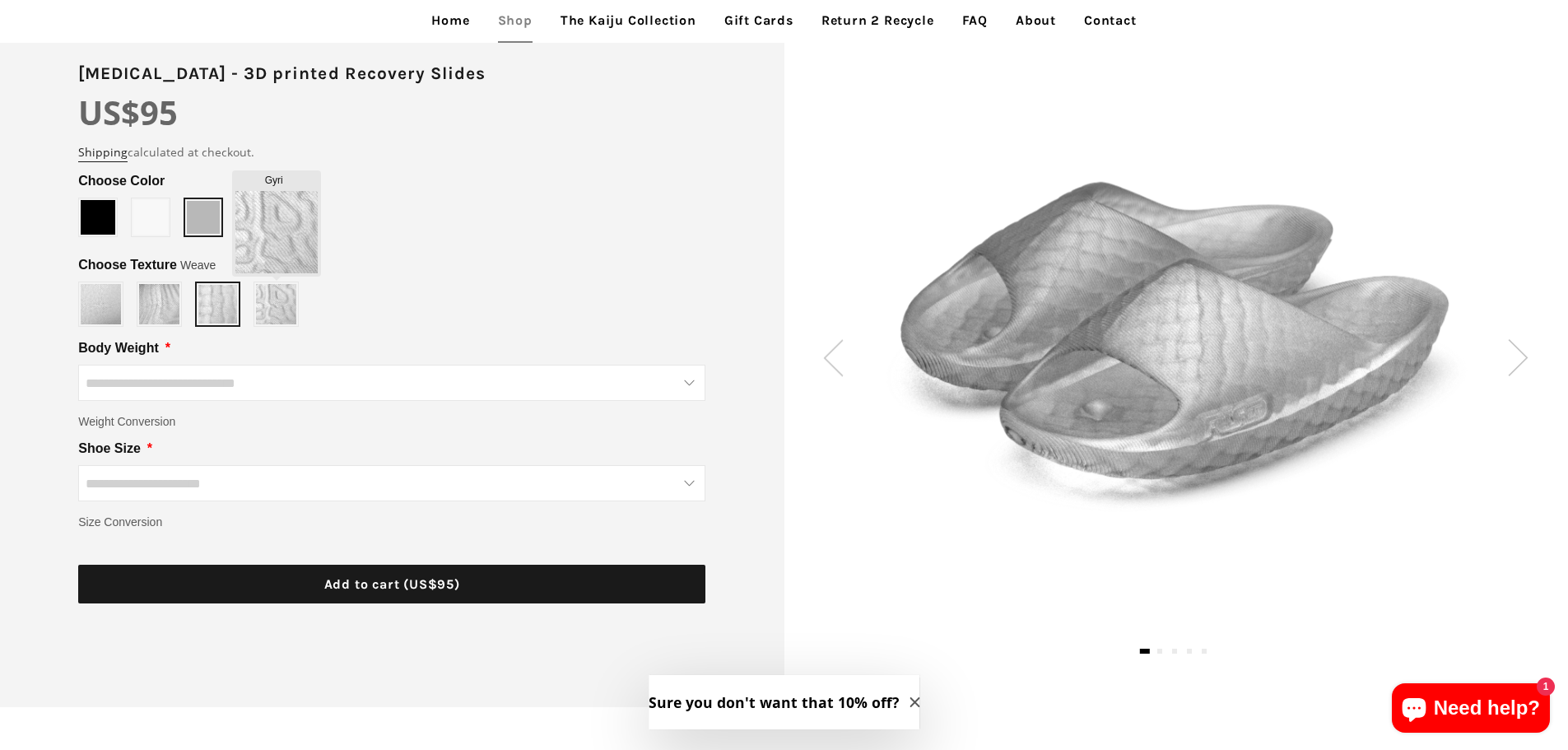
type input "****"
click at [285, 307] on img at bounding box center [276, 304] width 40 height 40
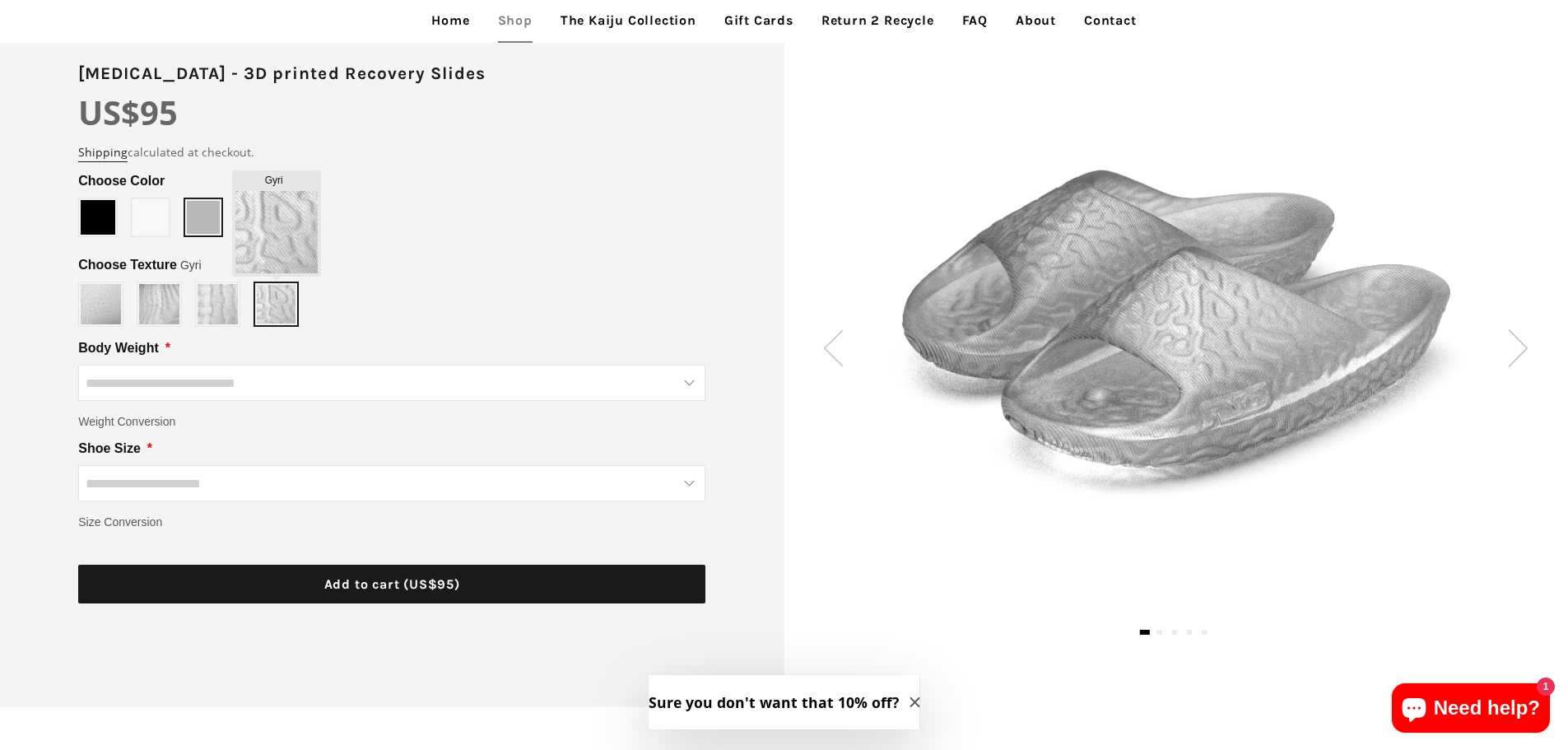
click at [285, 307] on img at bounding box center [276, 304] width 38 height 38
type input "*****"
click at [99, 232] on span at bounding box center [98, 217] width 34 height 34
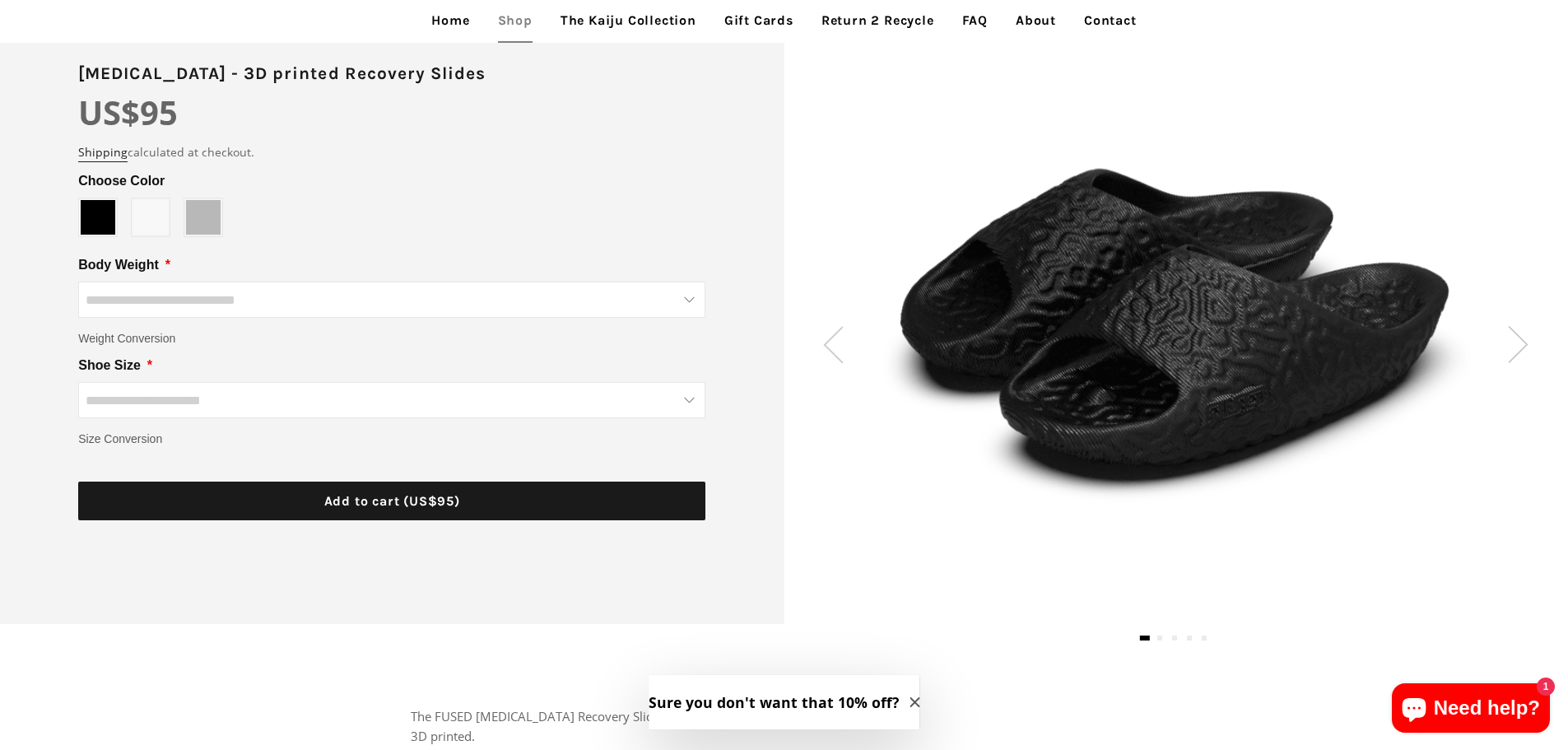
type input "*****"
click at [141, 222] on span at bounding box center [150, 217] width 34 height 34
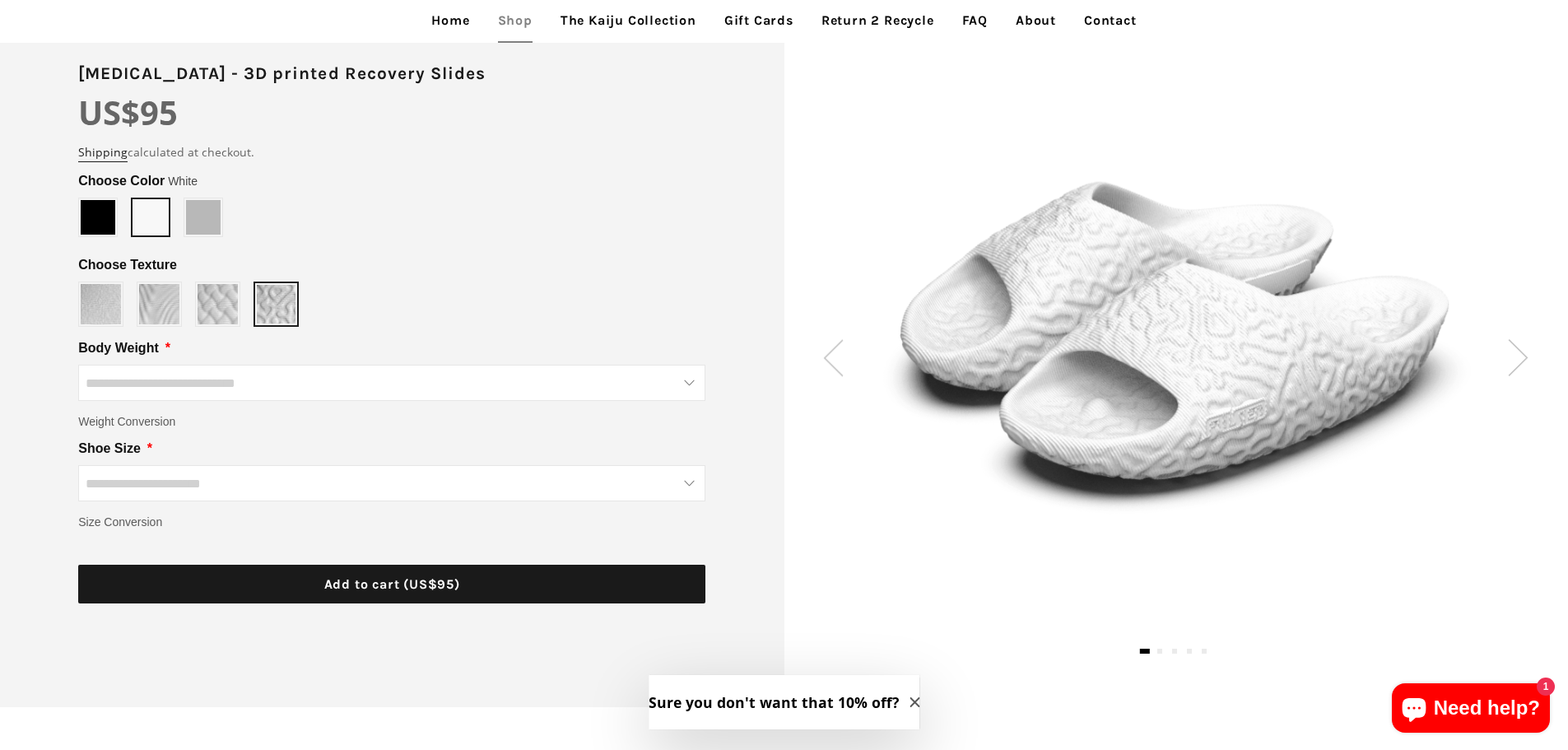
click at [141, 222] on span at bounding box center [150, 217] width 33 height 33
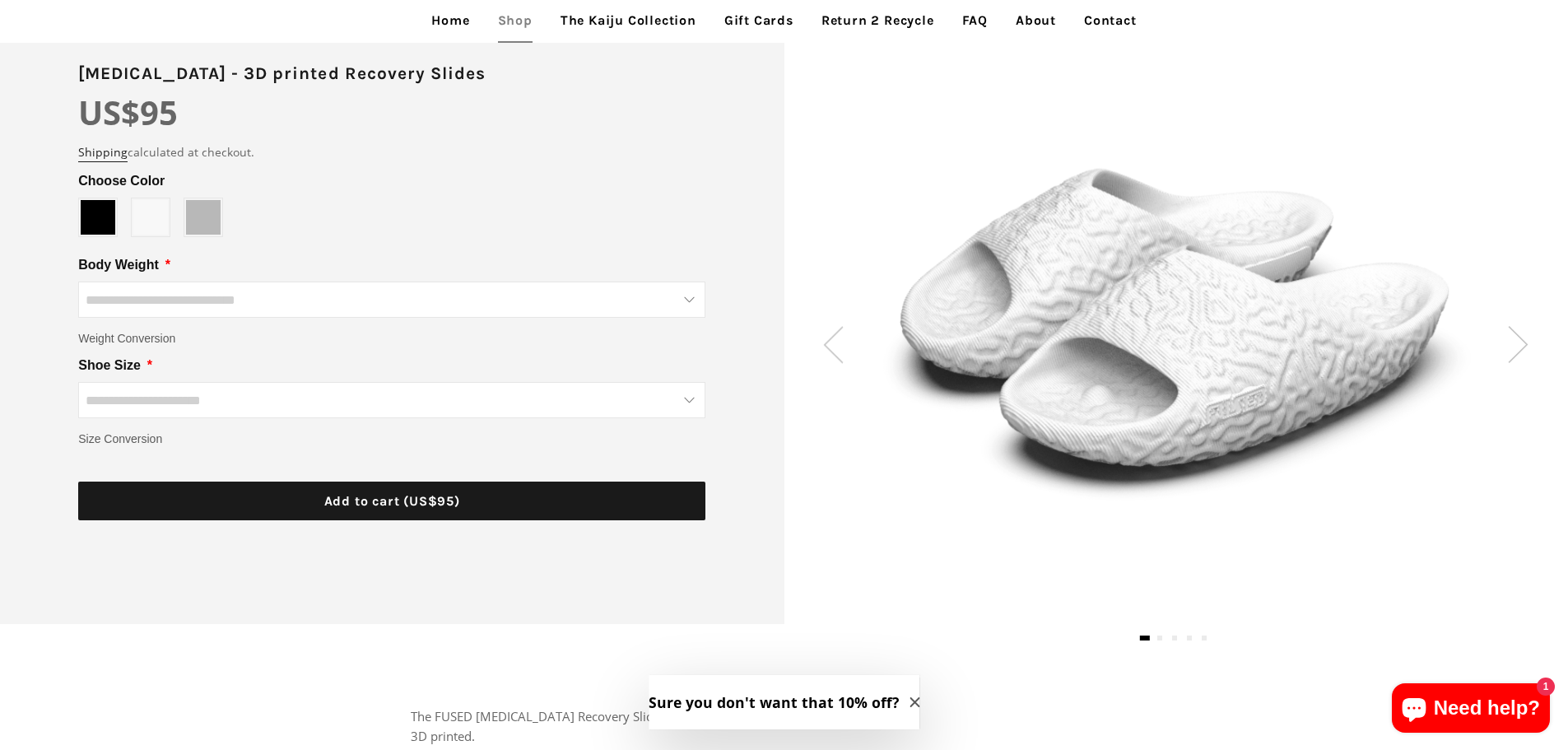
type input "*****"
click at [191, 222] on span at bounding box center [203, 217] width 34 height 34
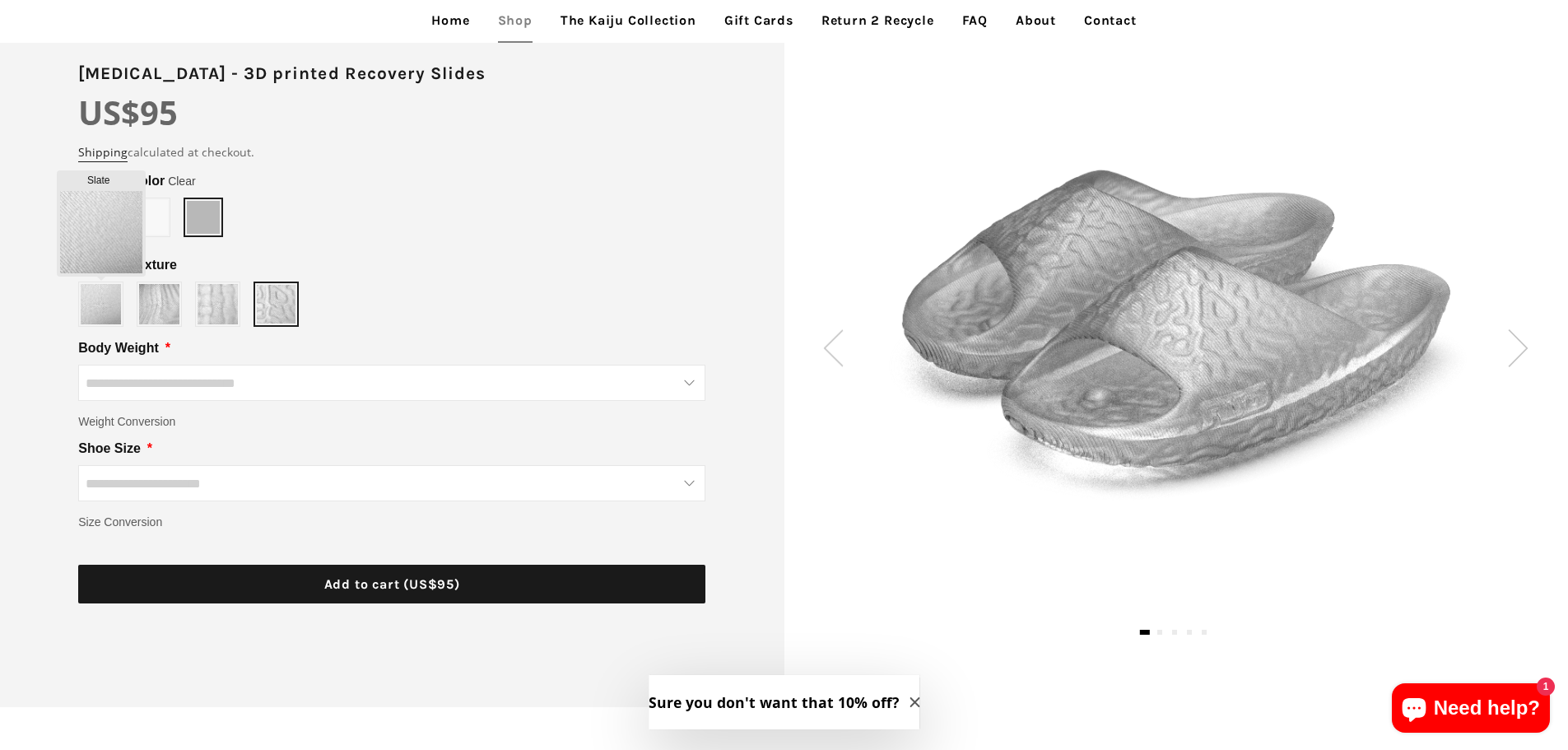
click at [100, 313] on img at bounding box center [100, 304] width 40 height 40
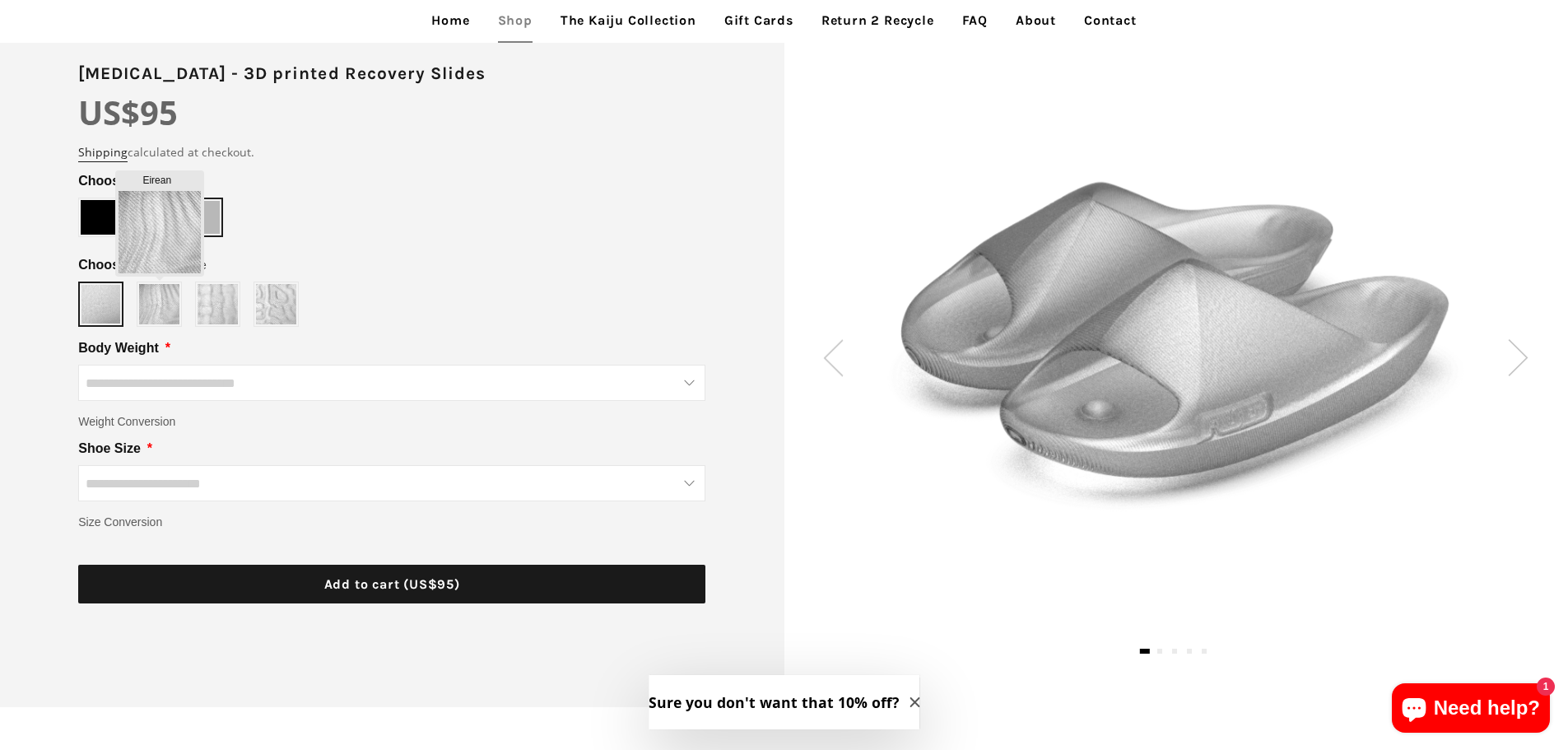
type input "******"
click at [148, 303] on img at bounding box center [159, 304] width 40 height 40
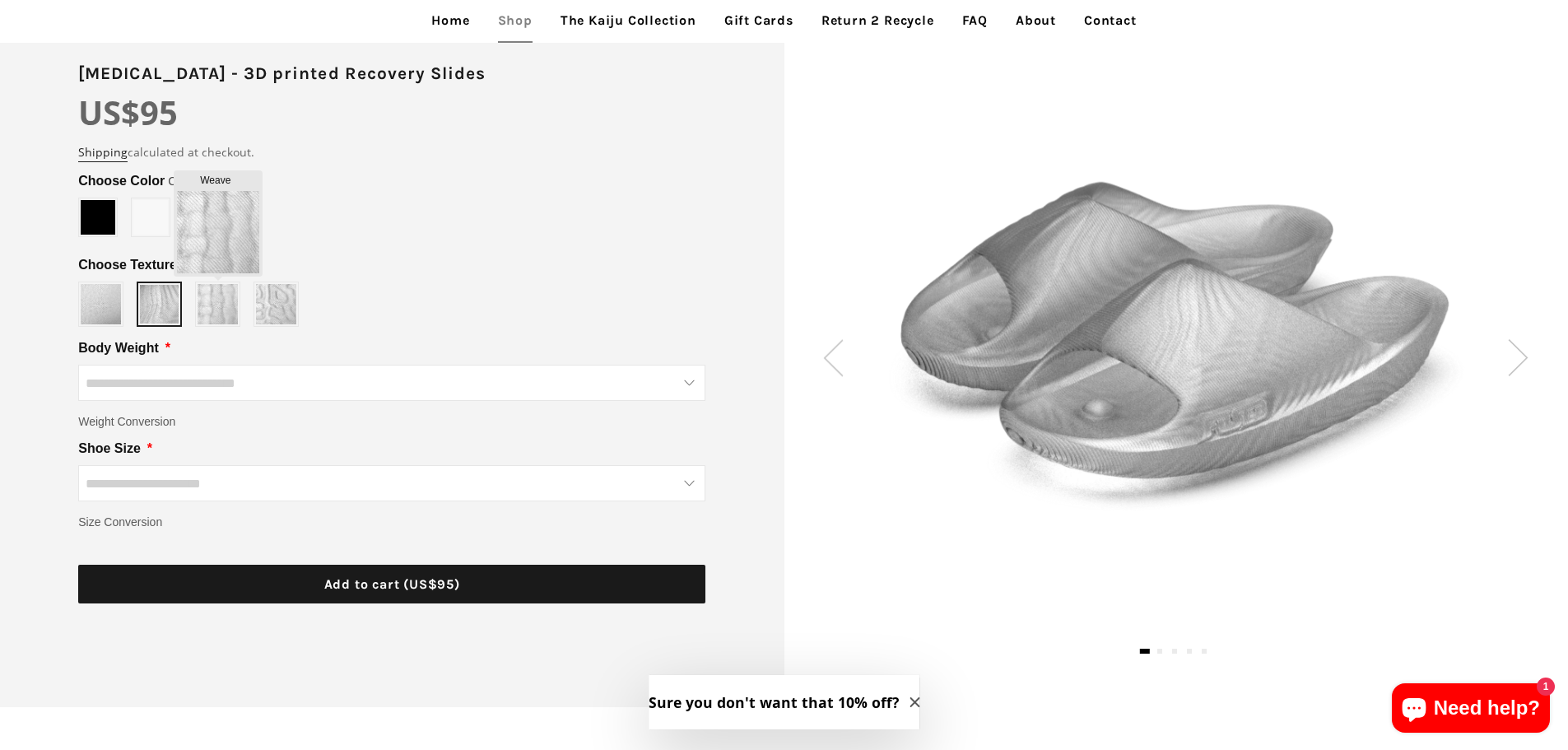
type input "*****"
click at [197, 302] on img at bounding box center [217, 304] width 40 height 40
click at [197, 302] on div at bounding box center [218, 304] width 42 height 42
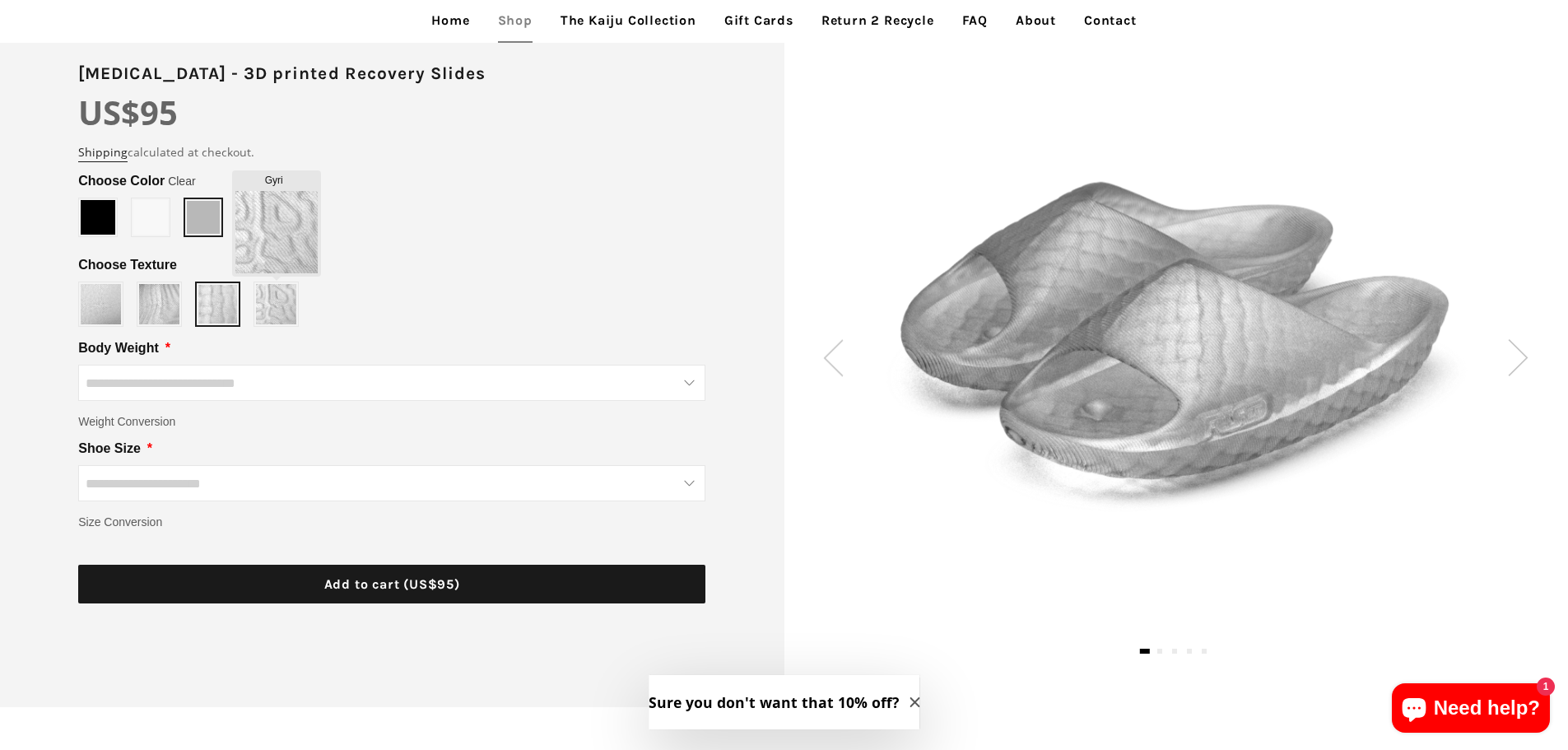
type input "****"
click at [266, 308] on img at bounding box center [276, 304] width 40 height 40
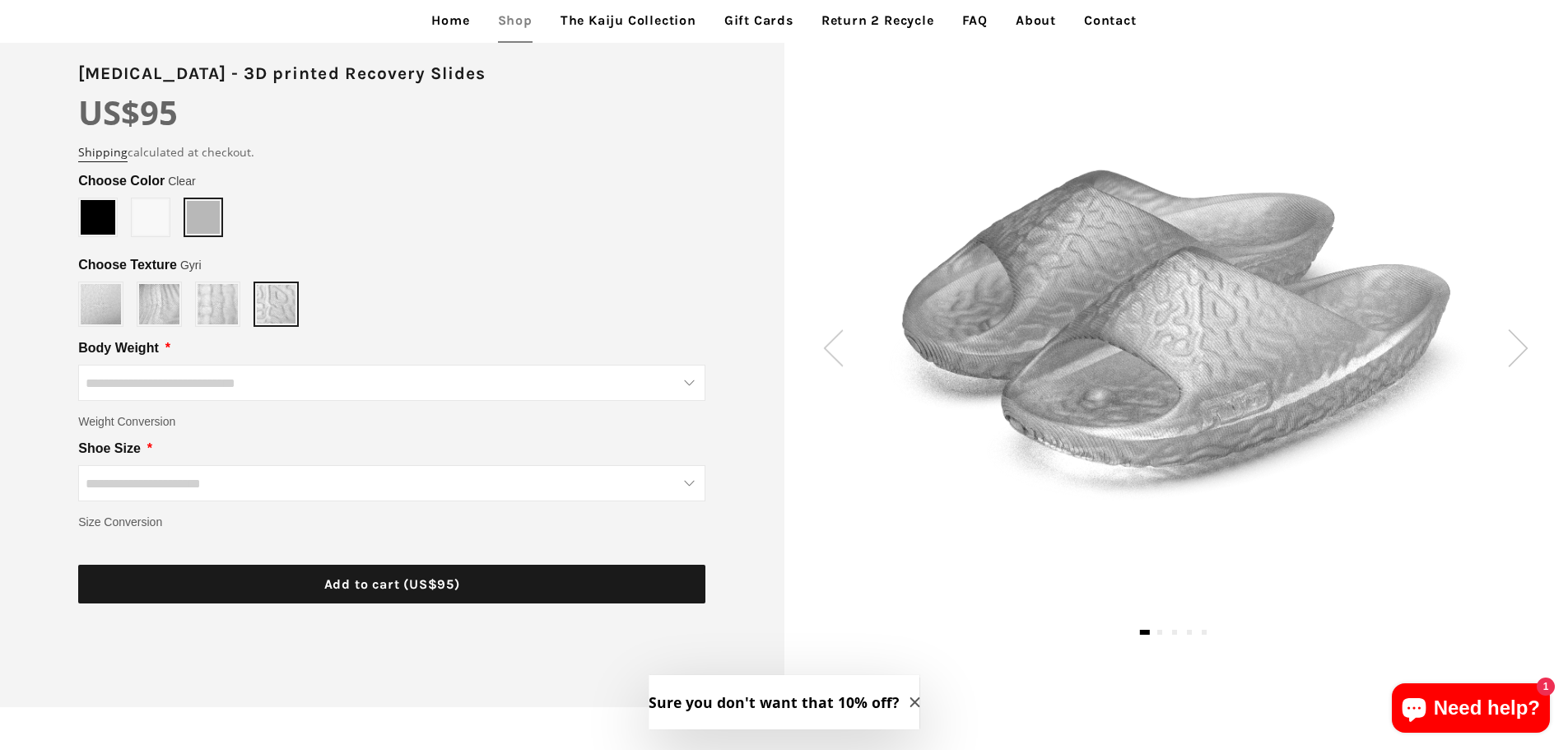
click at [891, 325] on img at bounding box center [1176, 329] width 588 height 372
click at [1528, 352] on img at bounding box center [1518, 347] width 21 height 37
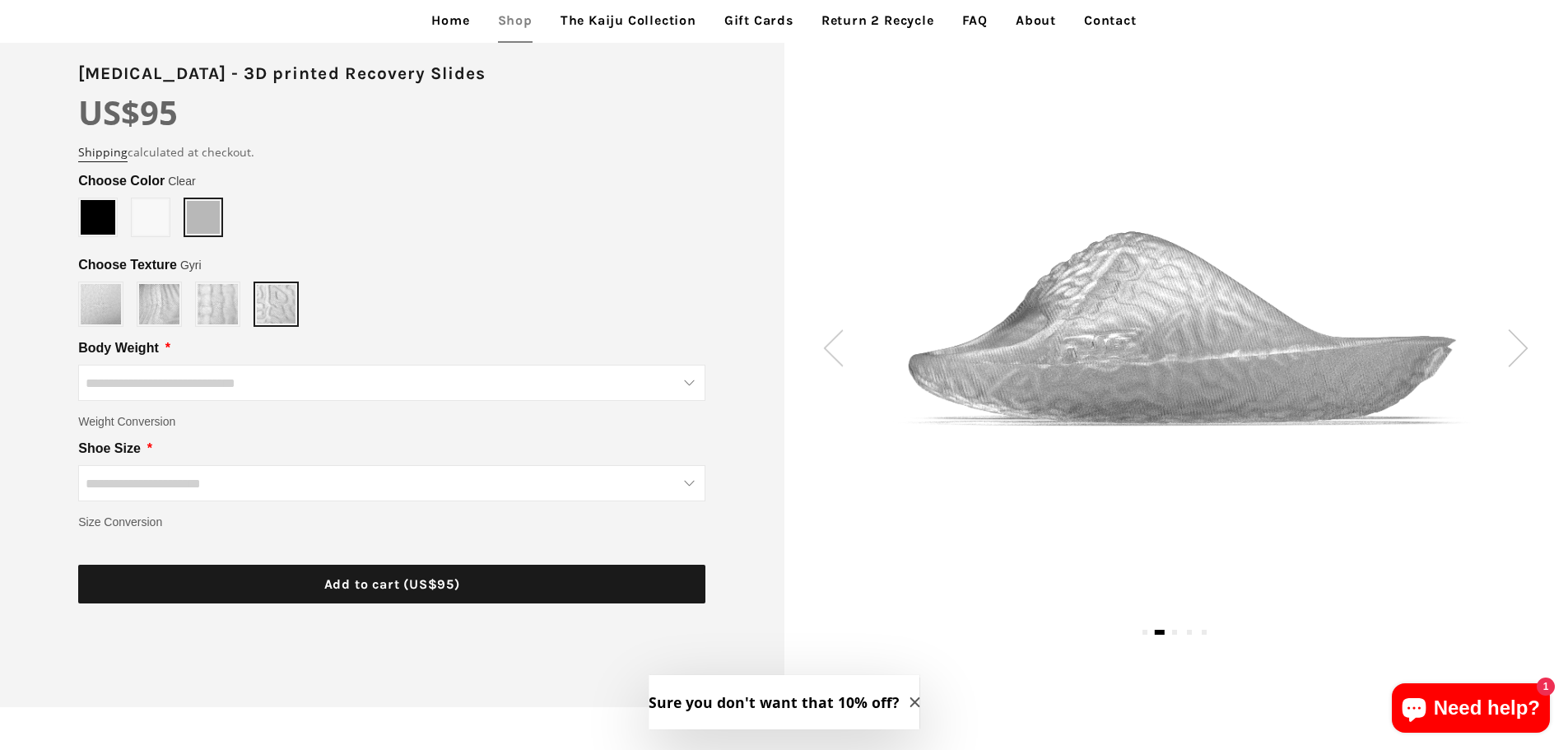
click at [1513, 352] on img at bounding box center [1518, 347] width 21 height 37
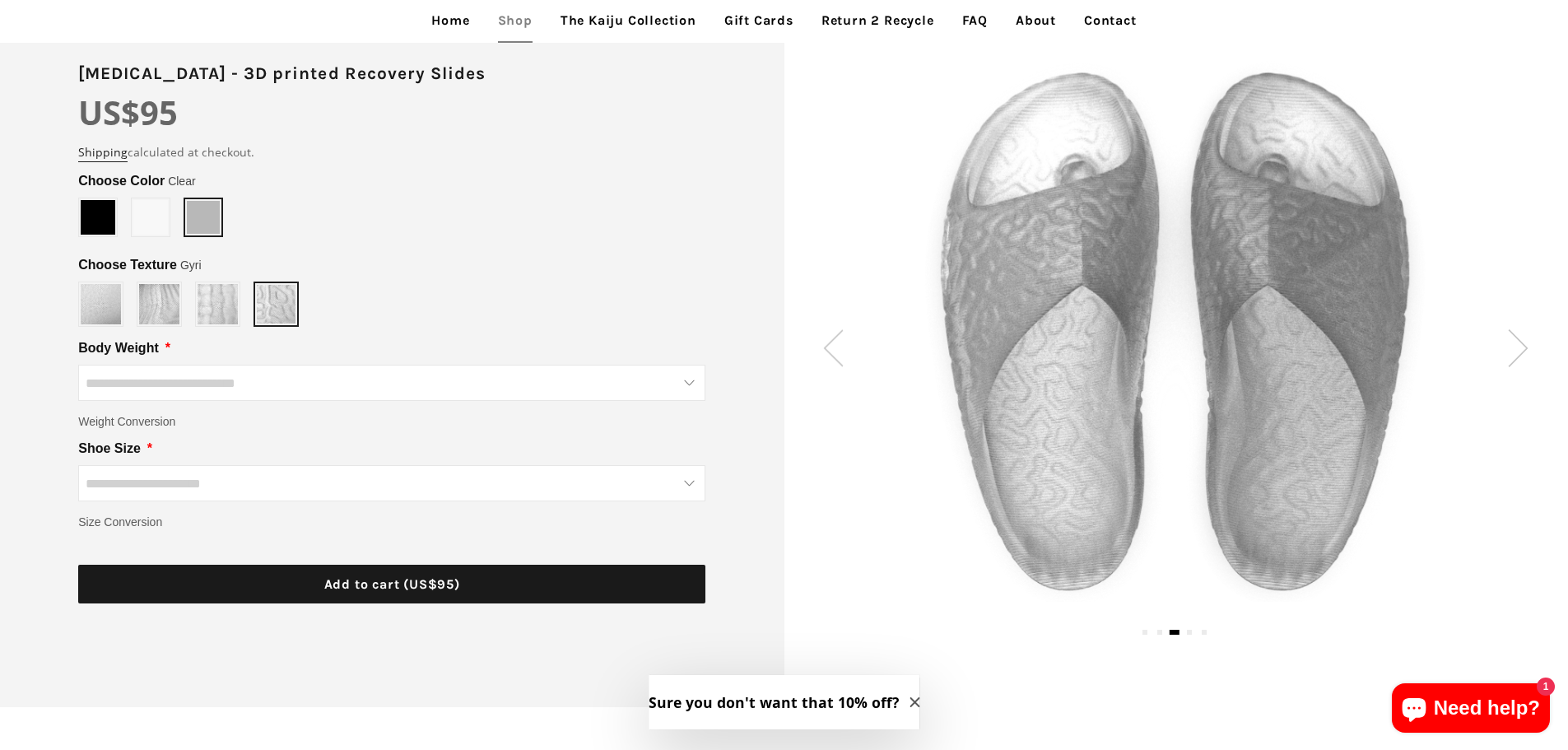
click at [1513, 351] on img at bounding box center [1518, 347] width 21 height 37
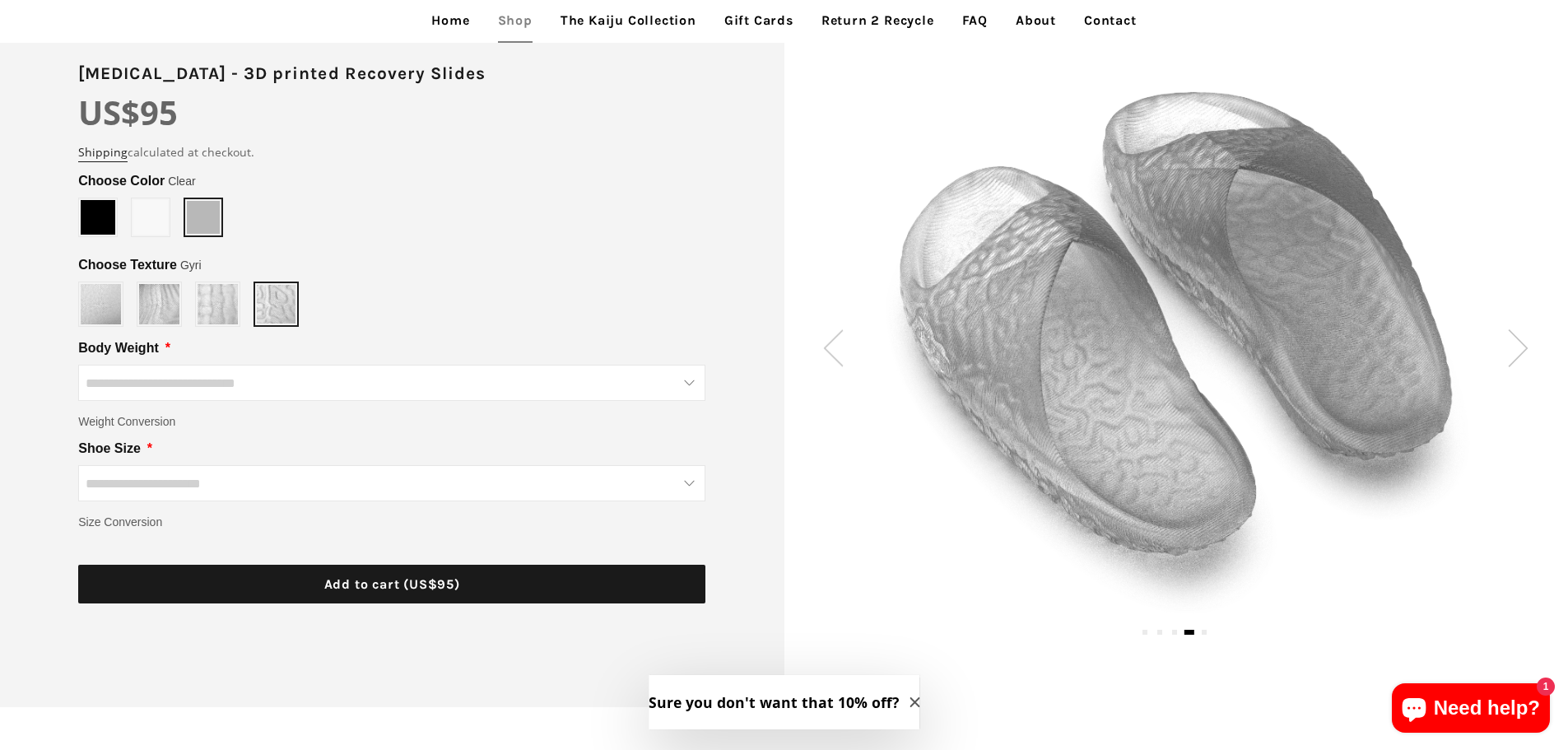
click at [1513, 351] on img at bounding box center [1518, 347] width 21 height 37
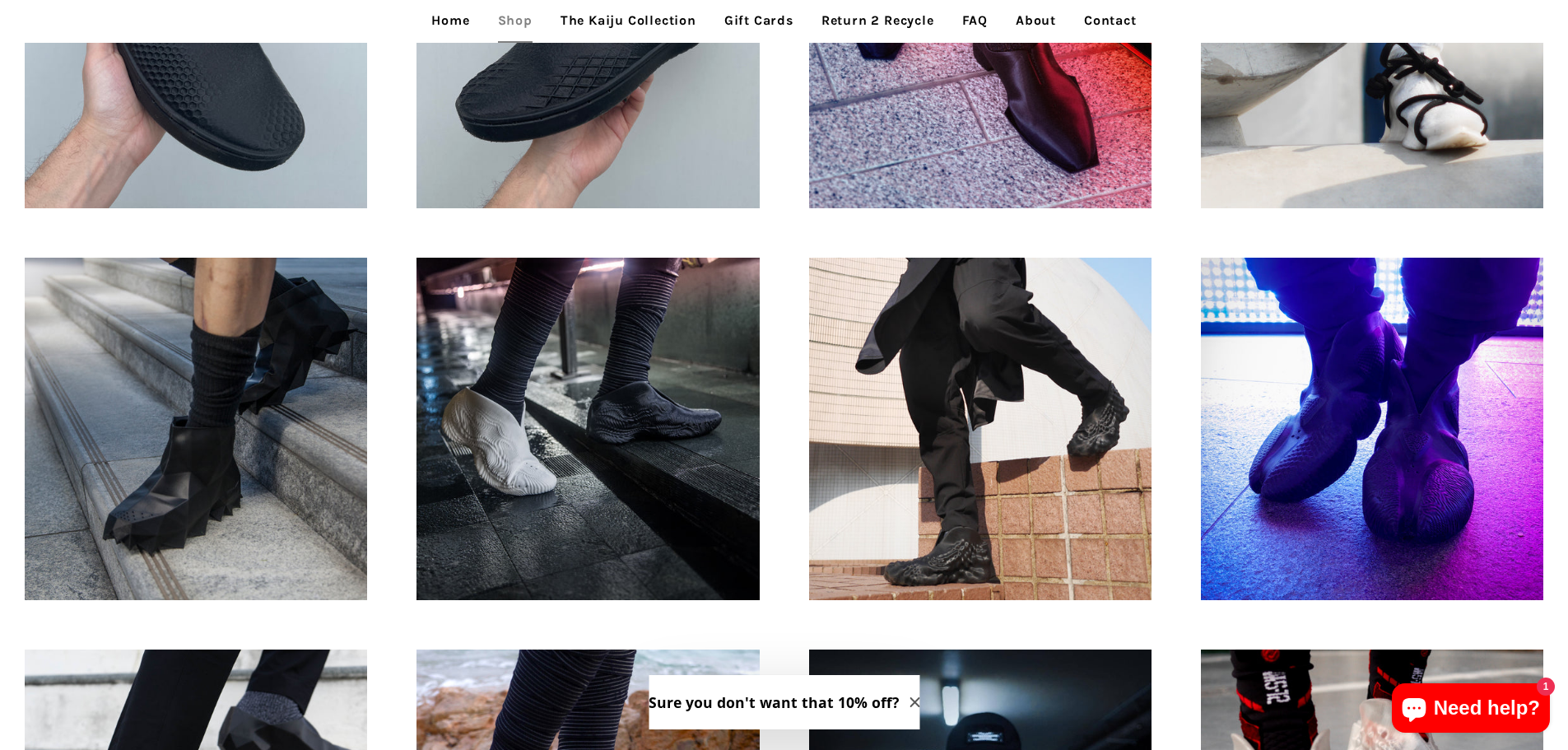
scroll to position [1091, 0]
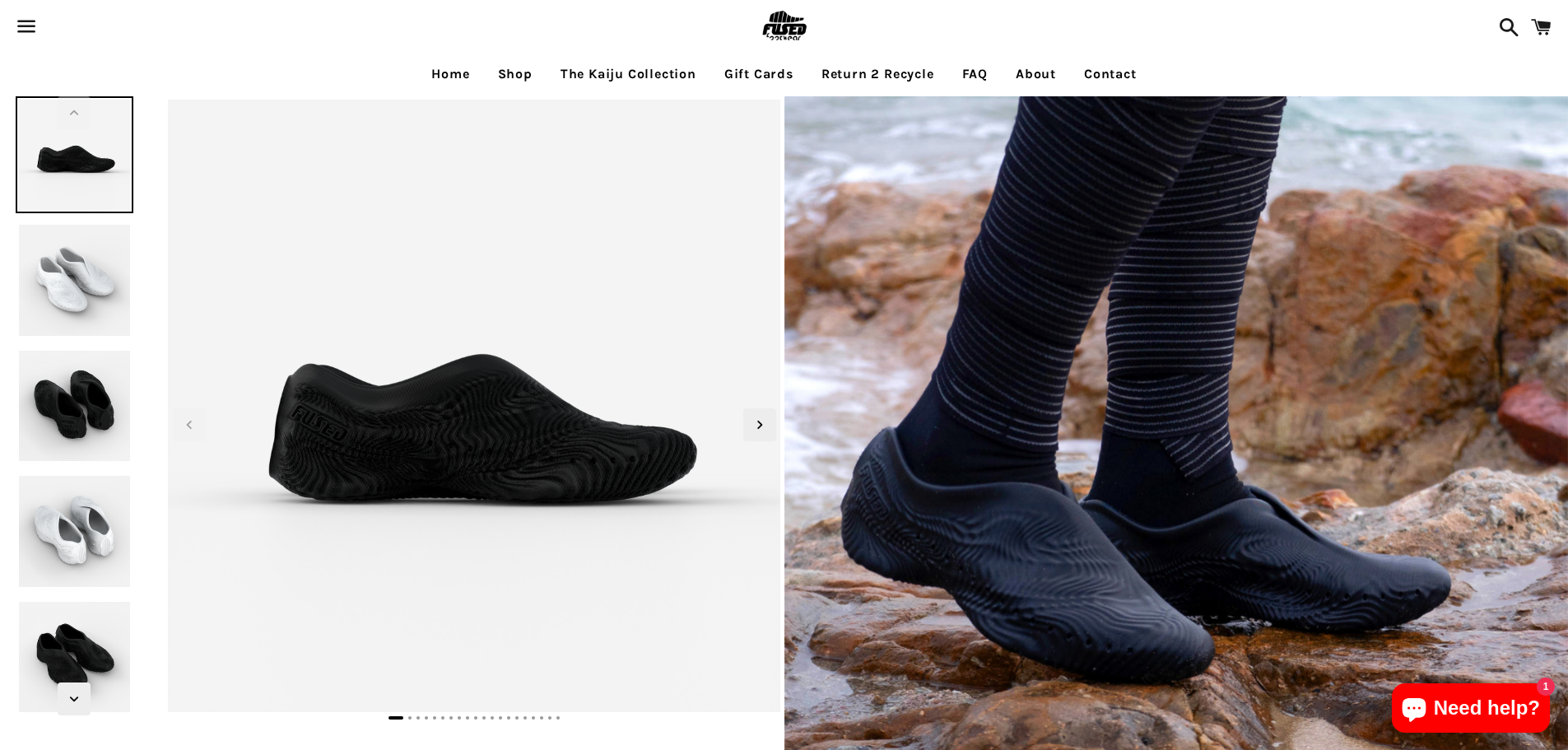
select select "**********"
select select "*****"
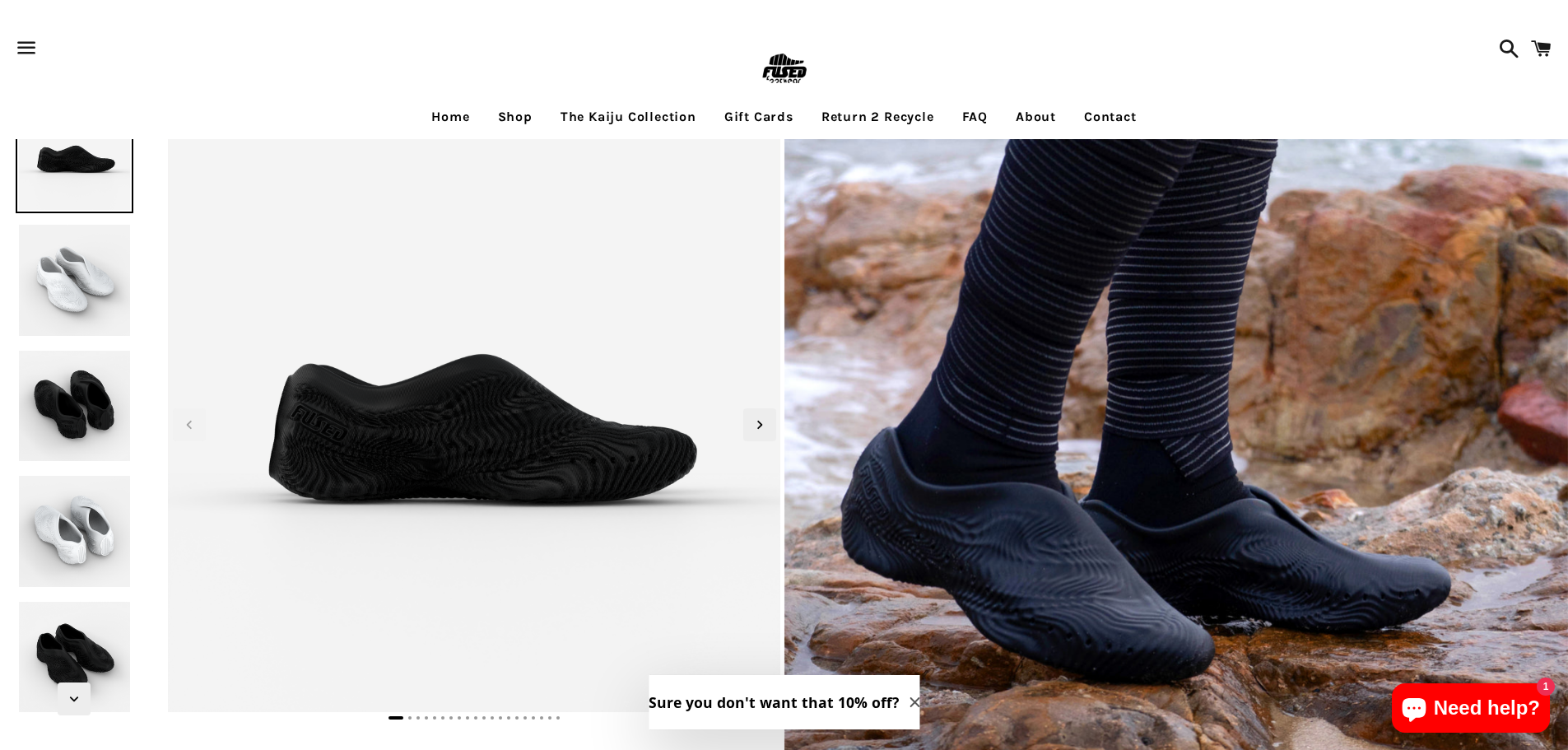
click at [609, 112] on link "The Kaiju Collection" at bounding box center [629, 117] width 161 height 41
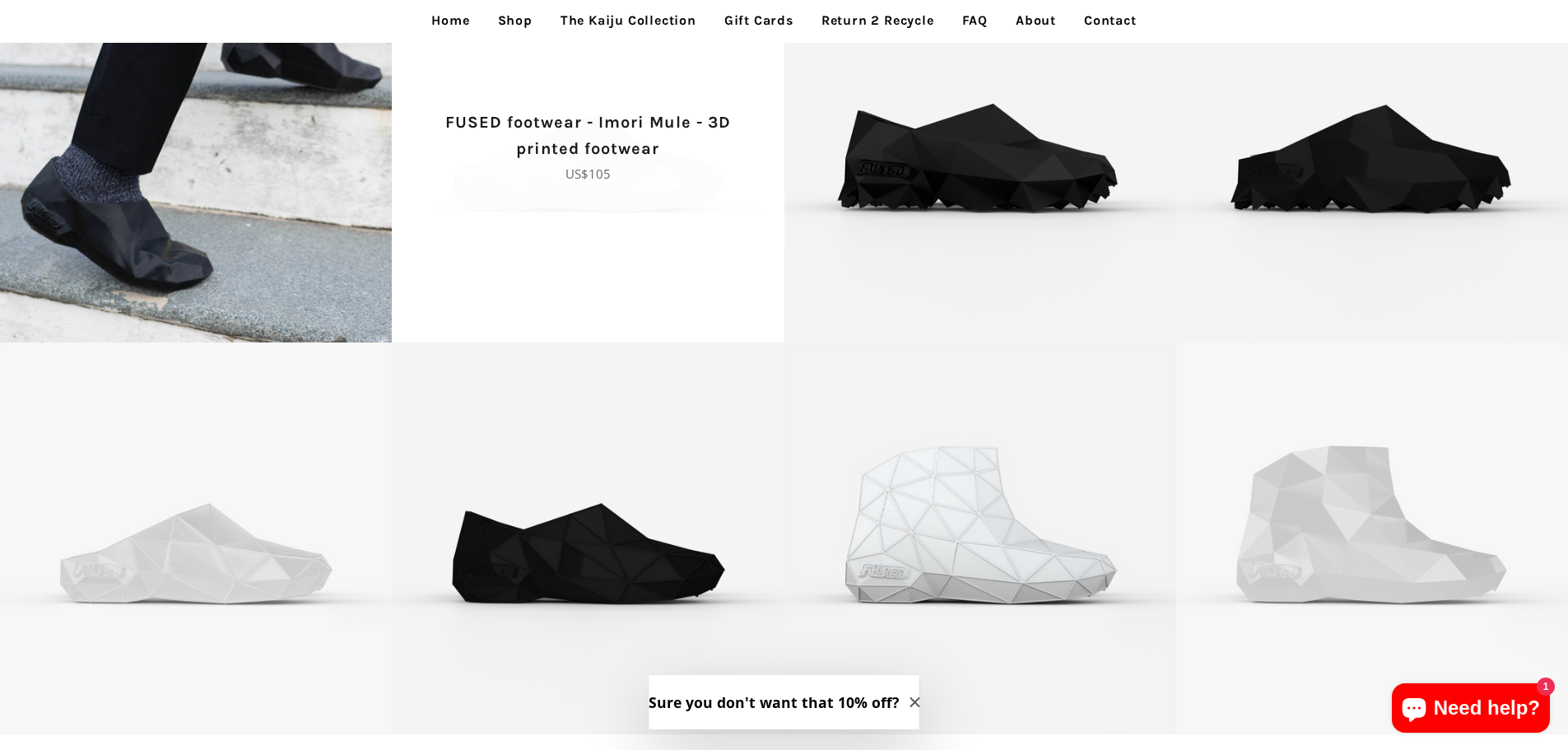
scroll to position [1111, 0]
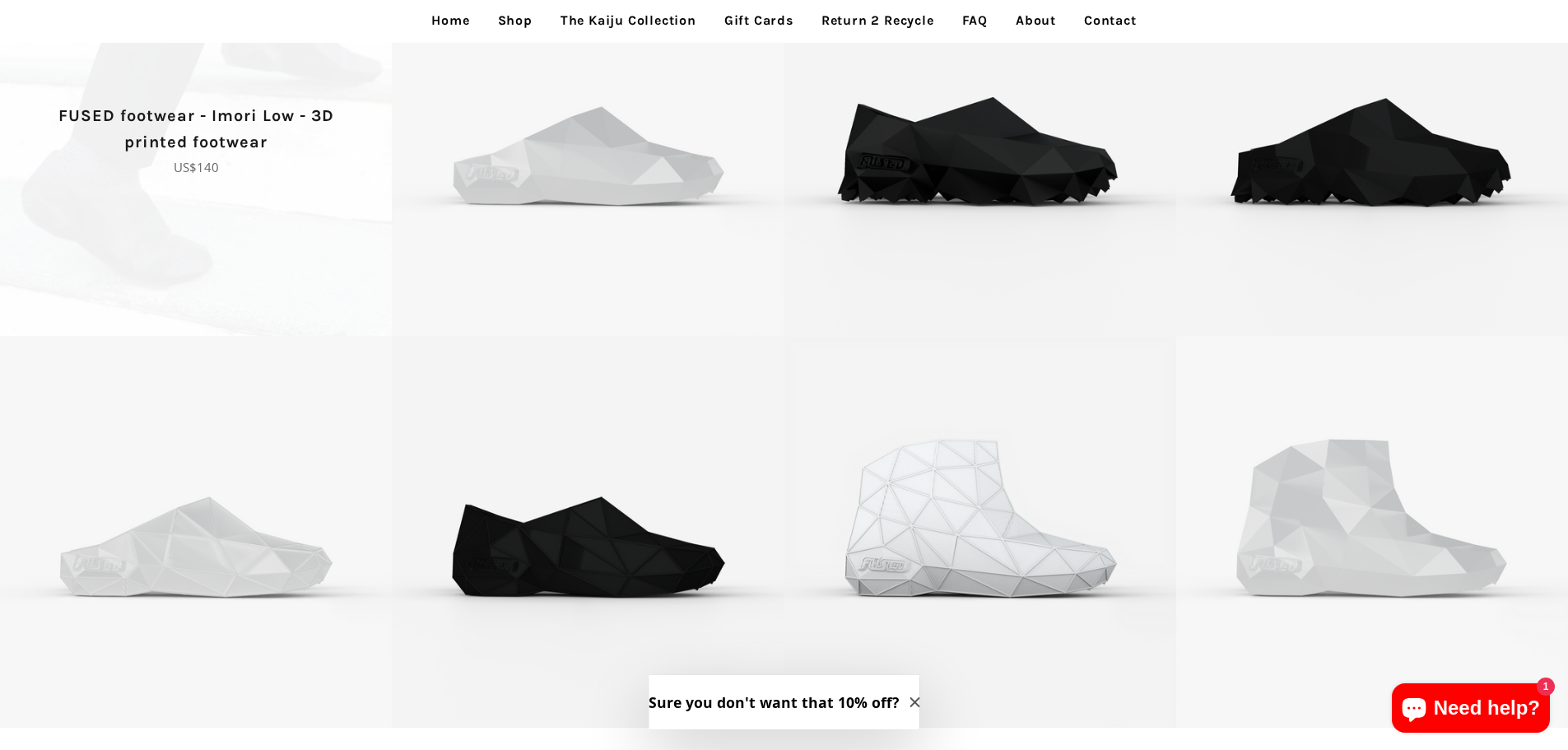
click at [101, 189] on span "FUSED footwear - Imori Low - 3D printed footwear Regular price US$140" at bounding box center [195, 140] width 391 height 391
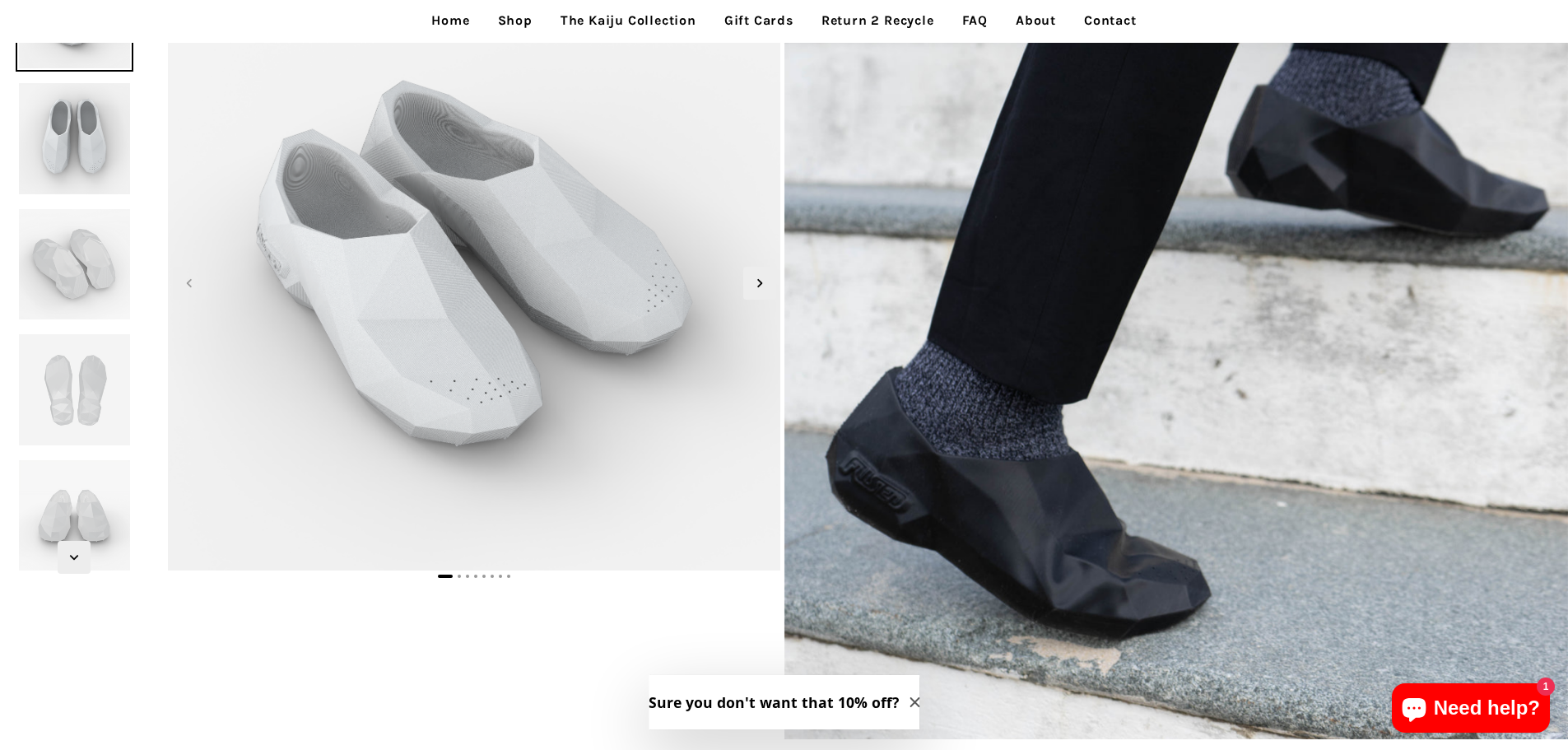
scroll to position [309, 0]
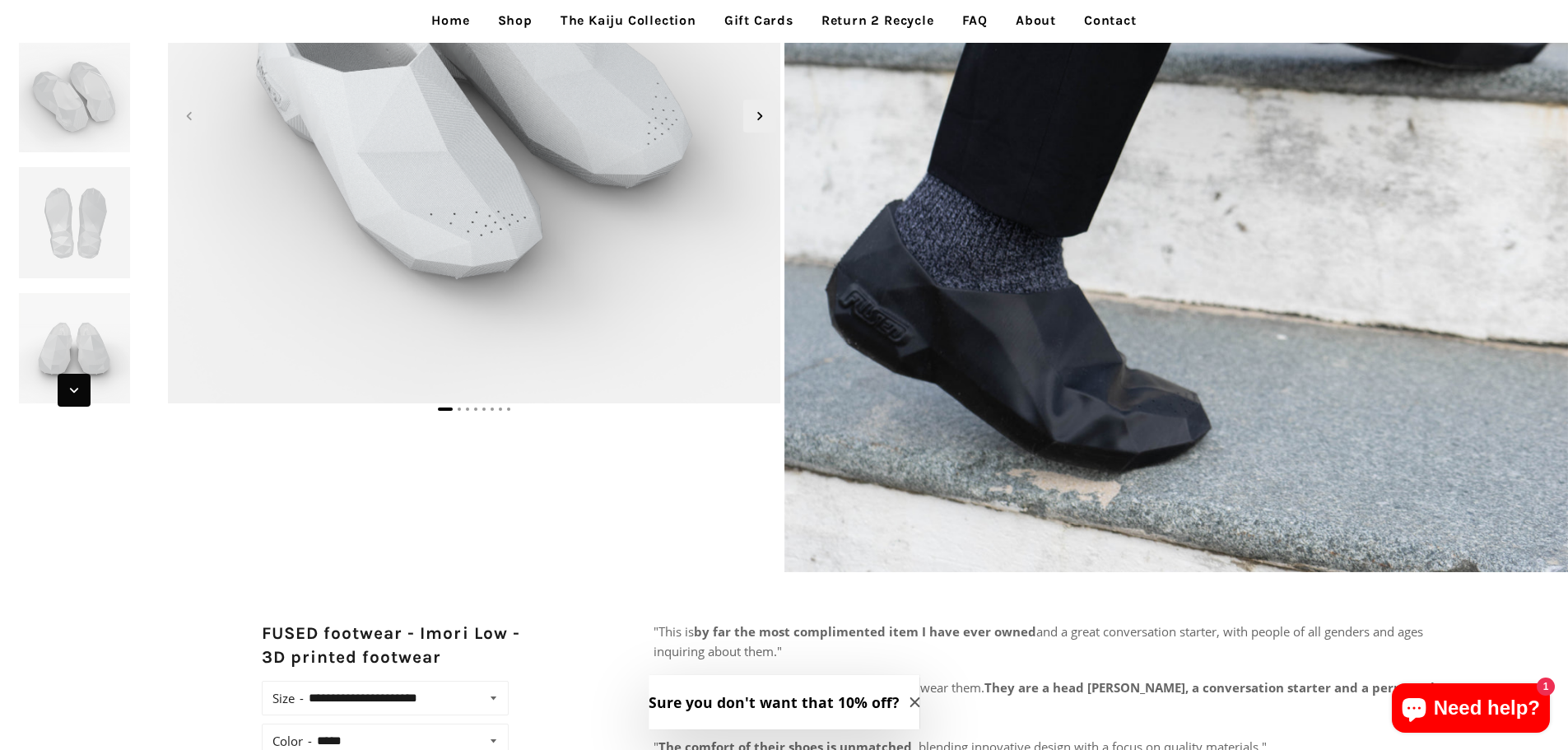
click at [70, 397] on icon "Next slide" at bounding box center [74, 389] width 18 height 18
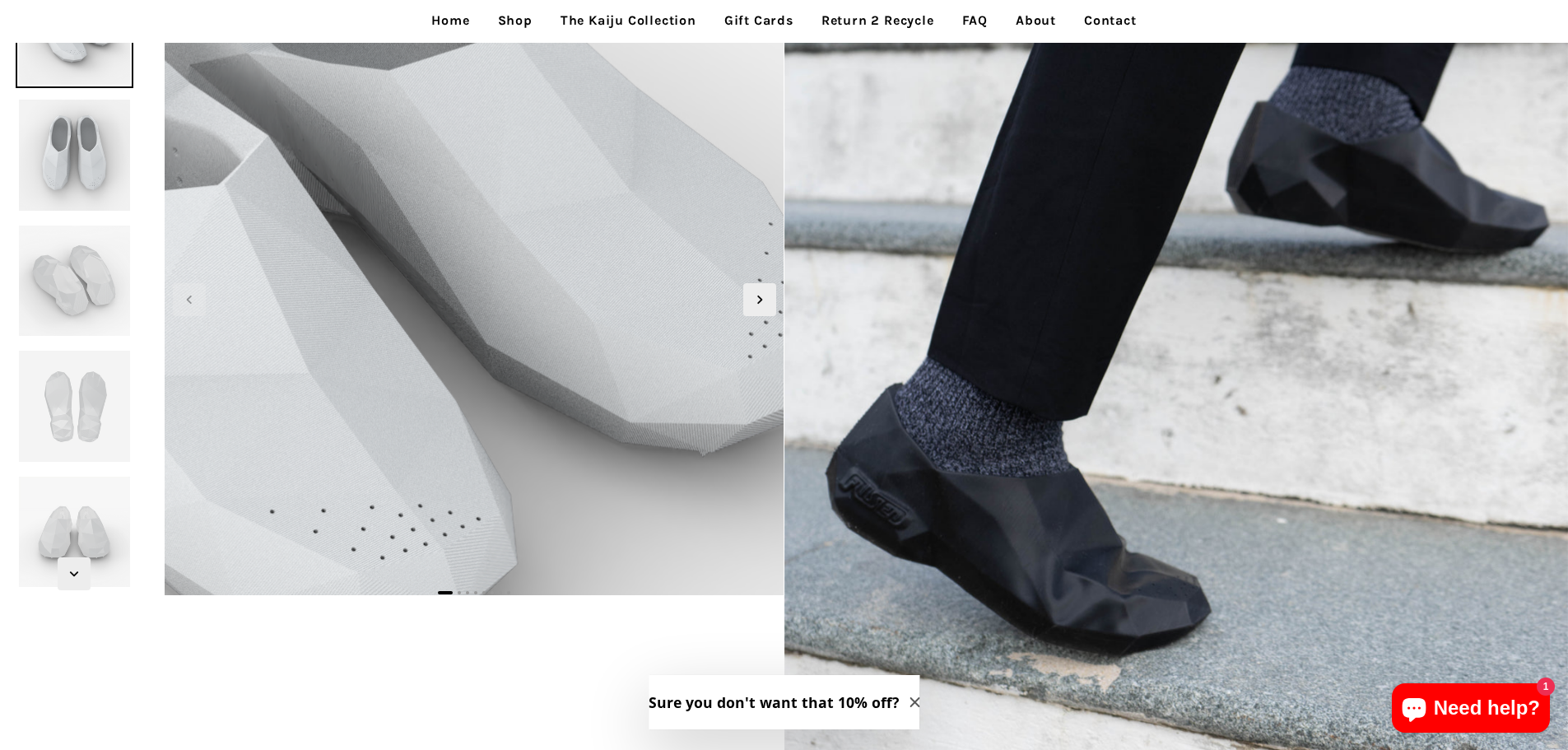
scroll to position [82, 0]
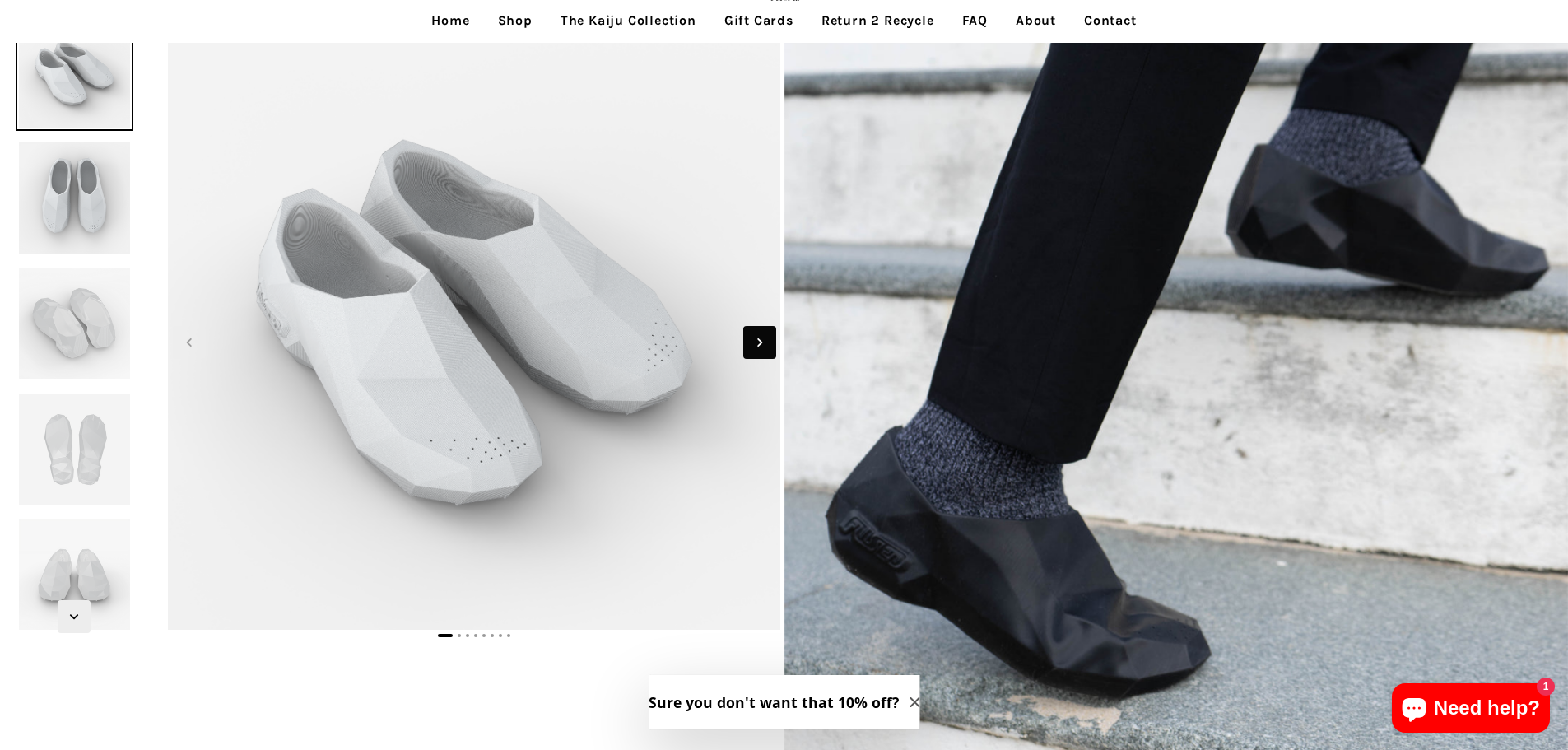
click at [763, 350] on icon "Next slide" at bounding box center [760, 342] width 18 height 18
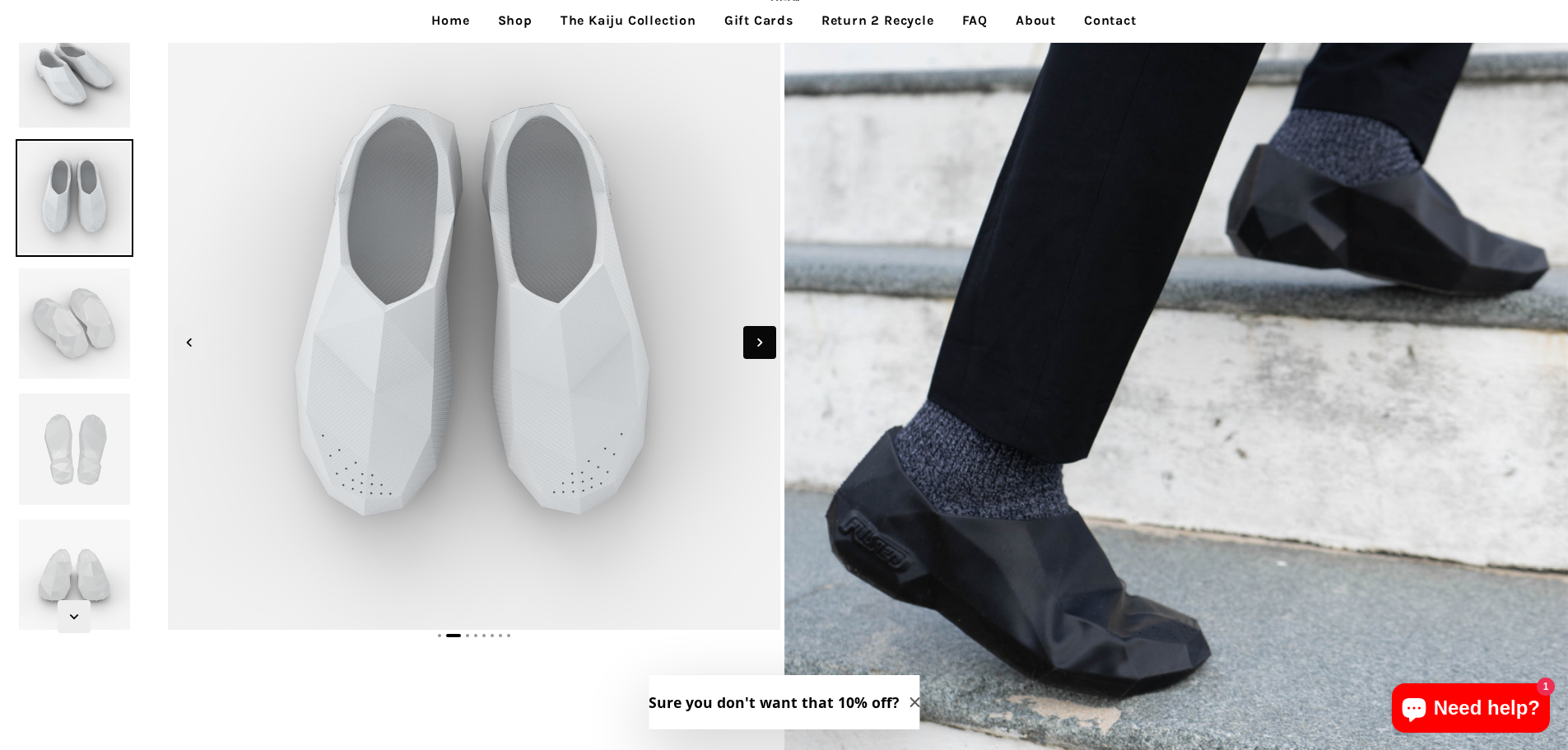
click at [763, 350] on icon "Next slide" at bounding box center [760, 342] width 18 height 18
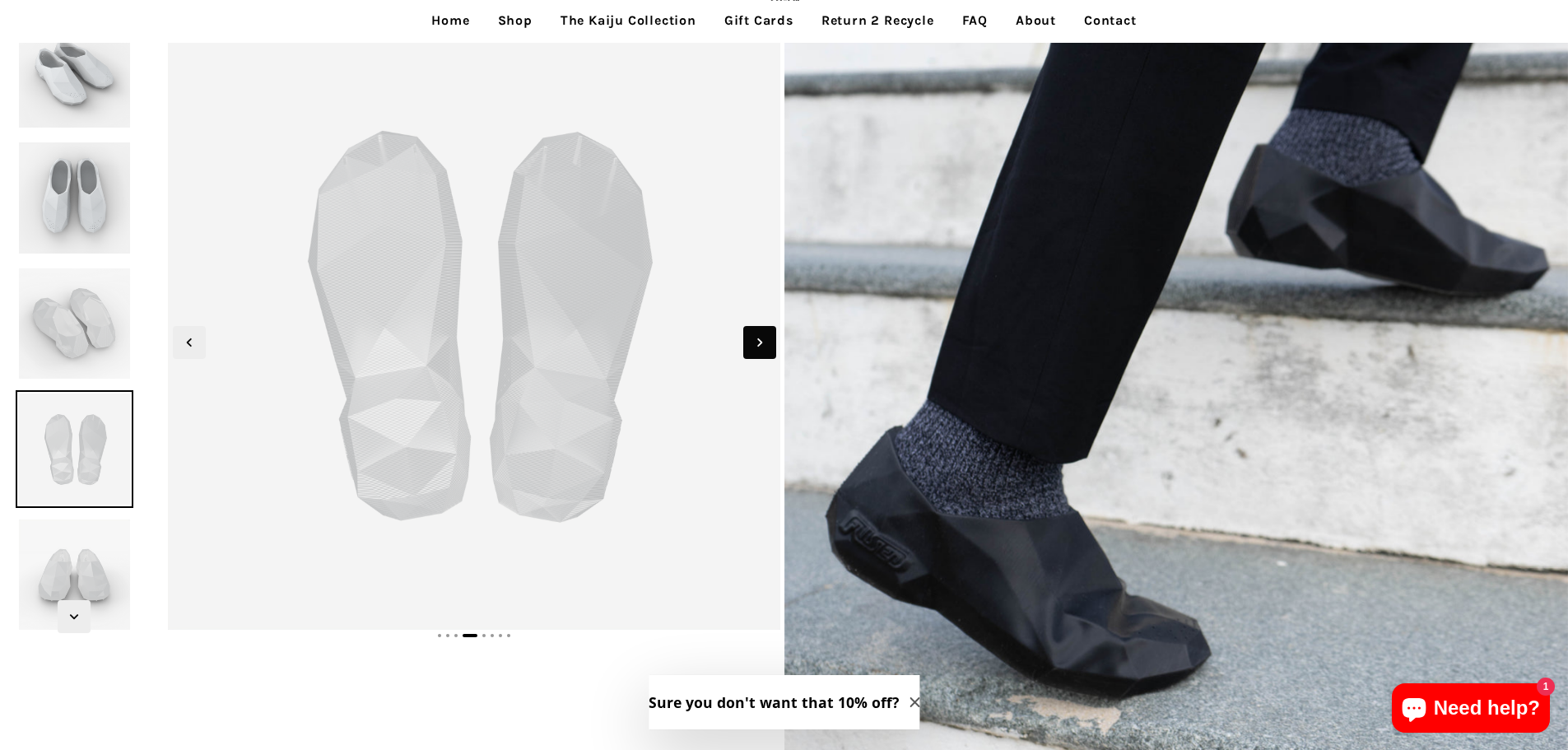
click at [763, 350] on icon "Next slide" at bounding box center [760, 342] width 18 height 18
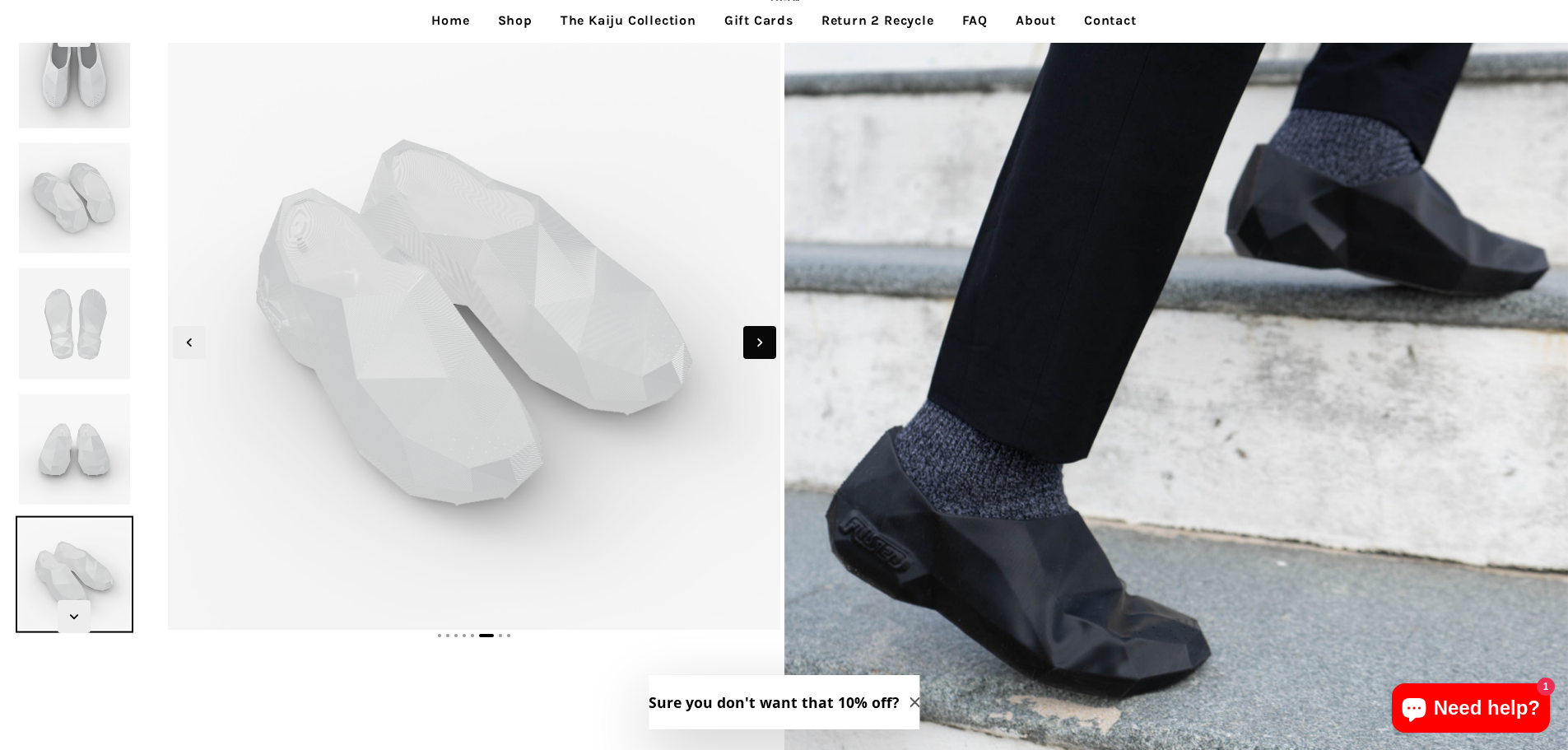
click at [763, 350] on icon "Next slide" at bounding box center [760, 342] width 18 height 18
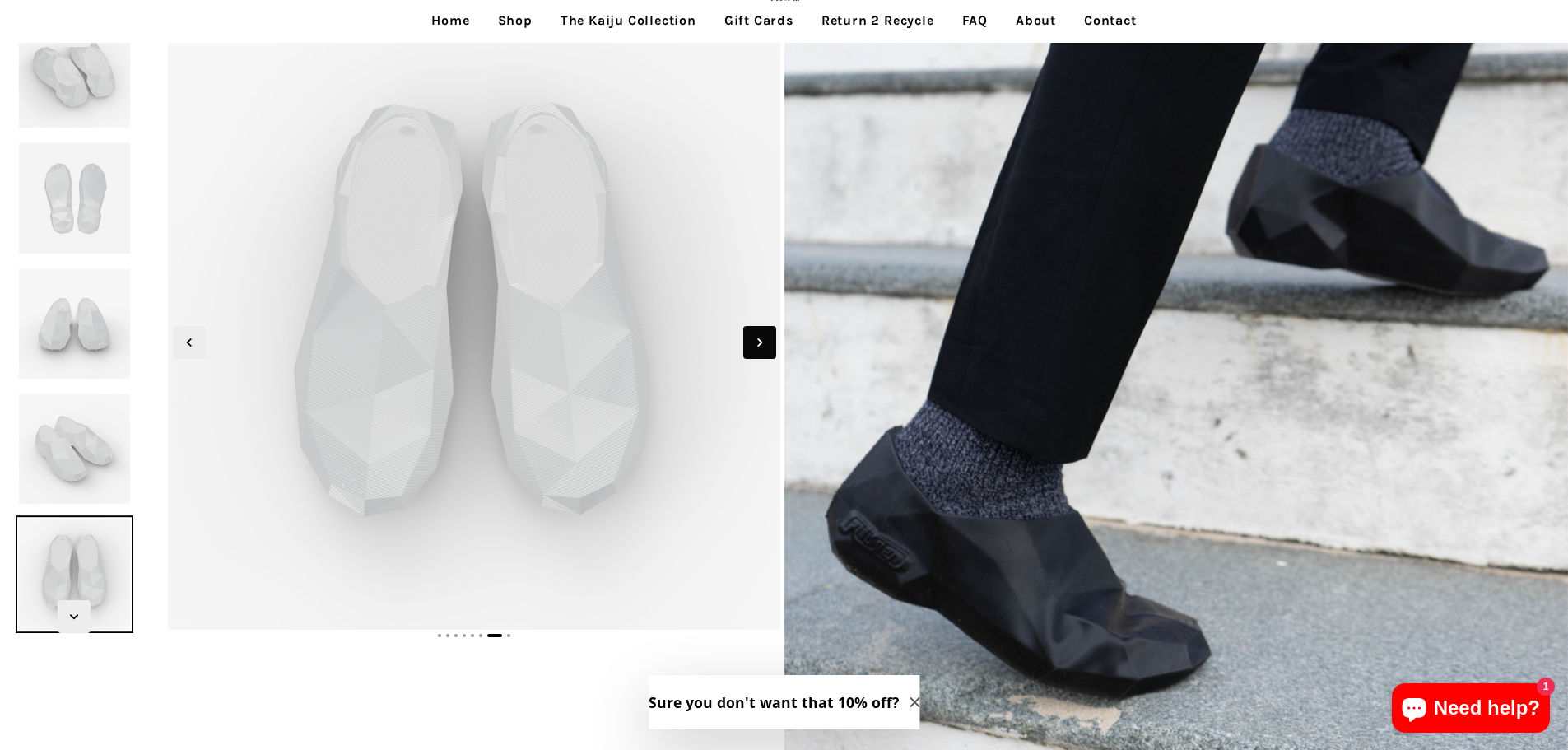
click at [763, 350] on icon "Next slide" at bounding box center [760, 342] width 18 height 18
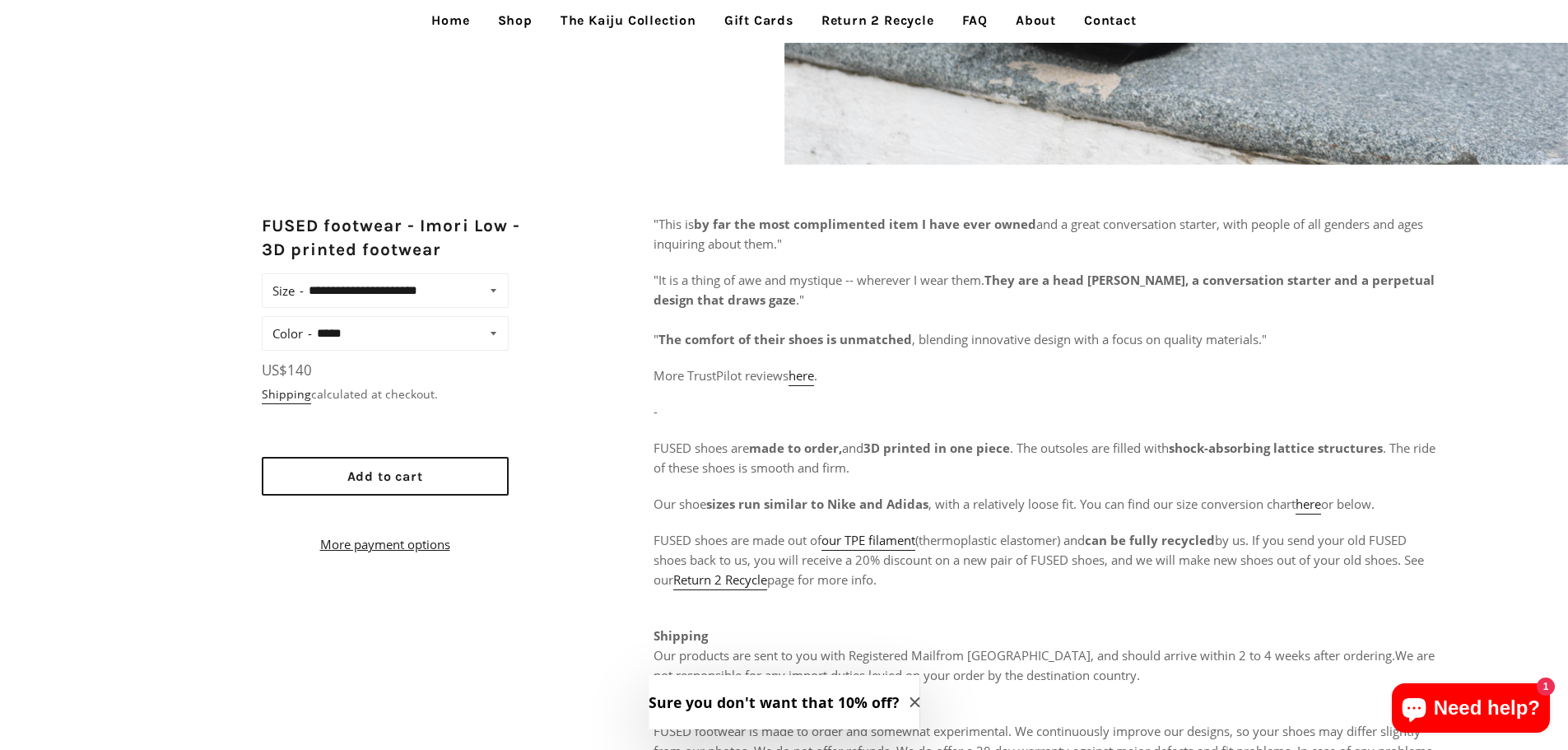
scroll to position [720, 0]
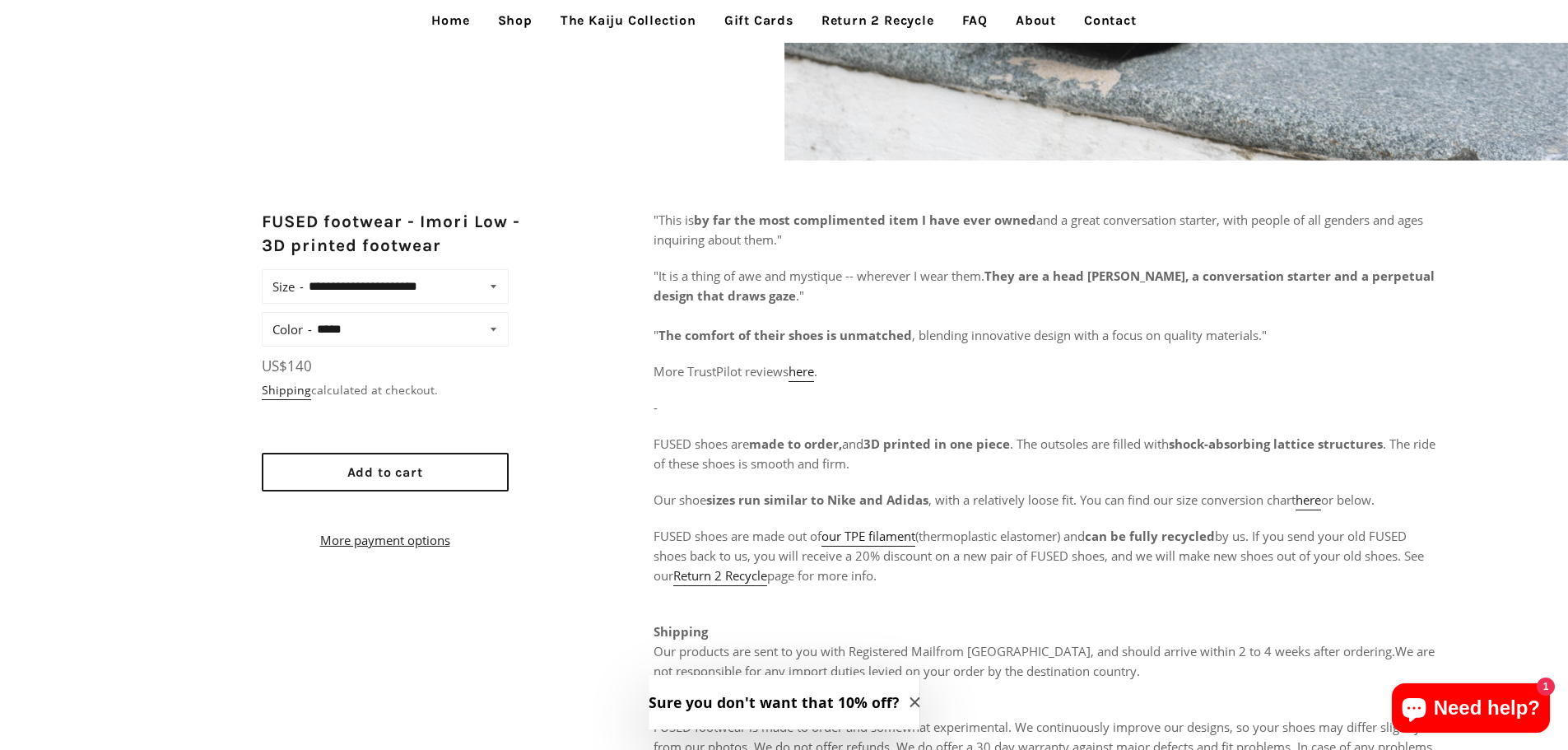
click at [462, 344] on div "**********" at bounding box center [386, 329] width 247 height 34
click at [497, 334] on select "**********" at bounding box center [409, 329] width 193 height 23
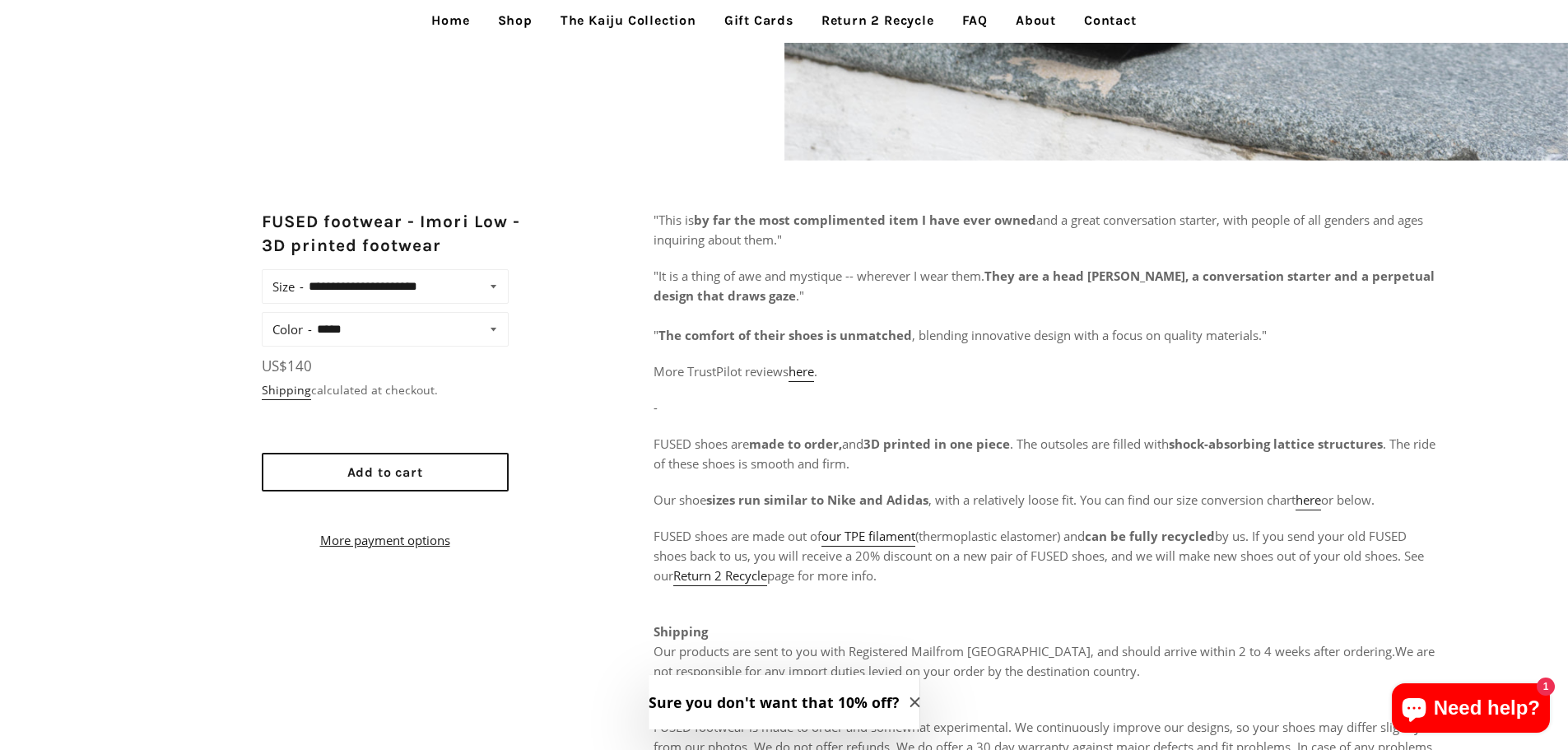
click at [497, 334] on select "**********" at bounding box center [409, 329] width 193 height 23
select select "**********"
click at [312, 318] on select "**********" at bounding box center [409, 329] width 193 height 23
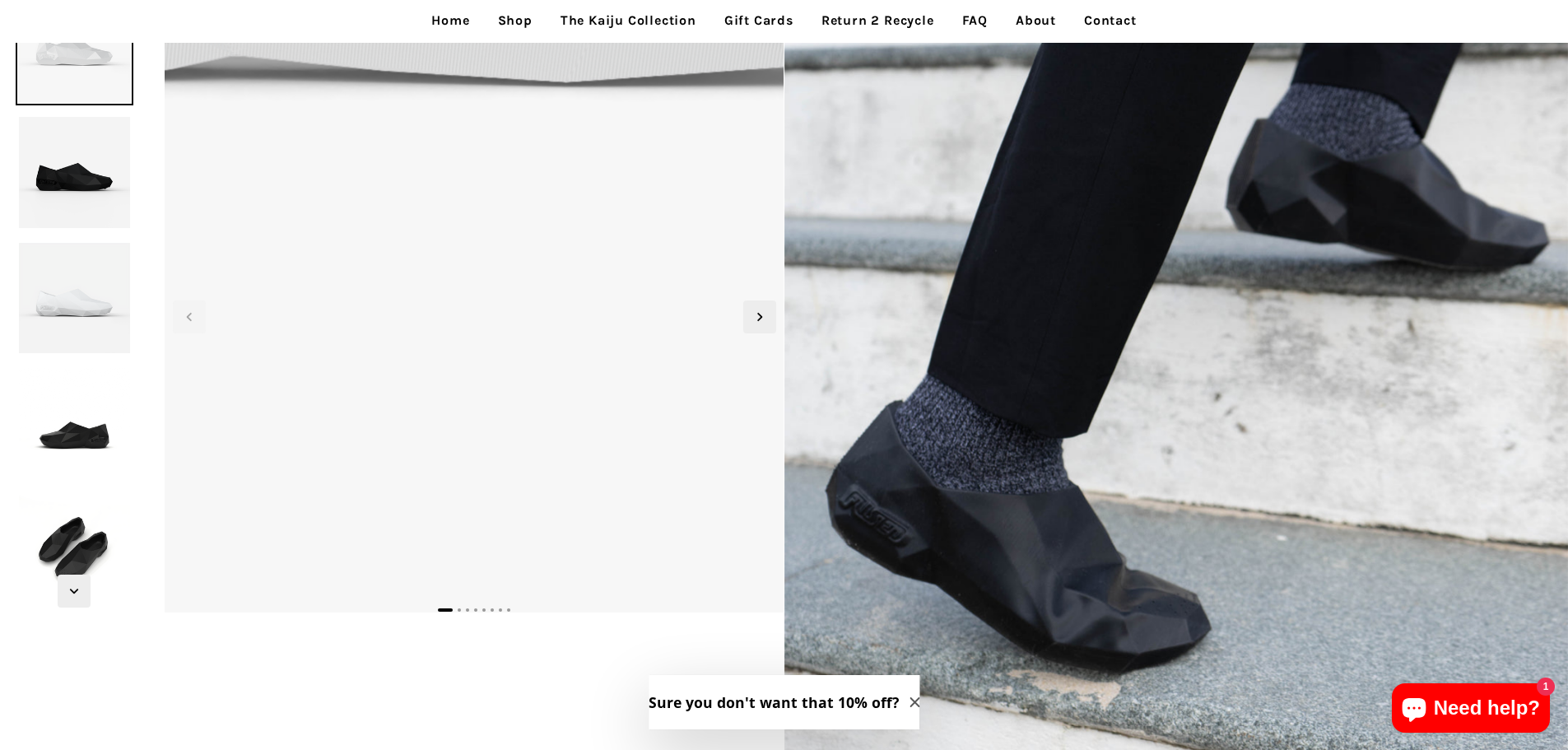
scroll to position [103, 0]
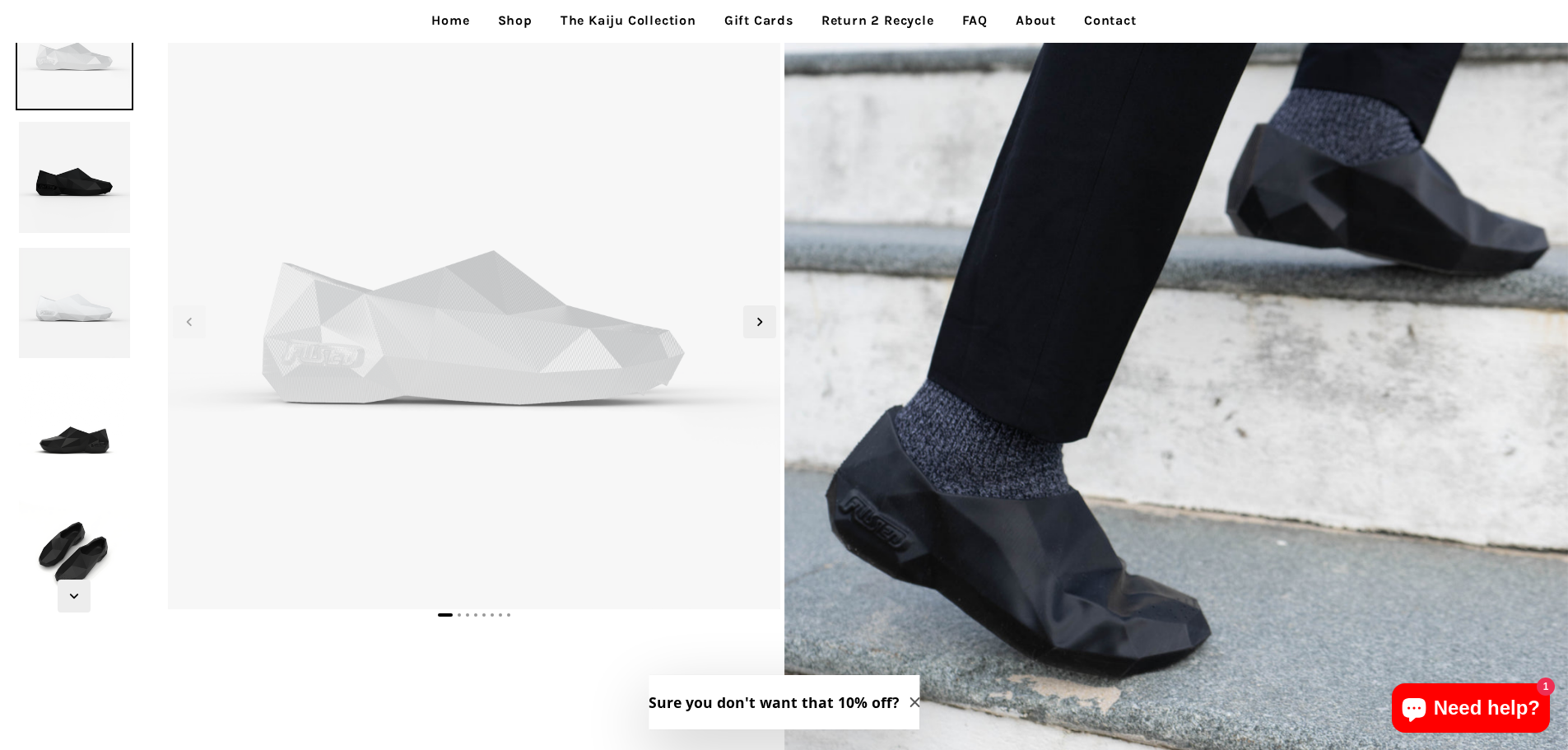
click at [89, 466] on img at bounding box center [74, 428] width 117 height 117
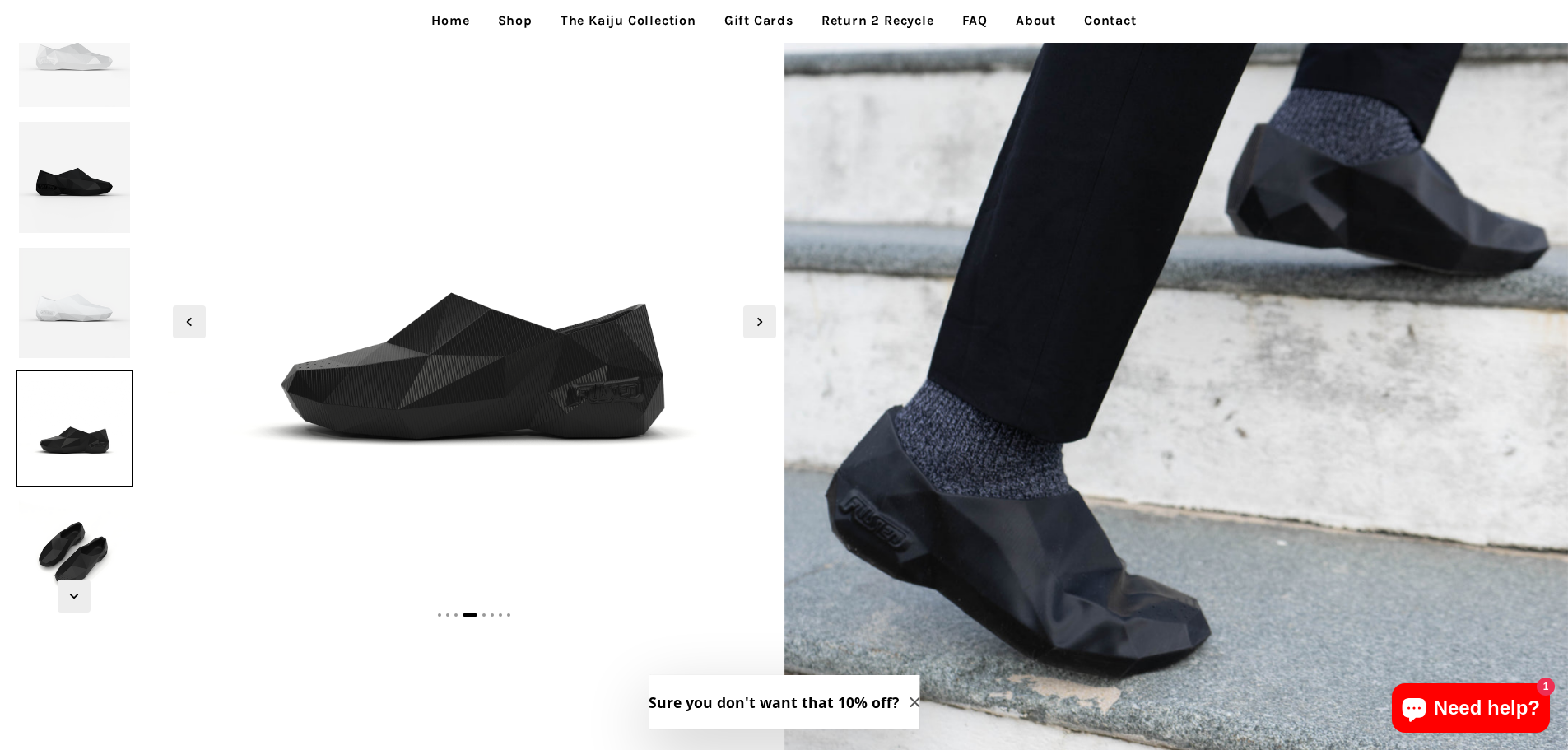
click at [93, 324] on img at bounding box center [74, 302] width 117 height 117
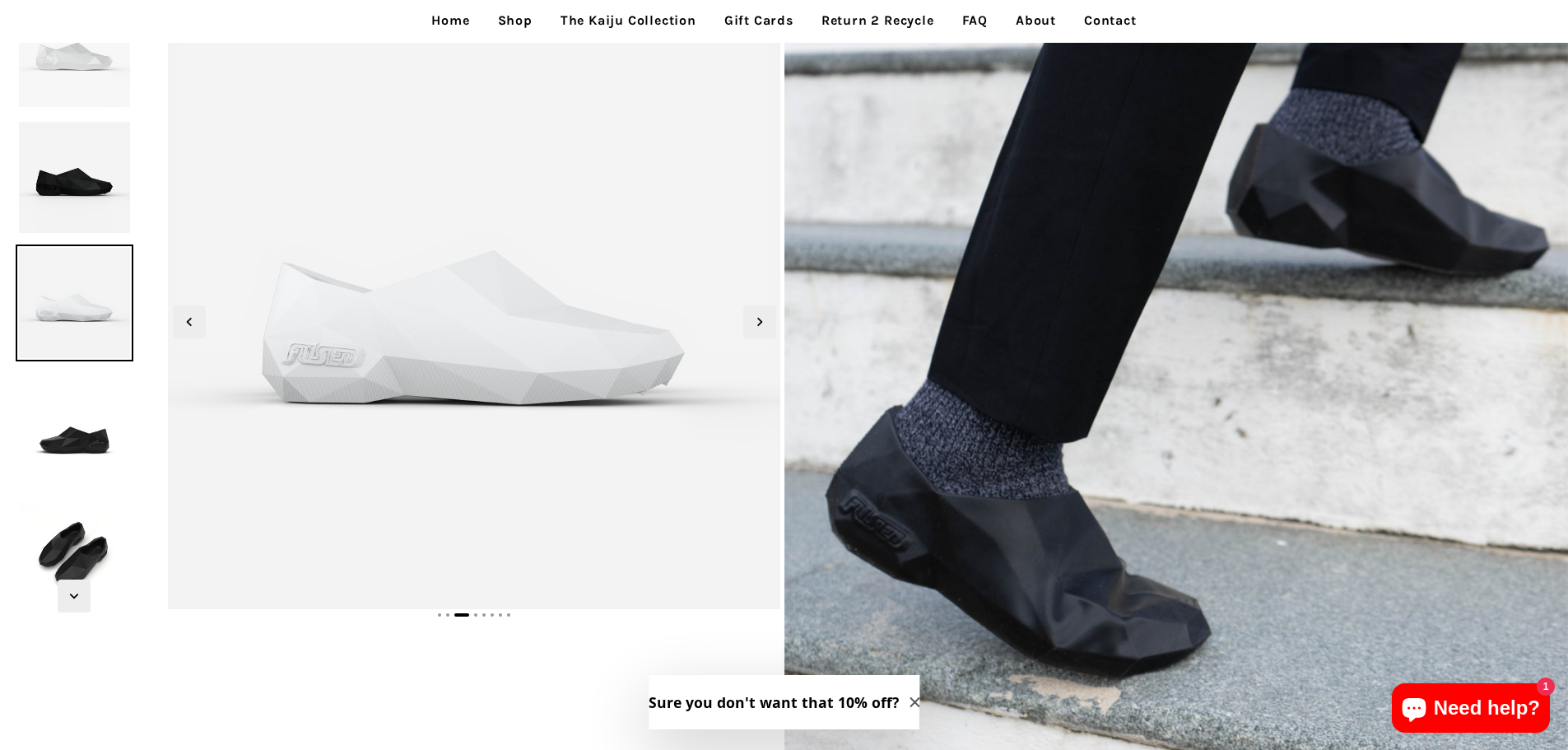
click at [61, 438] on img at bounding box center [74, 428] width 117 height 117
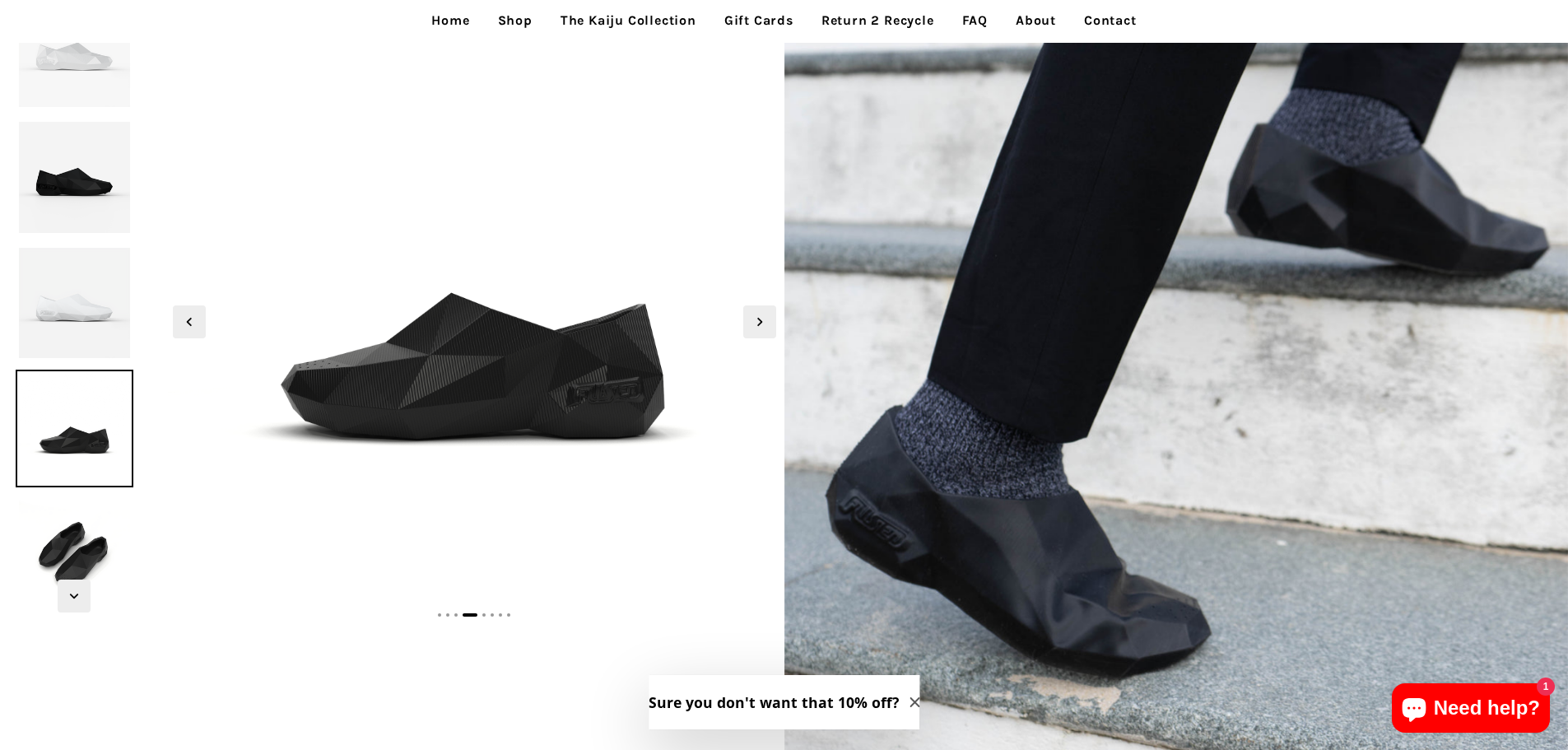
click at [77, 327] on img at bounding box center [74, 302] width 117 height 117
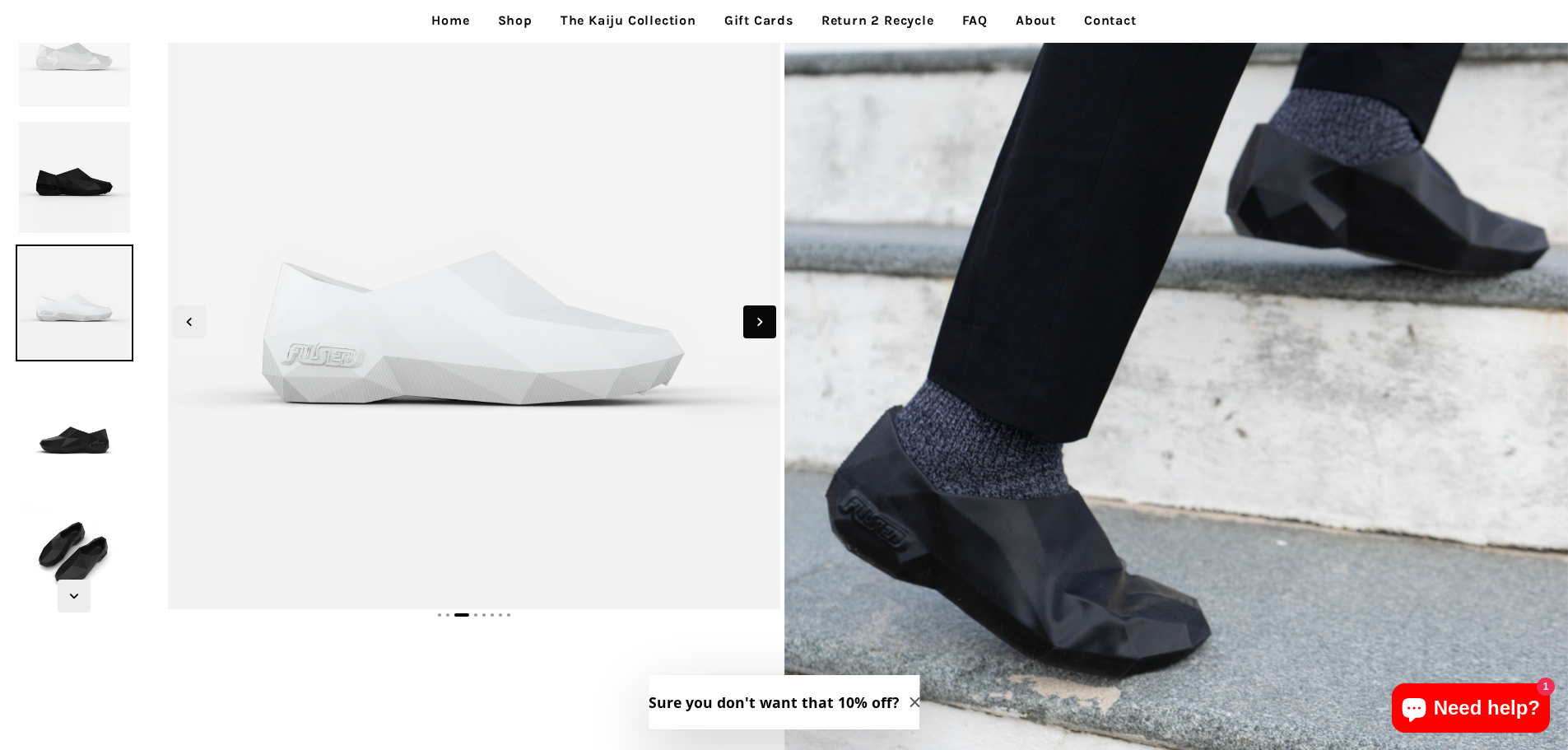
click at [751, 327] on icon "Next slide" at bounding box center [760, 321] width 18 height 18
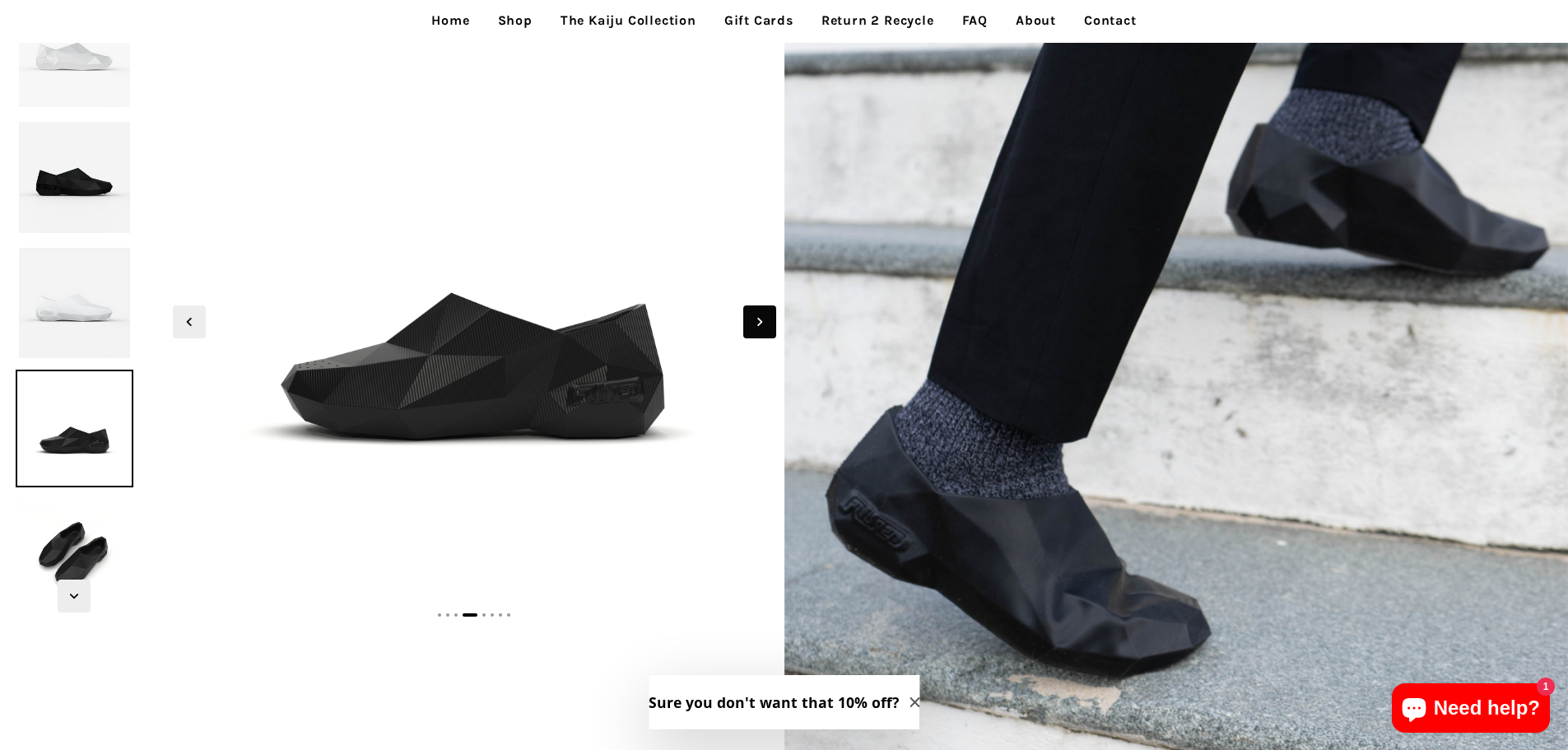
click at [751, 327] on icon "Next slide" at bounding box center [760, 321] width 18 height 18
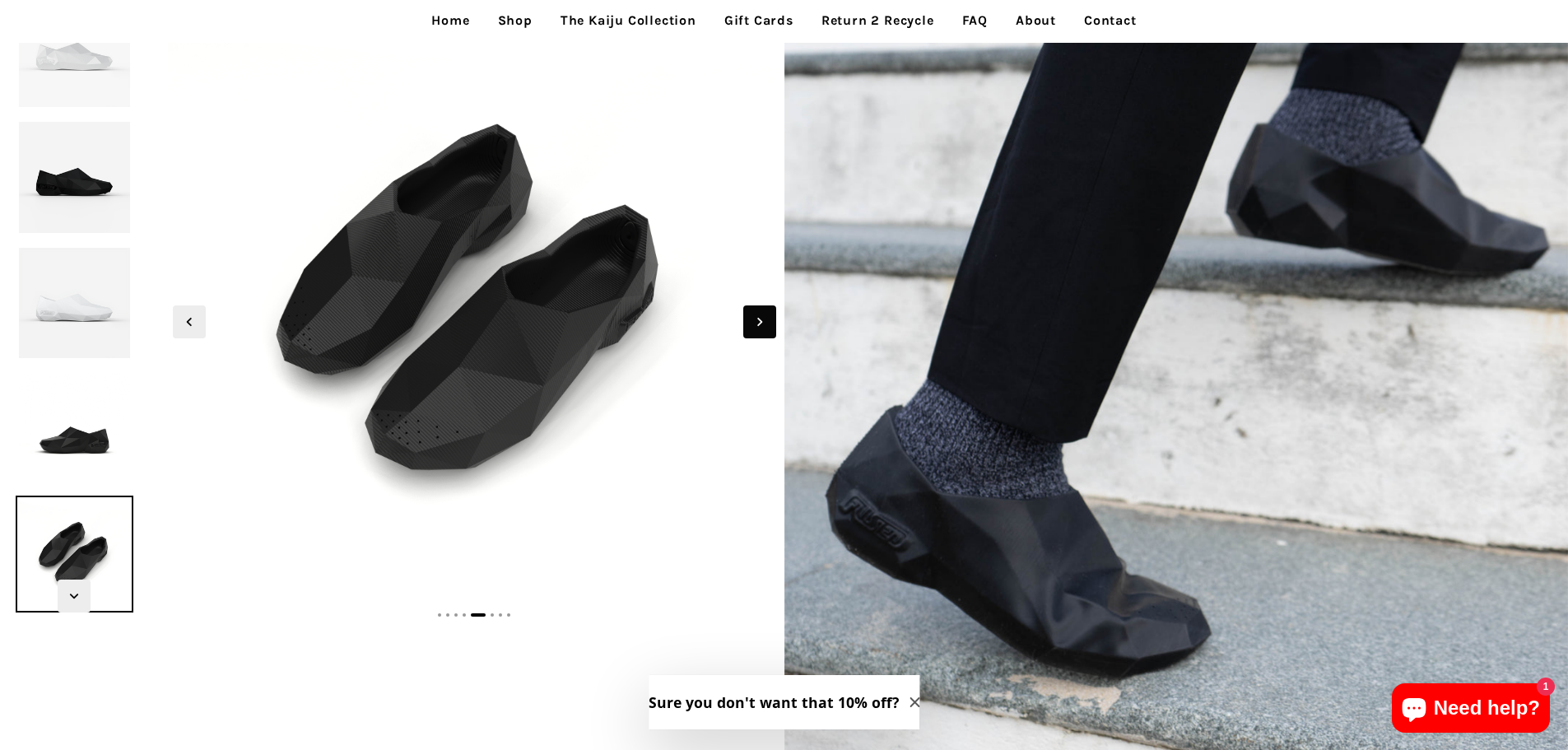
click at [751, 327] on icon "Next slide" at bounding box center [760, 321] width 18 height 18
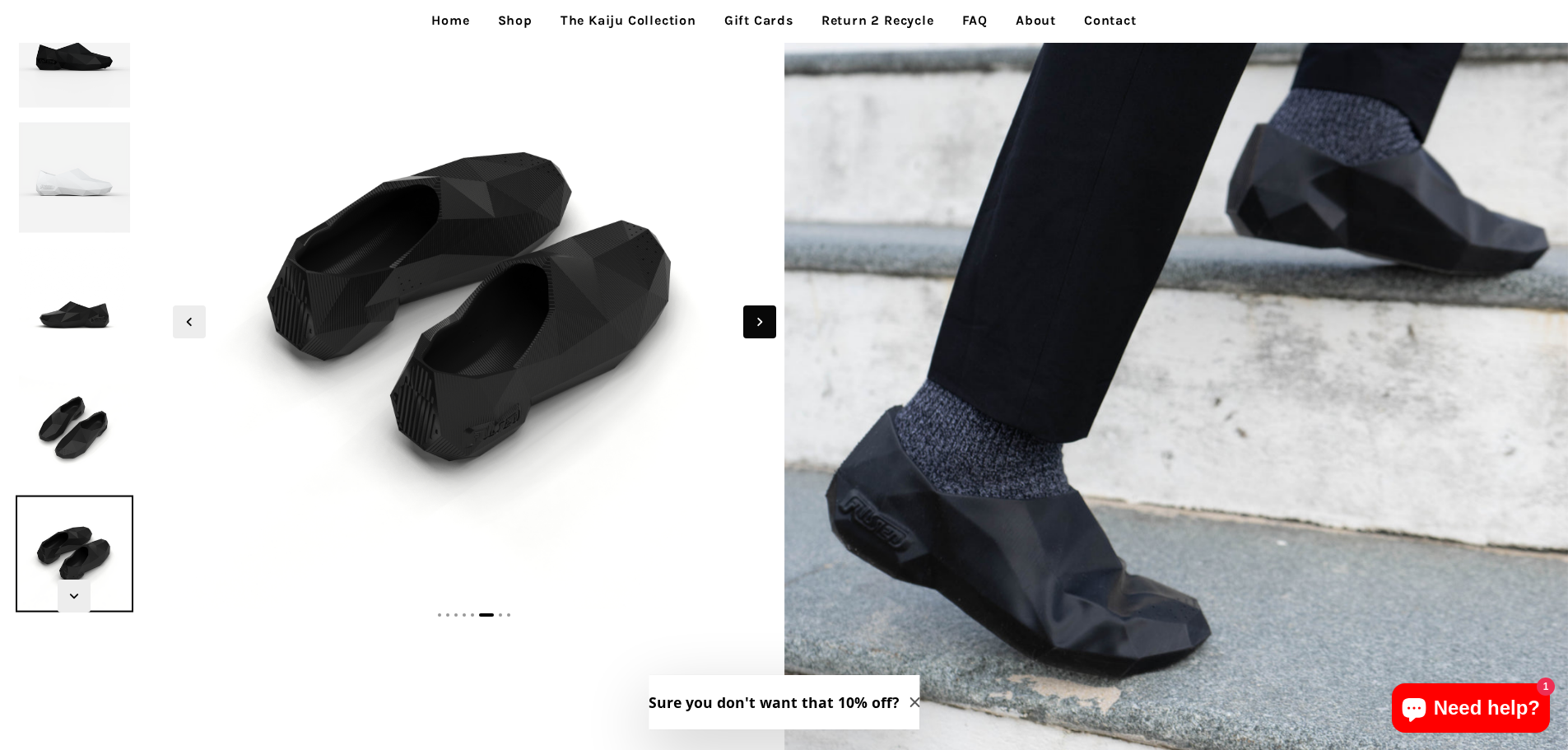
click at [751, 327] on icon "Next slide" at bounding box center [760, 321] width 18 height 18
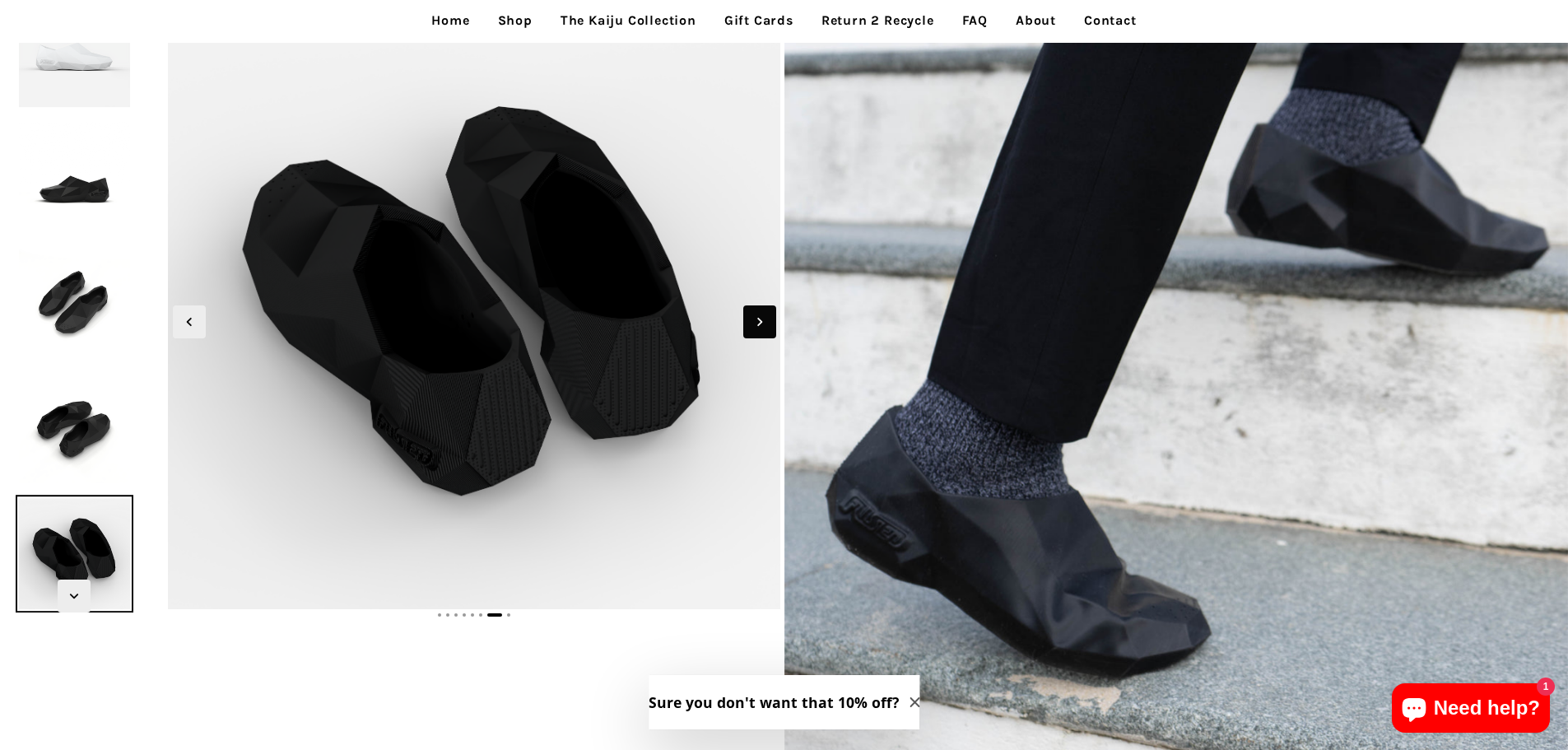
click at [751, 327] on icon "Next slide" at bounding box center [760, 321] width 18 height 18
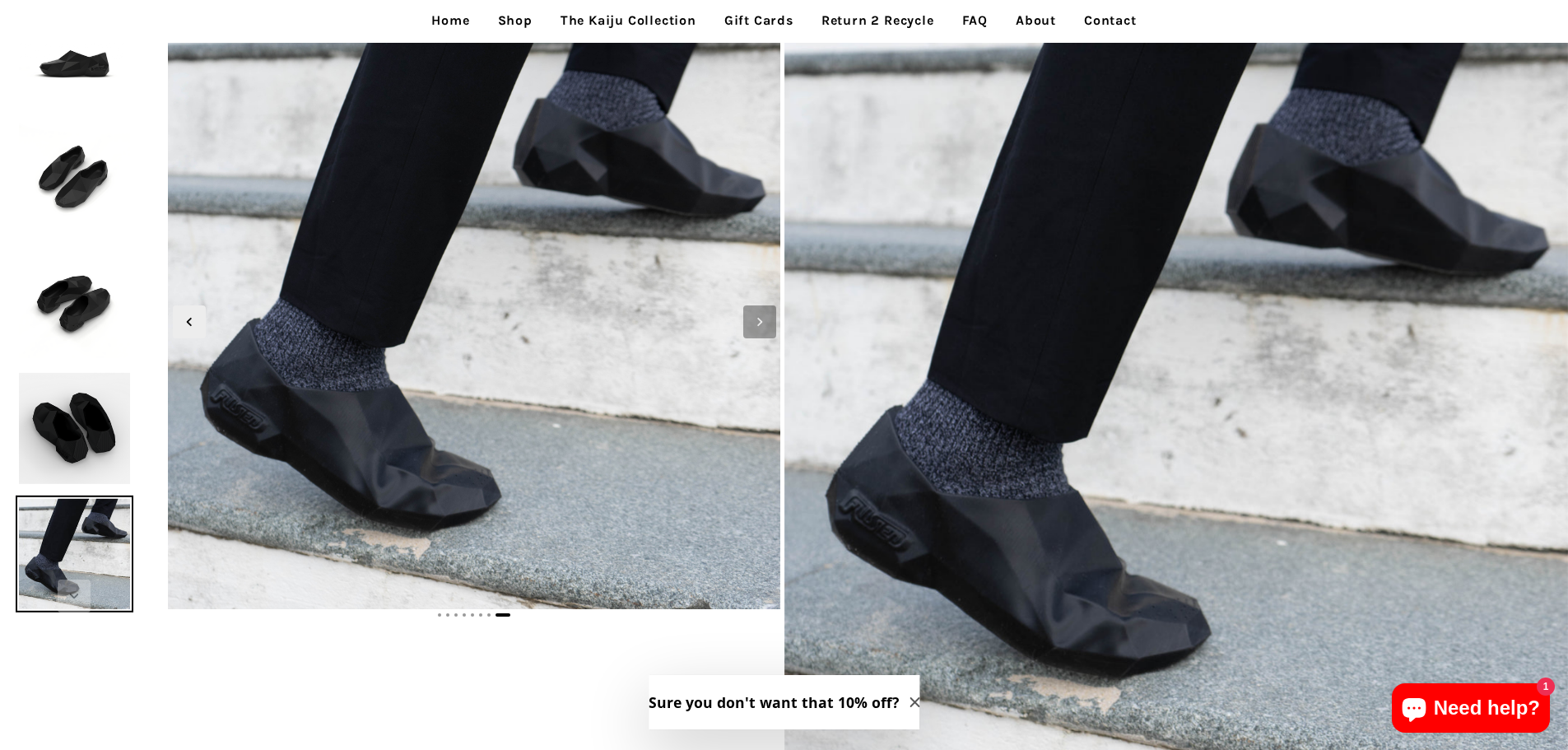
click at [751, 327] on icon "Next slide" at bounding box center [760, 321] width 18 height 18
click at [190, 333] on span "Previous slide" at bounding box center [189, 321] width 33 height 33
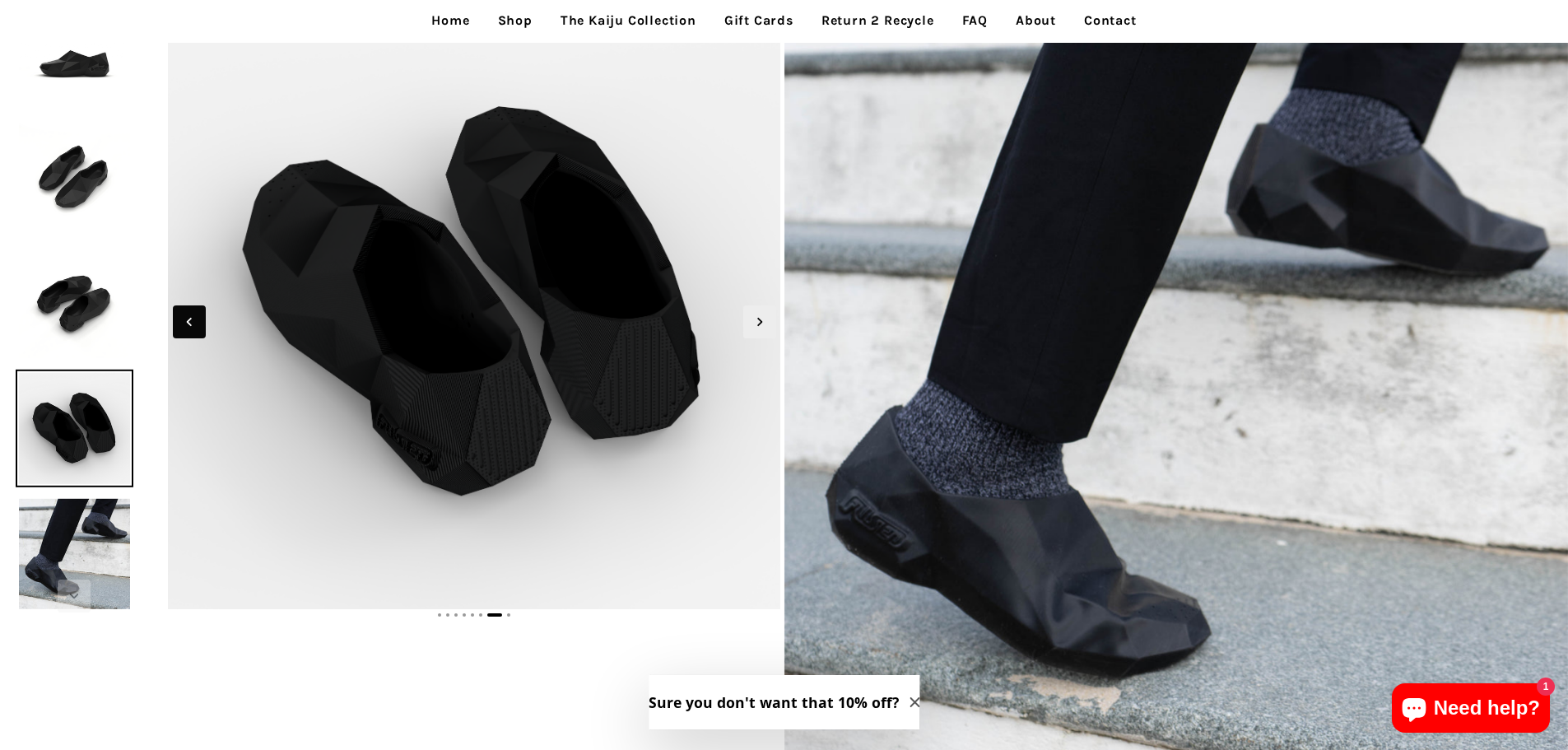
click at [190, 333] on span "Previous slide" at bounding box center [189, 321] width 33 height 33
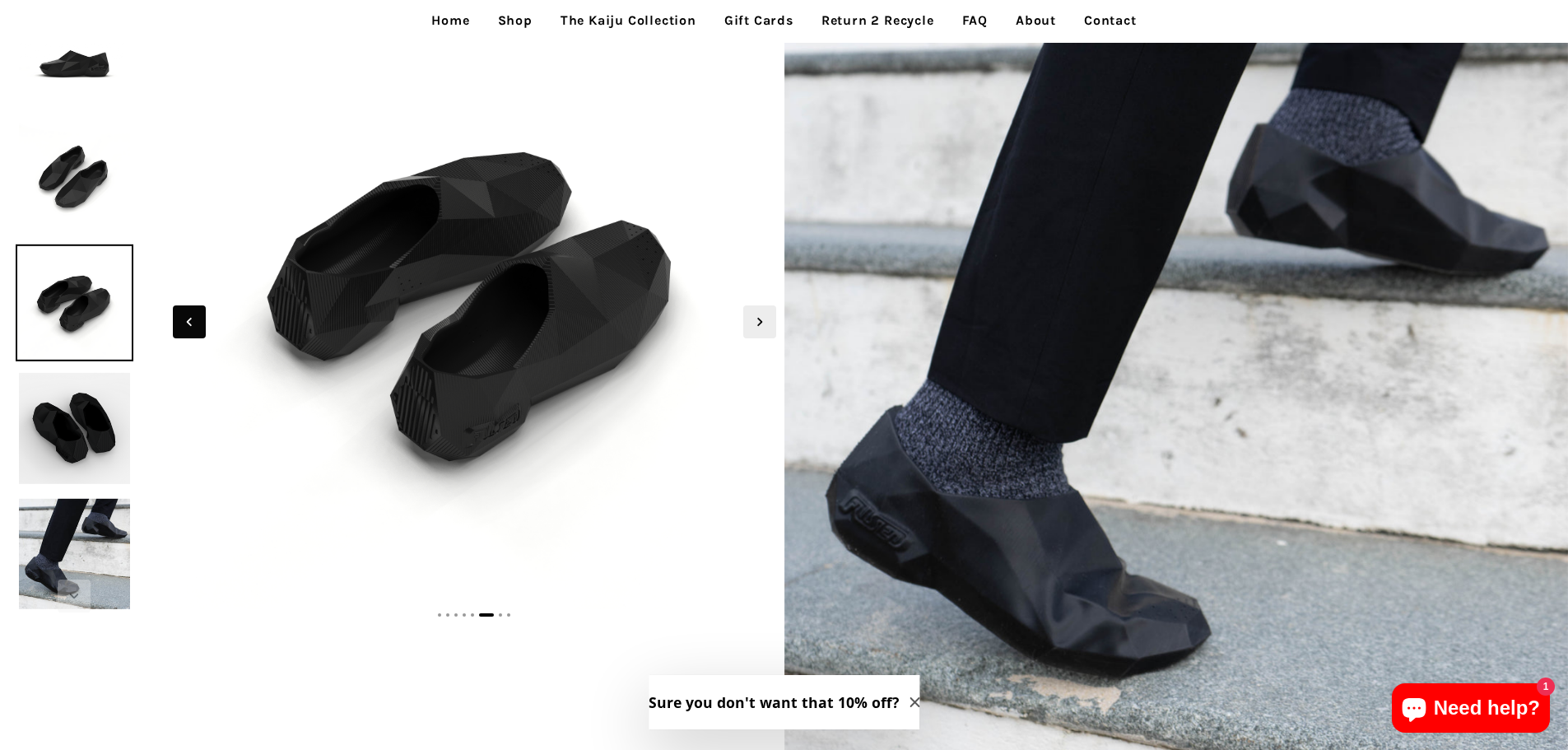
click at [190, 333] on span "Previous slide" at bounding box center [189, 321] width 33 height 33
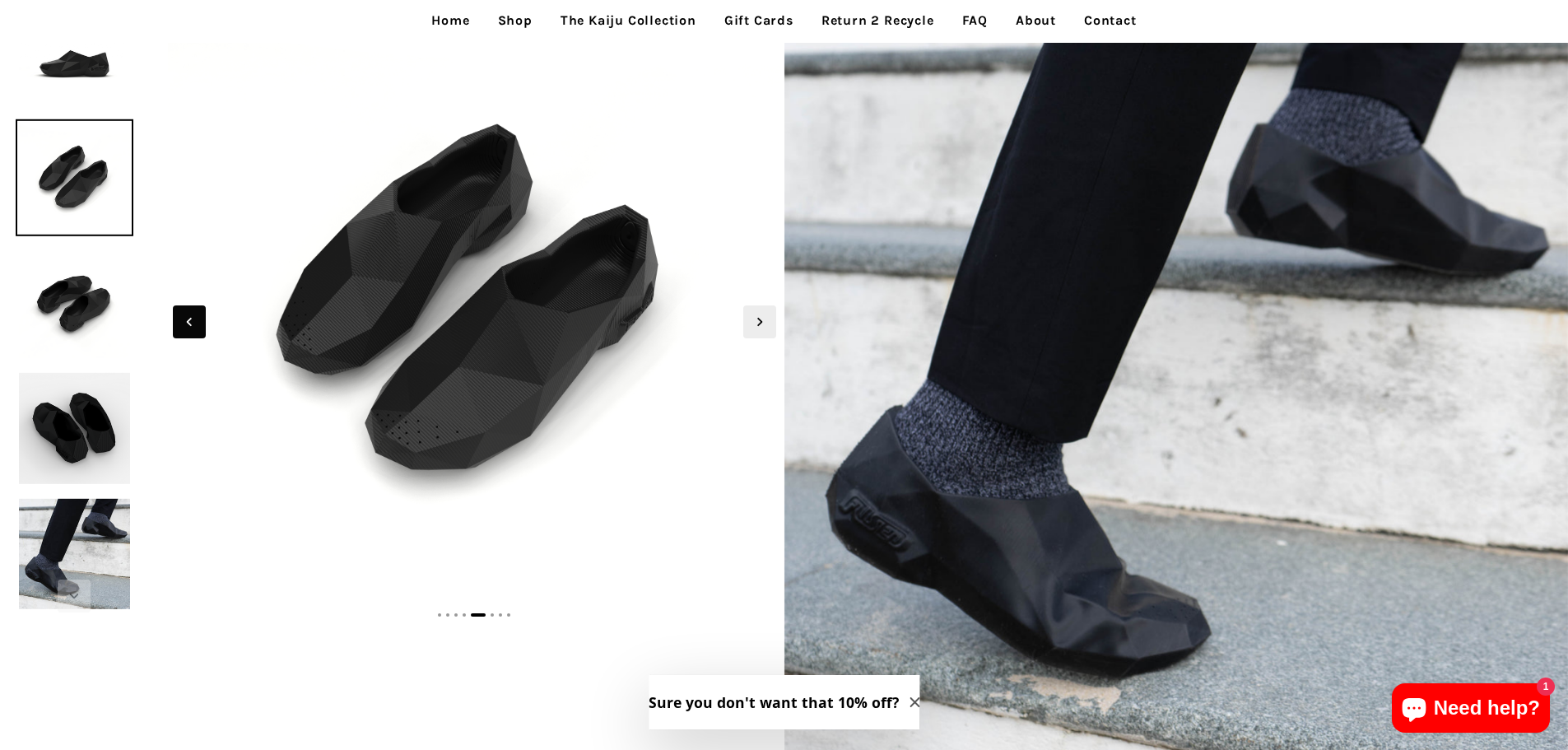
click at [190, 333] on span "Previous slide" at bounding box center [189, 321] width 33 height 33
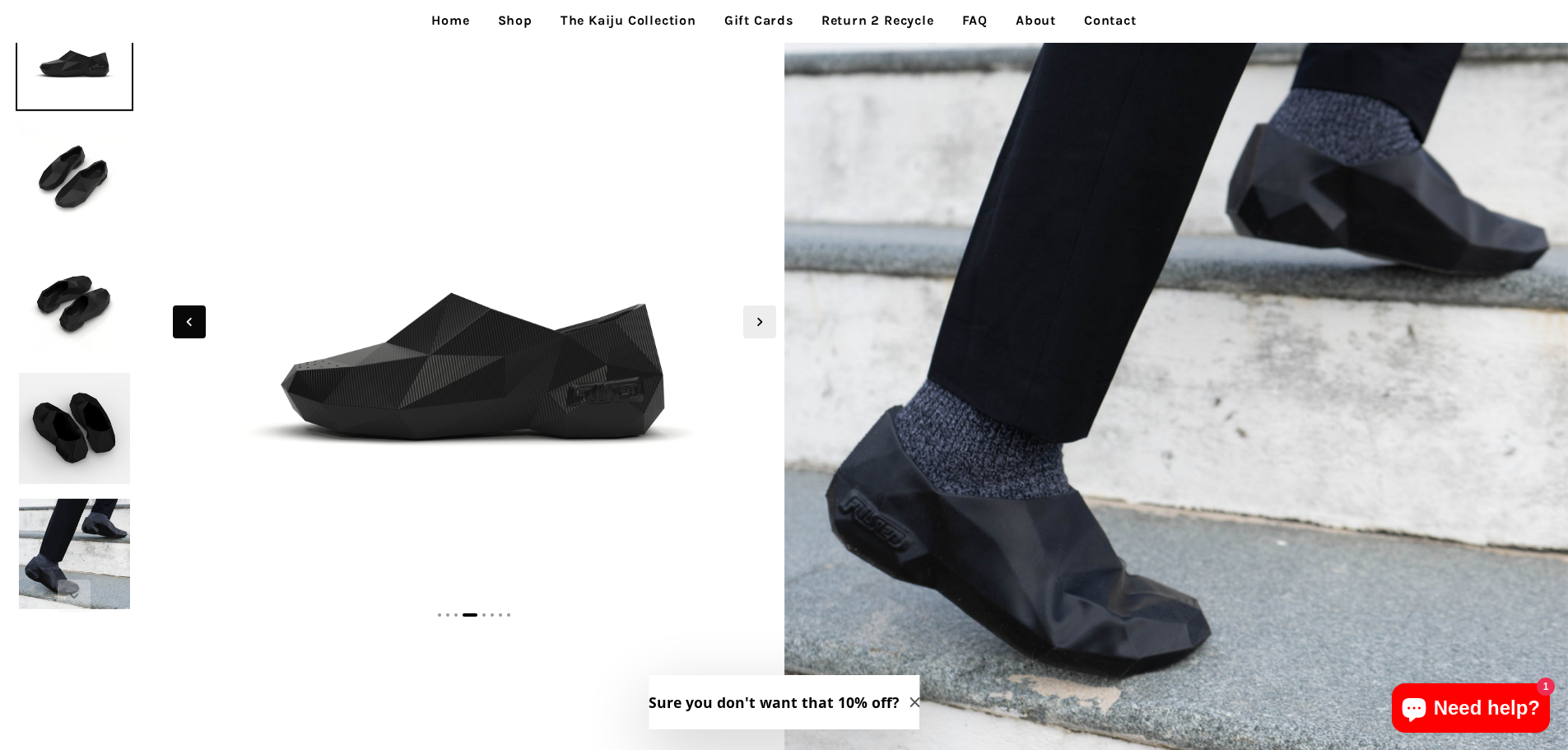
click at [190, 333] on span "Previous slide" at bounding box center [189, 321] width 33 height 33
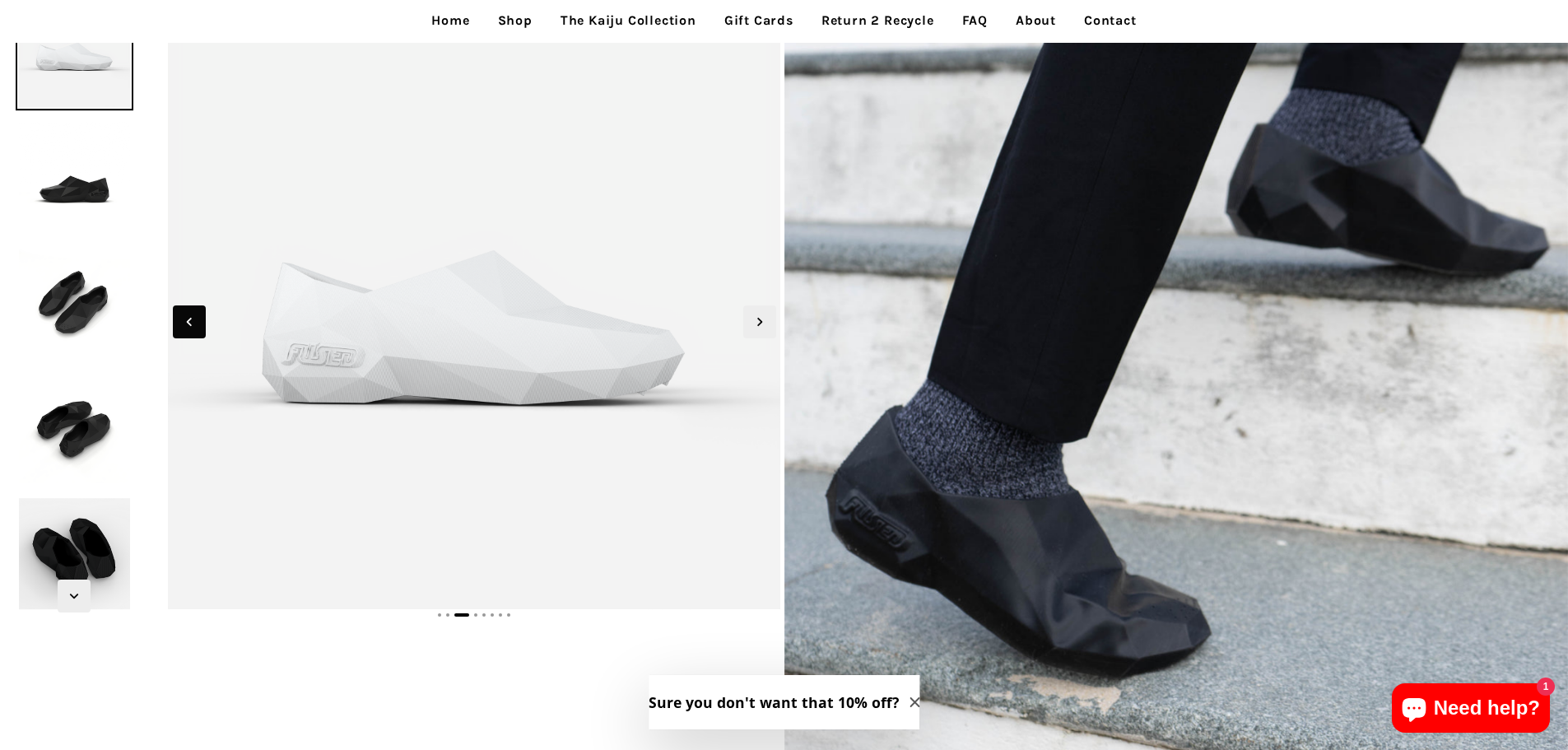
click at [190, 333] on span "Previous slide" at bounding box center [189, 321] width 33 height 33
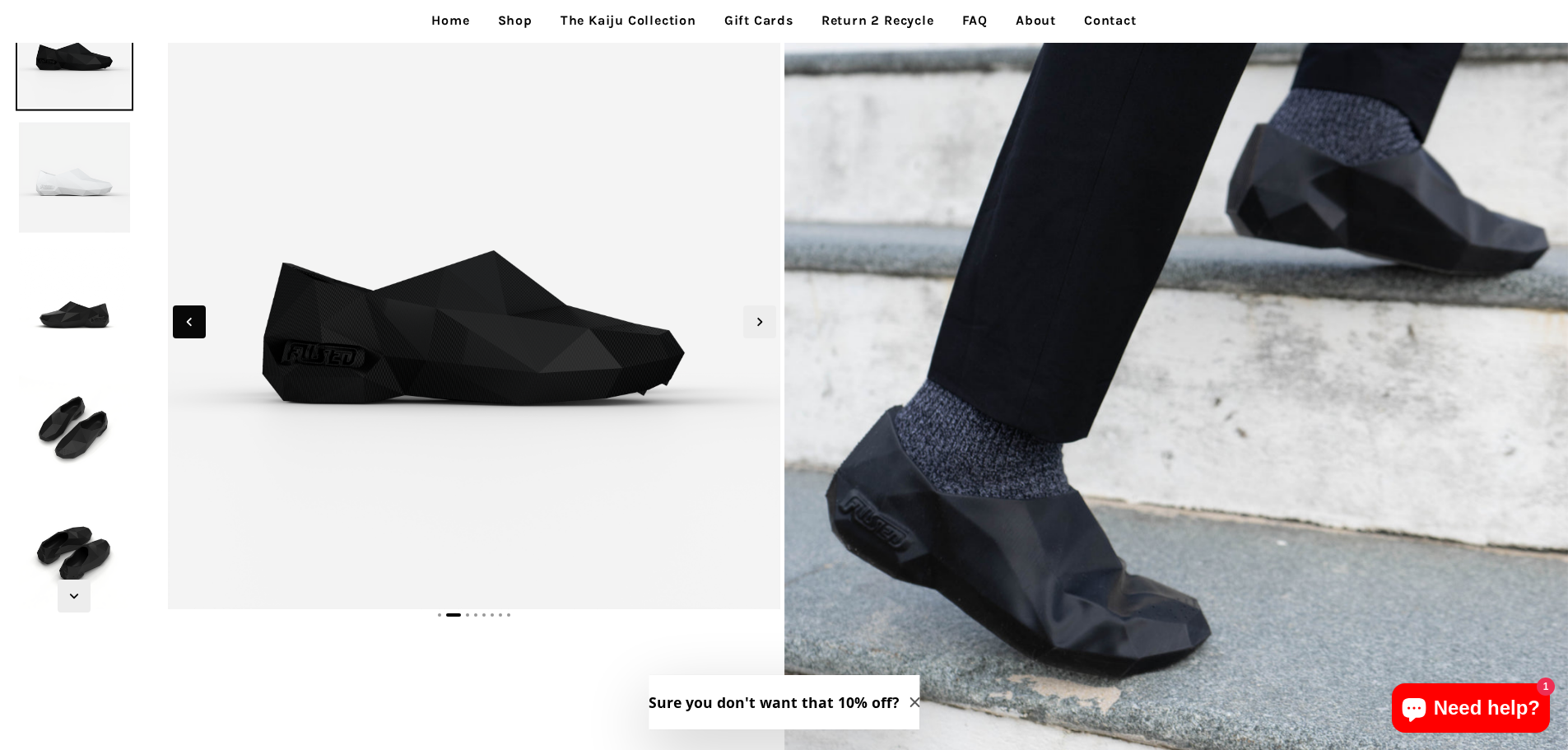
click at [190, 333] on span "Previous slide" at bounding box center [189, 321] width 33 height 33
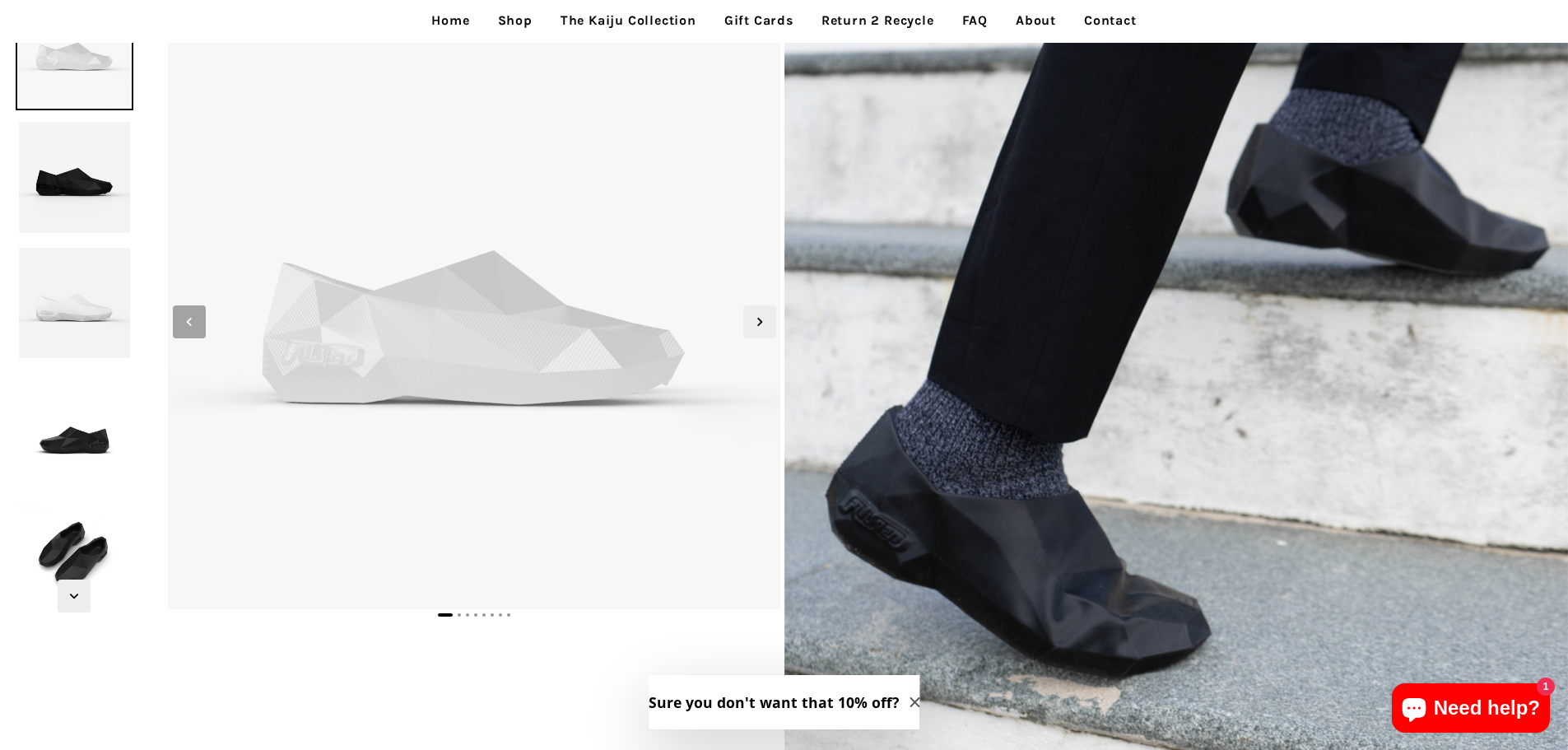
click at [190, 333] on span "Previous slide" at bounding box center [189, 321] width 33 height 33
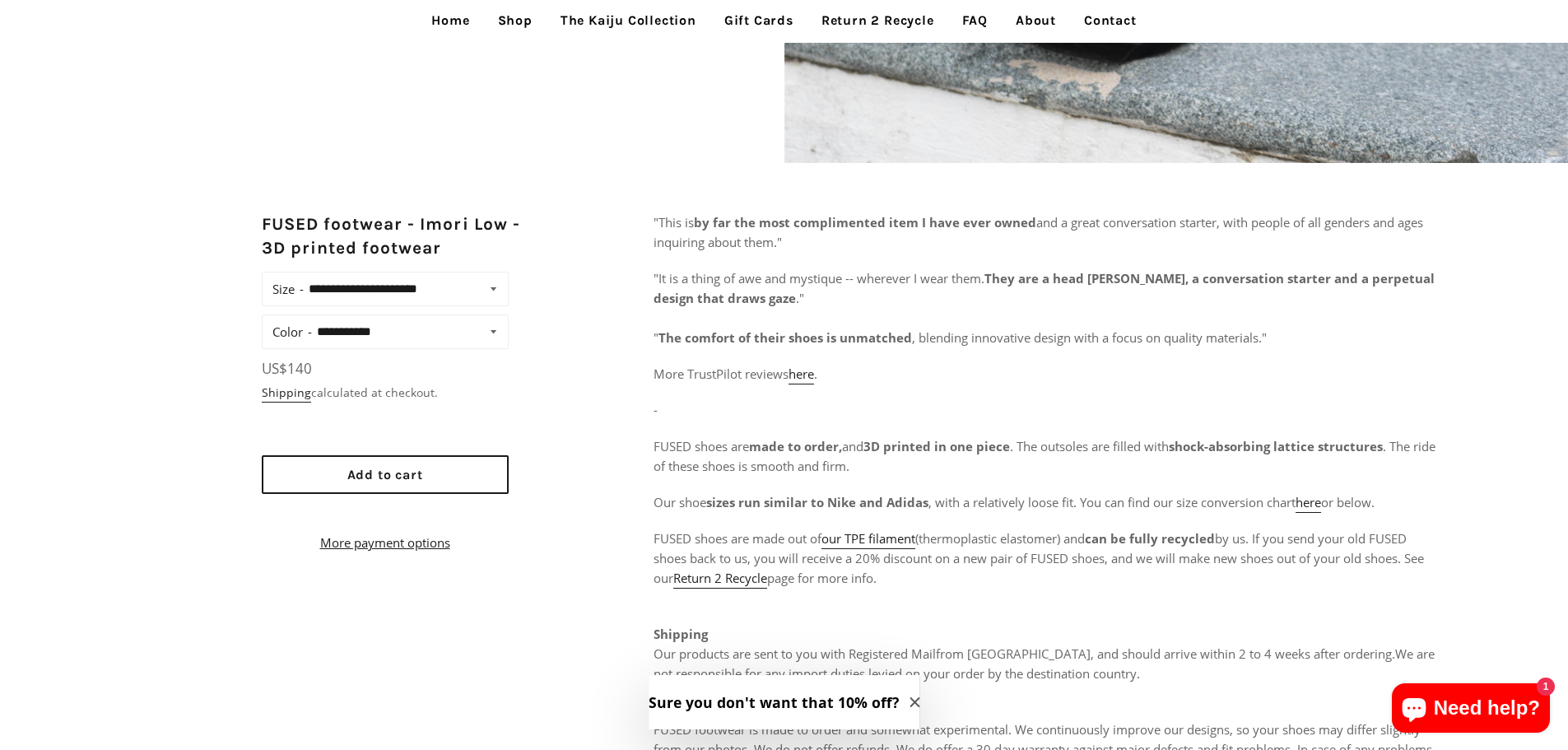
scroll to position [720, 0]
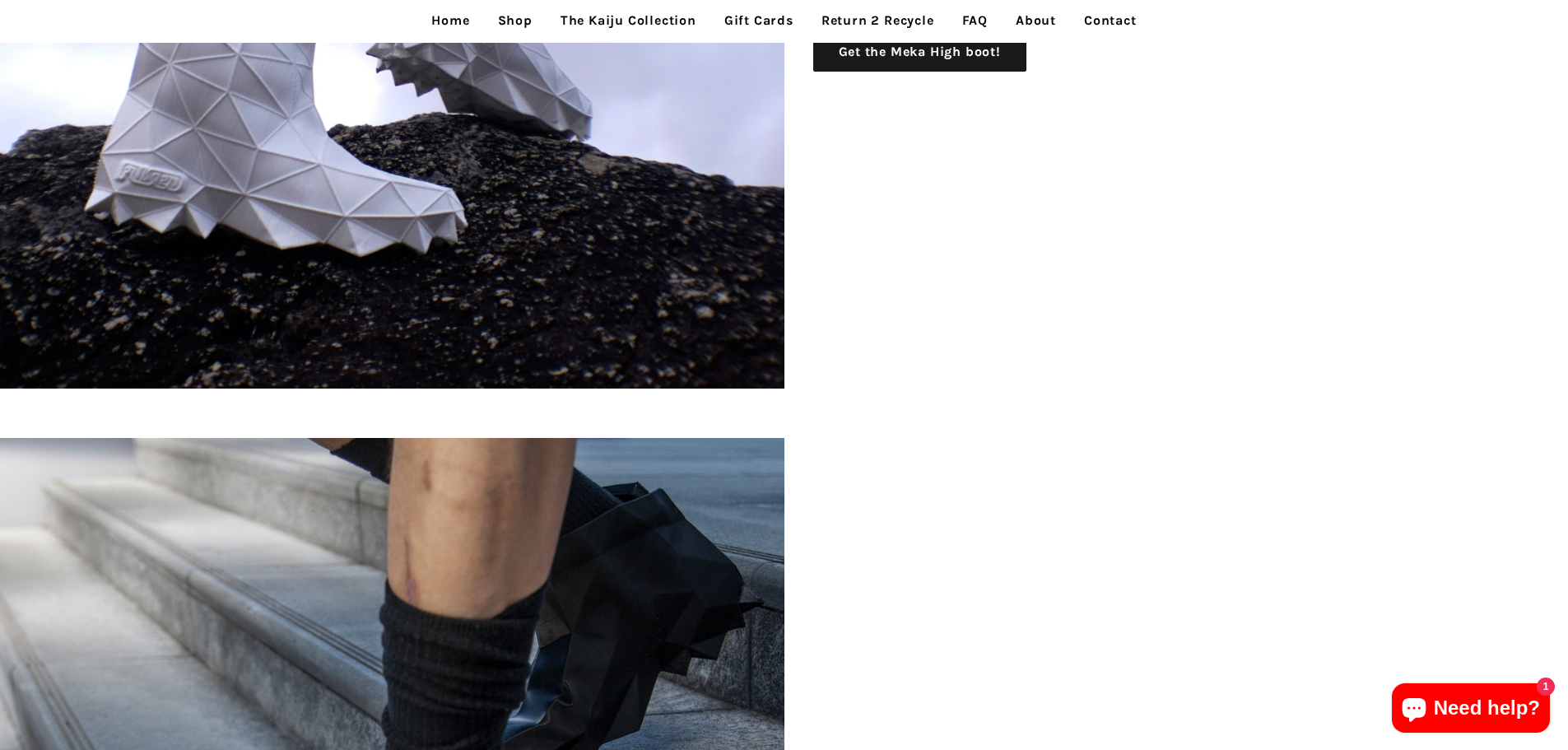
scroll to position [1111, 0]
